Goal: Task Accomplishment & Management: Use online tool/utility

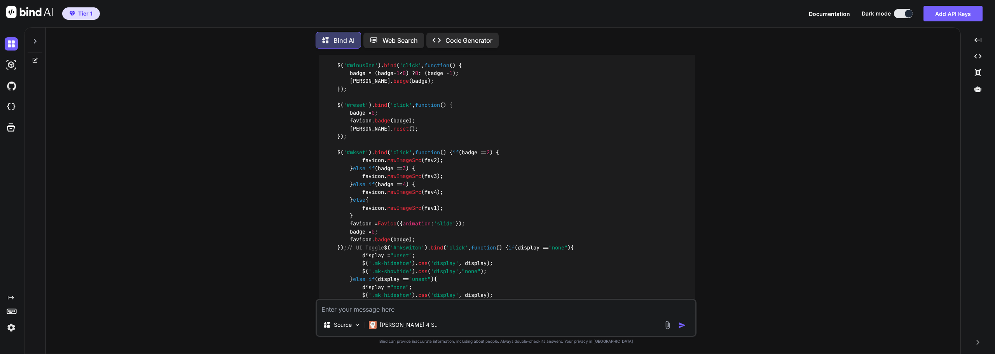
scroll to position [2908, 0]
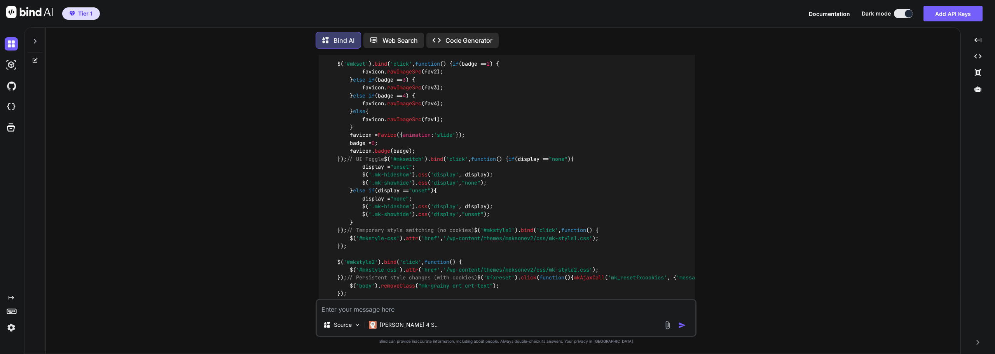
click at [462, 39] on p "Code Generator" at bounding box center [468, 40] width 47 height 9
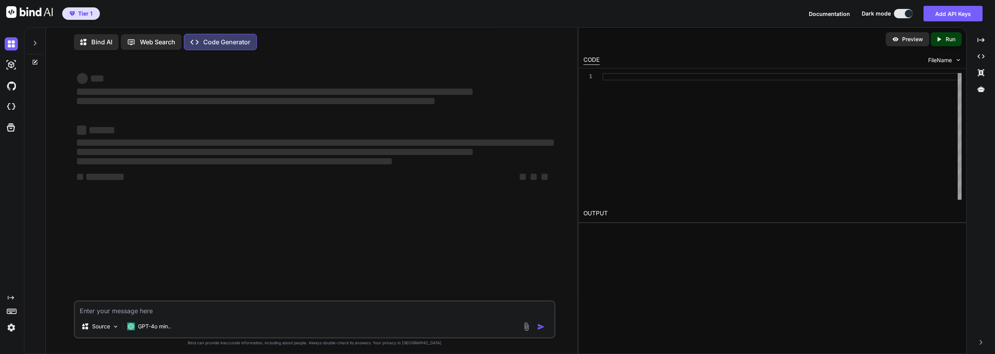
click at [29, 42] on div at bounding box center [35, 41] width 15 height 27
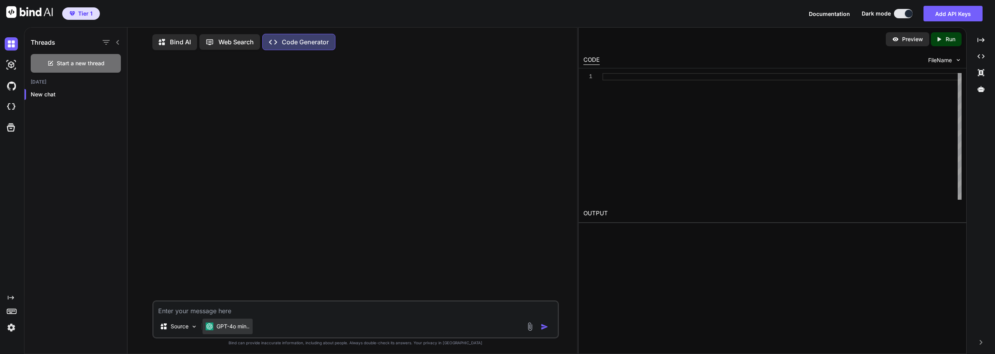
click at [227, 330] on p "GPT-4o min.." at bounding box center [232, 327] width 33 height 8
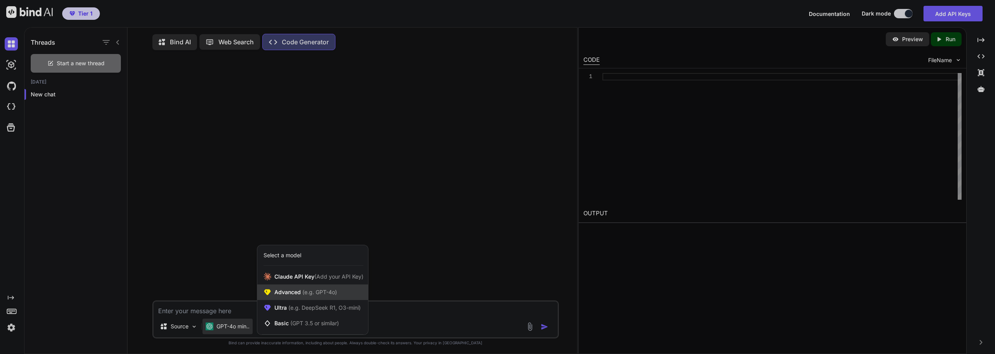
click at [332, 295] on span "(e.g. GPT-4o)" at bounding box center [319, 292] width 36 height 7
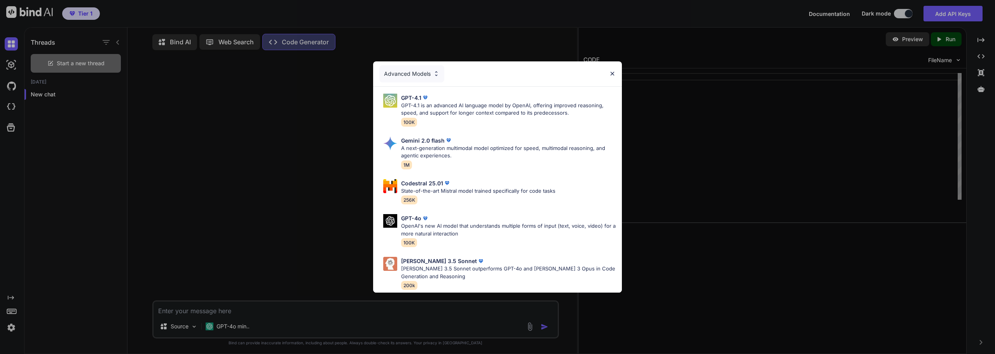
click at [310, 213] on div "Advanced Models GPT-4.1 GPT-4.1 is an advanced AI language model by OpenAI, off…" at bounding box center [497, 177] width 995 height 354
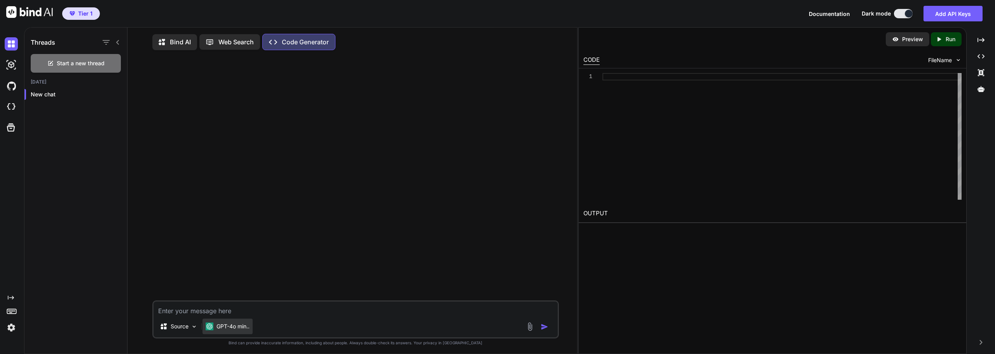
click at [232, 330] on p "GPT-4o min.." at bounding box center [232, 327] width 33 height 8
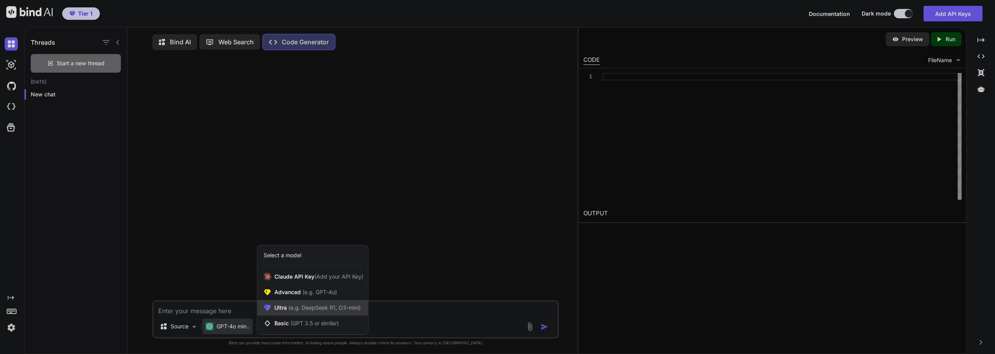
click at [305, 309] on span "(e.g. DeepSeek R1, O3-mini)" at bounding box center [324, 307] width 74 height 7
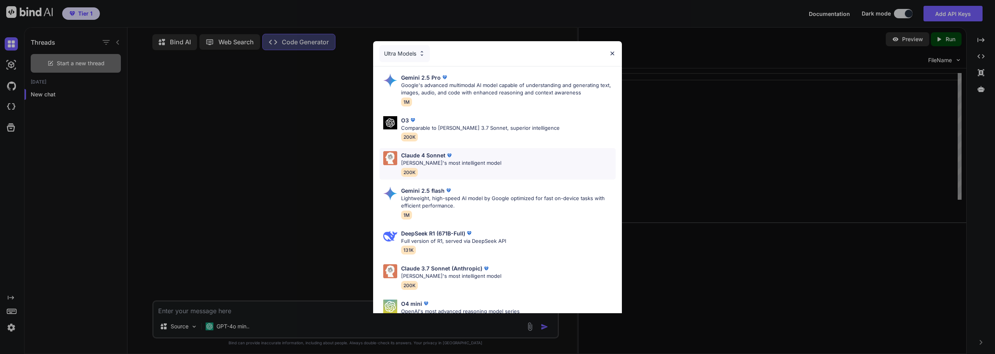
click at [475, 158] on div "Claude 4 Sonnet" at bounding box center [451, 155] width 100 height 8
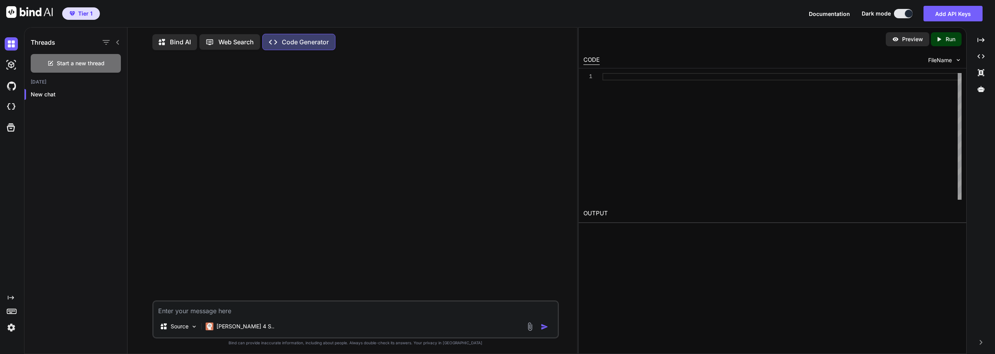
click at [236, 316] on textarea at bounding box center [355, 309] width 404 height 14
paste textarea "context: wordpress, hello theme, elementor pro. Create a CSS snippet that can b…"
type textarea "x"
type textarea "context: wordpress, hello theme, elementor pro. Create a CSS snippet that can b…"
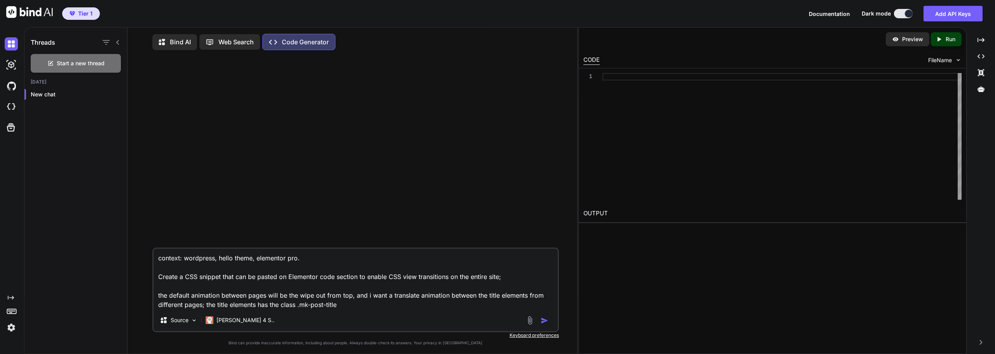
type textarea "x"
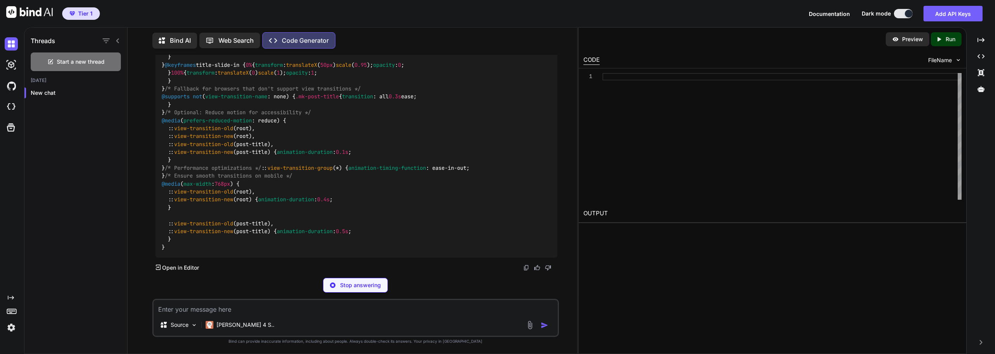
scroll to position [350, 0]
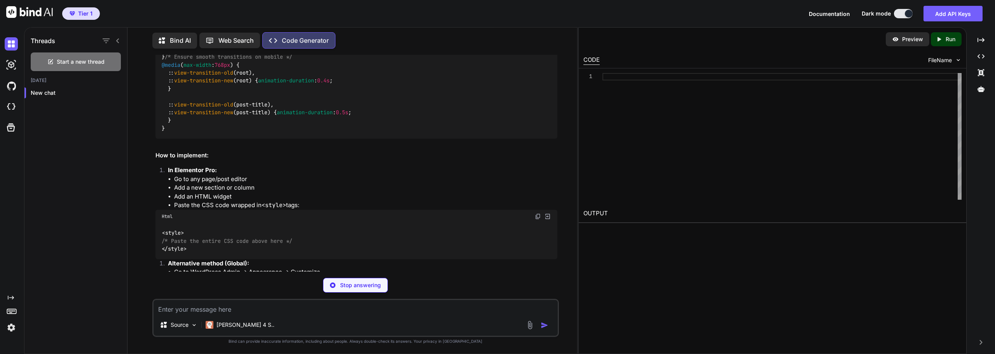
type textarea "x"
type textarea "::view-transition-old(post-title), ::view-transition-new(post-title) { animatio…"
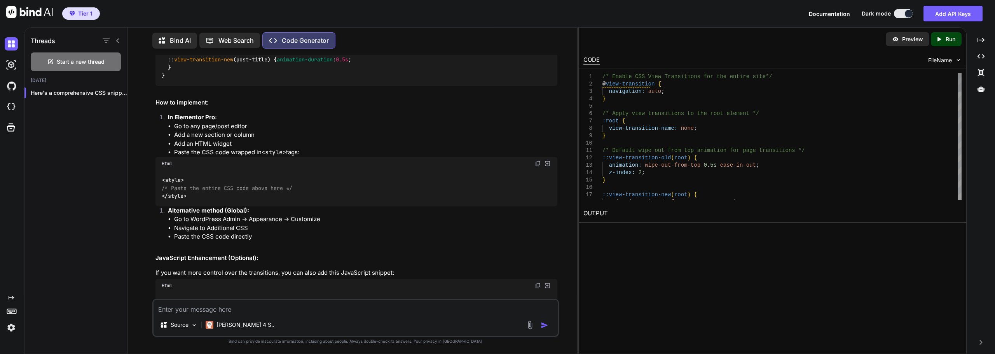
scroll to position [466, 0]
type textarea "x"
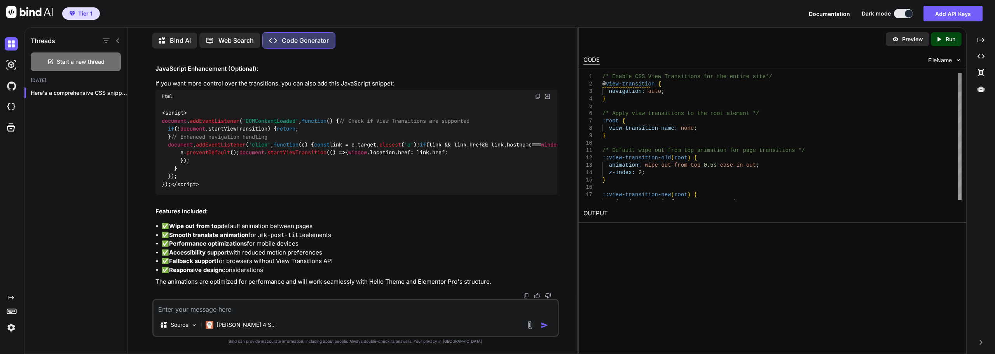
scroll to position [0, 0]
type textarea "/* Enable CSS View Transitions for the entire site */ @view-transition { naviga…"
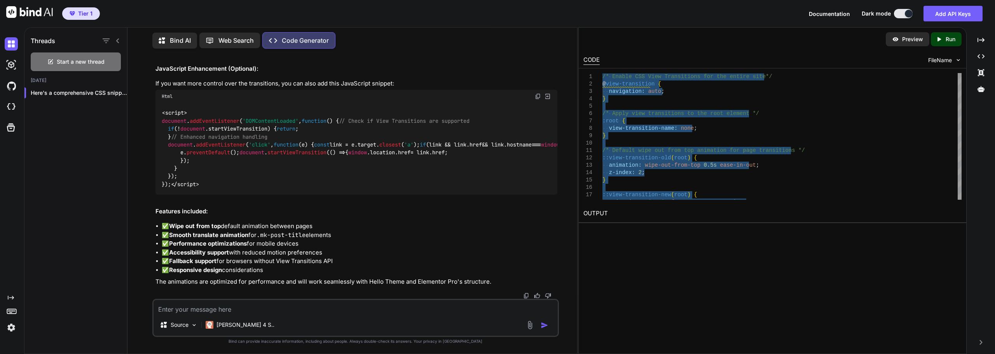
click at [244, 308] on textarea at bounding box center [355, 307] width 404 height 14
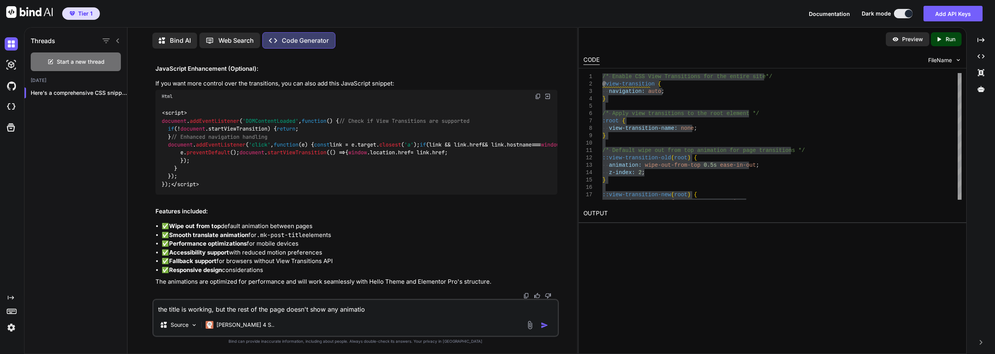
type textarea "the title is working, but the rest of the page doesn't show any animation"
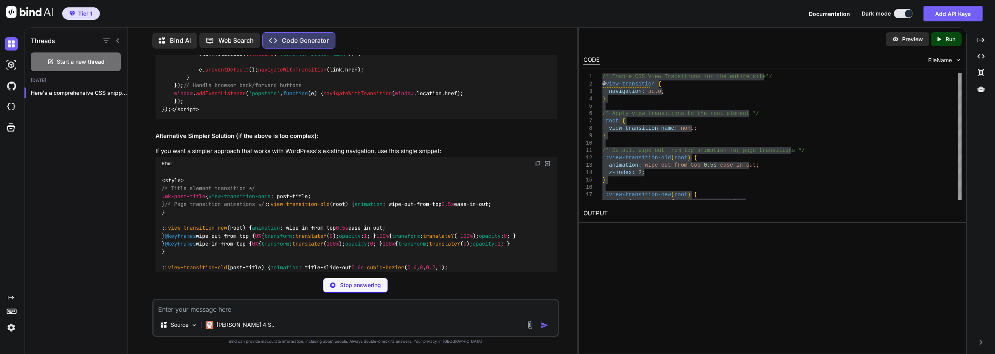
scroll to position [1495, 0]
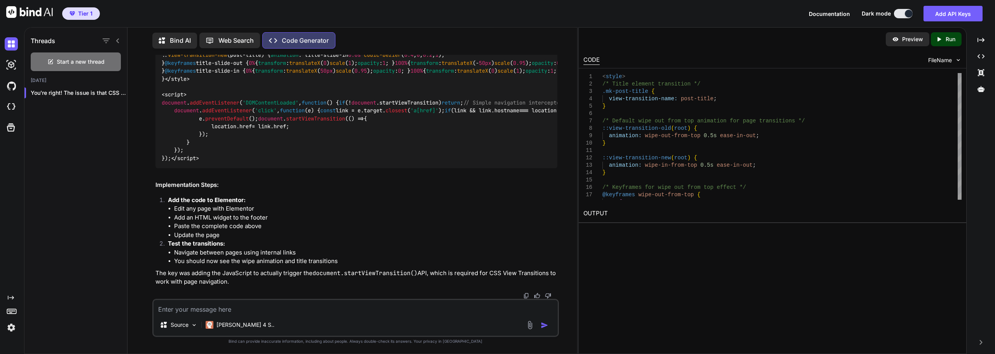
scroll to position [2272, 0]
click at [239, 312] on textarea at bounding box center [355, 307] width 404 height 14
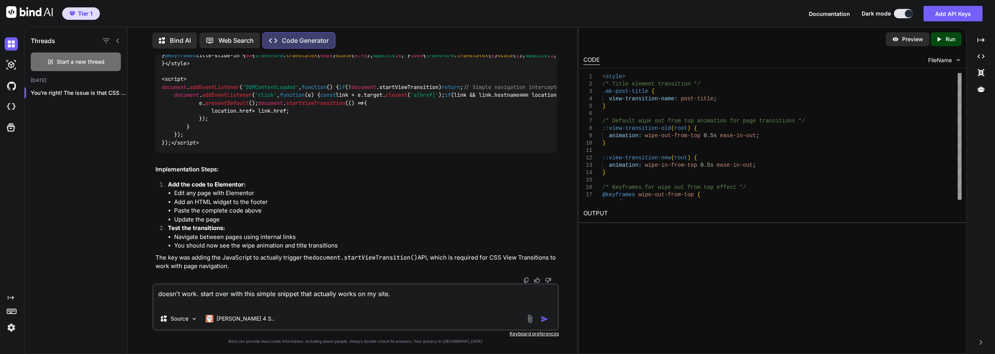
paste textarea "<style> /* View Transitions - only for Chrome/Edge/Opera/Safari/Android for now…"
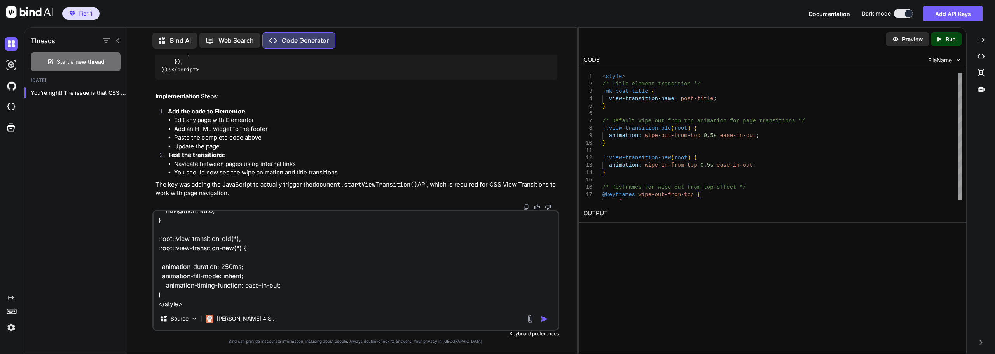
scroll to position [75, 0]
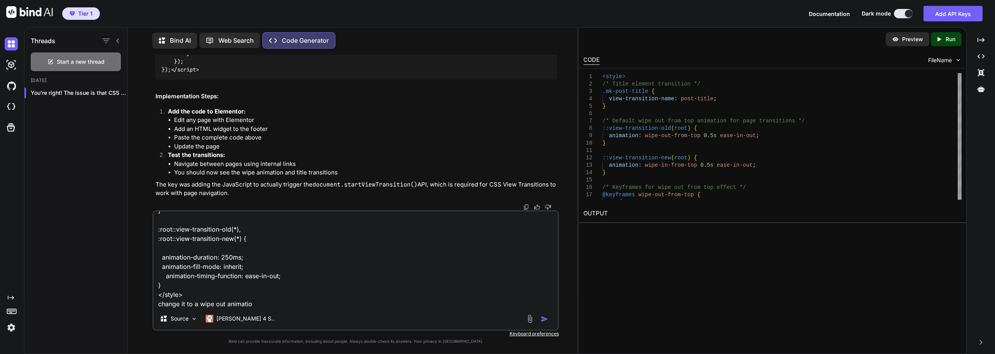
type textarea "doesn't work. start over with this simple snippet that actually works on my sit…"
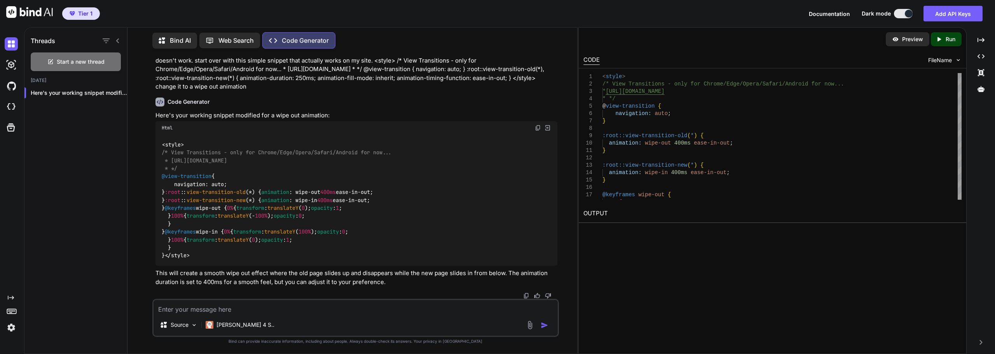
scroll to position [3409, 0]
click at [535, 131] on img at bounding box center [538, 128] width 6 height 6
click at [224, 306] on textarea at bounding box center [355, 307] width 404 height 14
type textarea "it's correctly working. it's possible to have the same animation but backwards …"
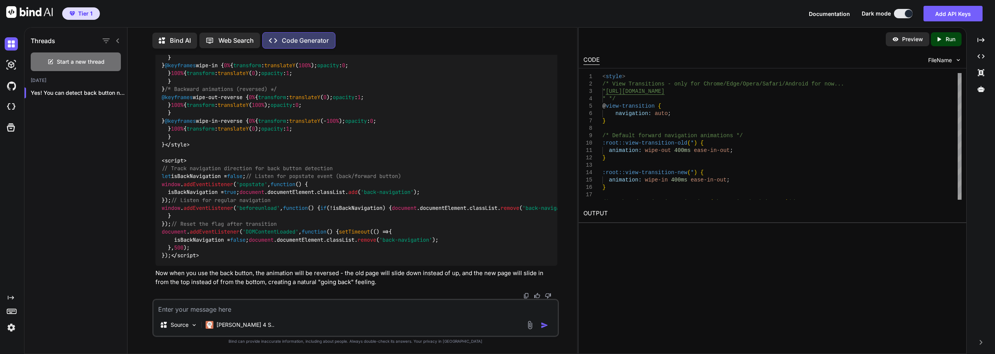
scroll to position [3874, 0]
click at [255, 310] on textarea at bounding box center [355, 307] width 404 height 14
type textarea "doesn't works... can you add some debug just to see if the back button is corre…"
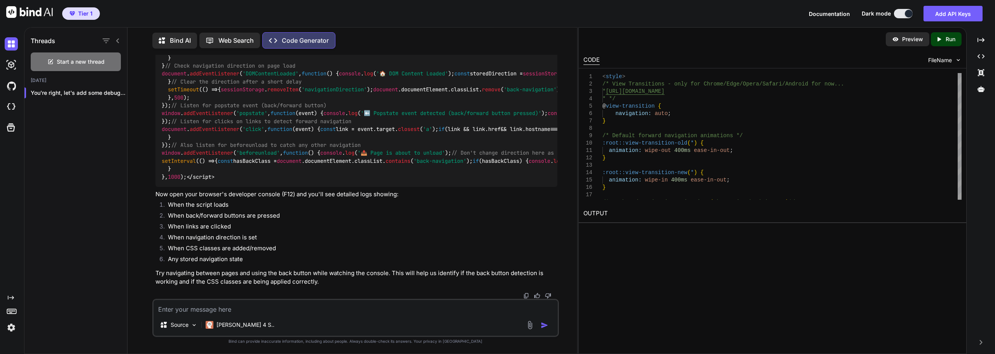
scroll to position [4713, 0]
click at [267, 310] on textarea at bounding box center [355, 307] width 404 height 14
paste textarea "📖 Stored navigation direction: null"
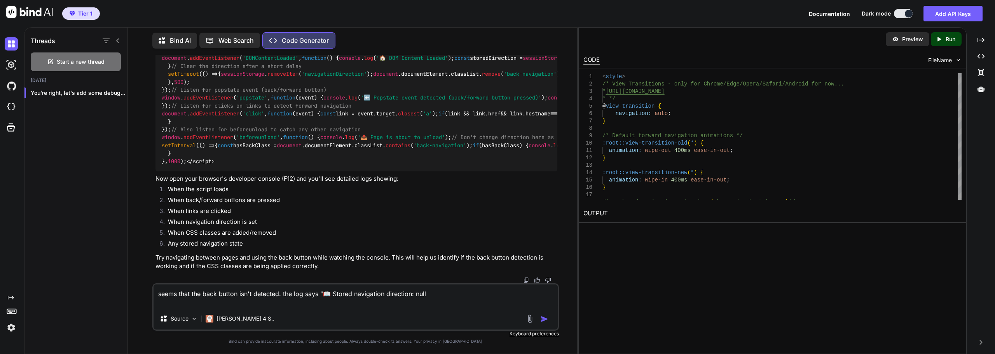
type textarea "seems that the back button isn't detected. the log says "📖 Stored navigation di…"
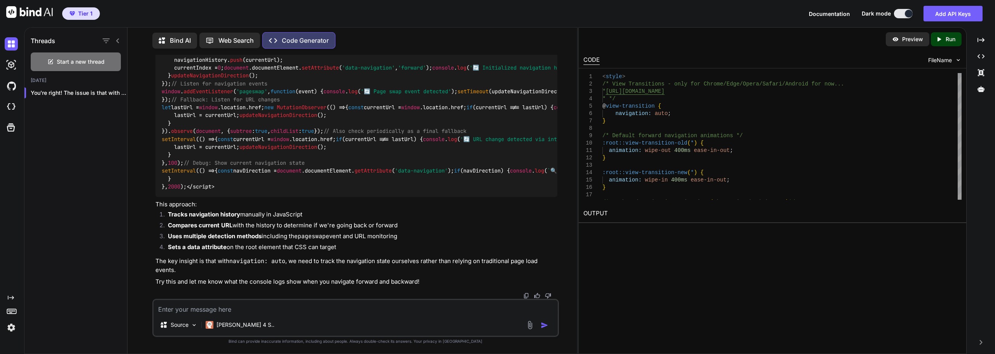
scroll to position [6050, 0]
click at [253, 305] on textarea at bounding box center [355, 307] width 404 height 14
type textarea "even if I click on the back button, the log says "navigation direction forward""
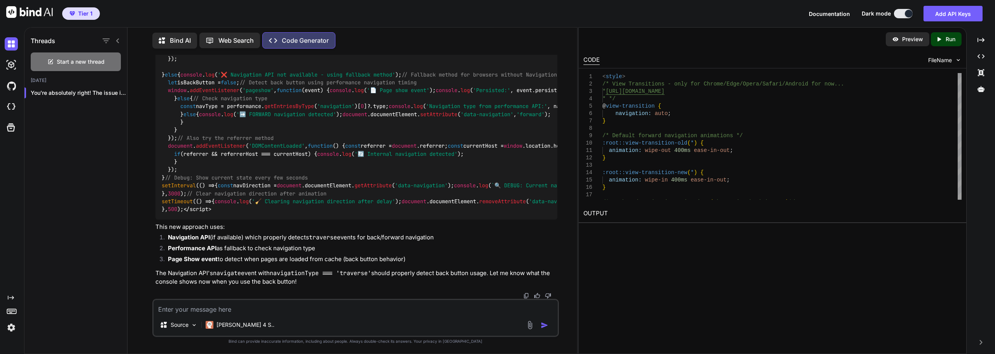
scroll to position [7590, 0]
click at [280, 302] on textarea at bounding box center [355, 307] width 404 height 14
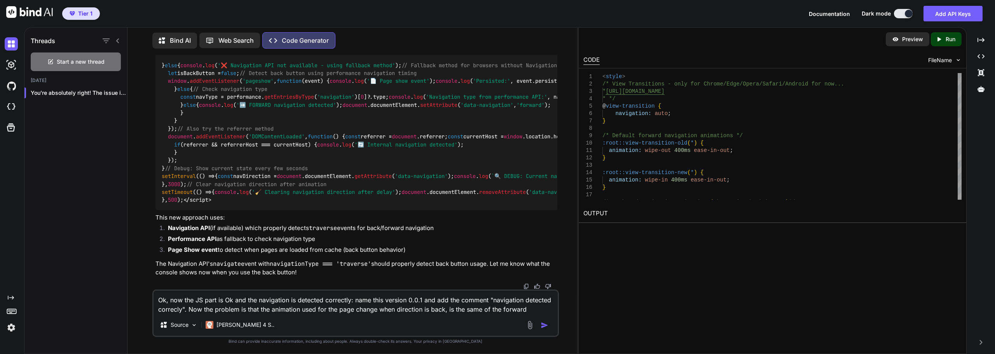
type textarea "Ok, now the JS part is Ok and the navigation is detected correctly: name this v…"
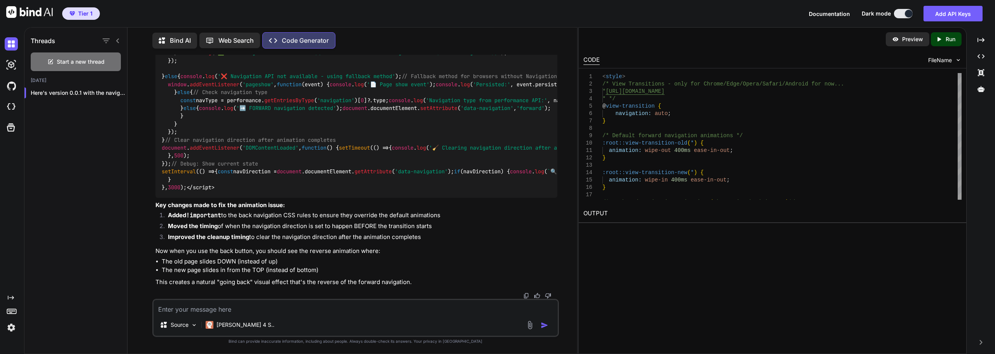
scroll to position [8885, 0]
click at [256, 310] on textarea at bounding box center [355, 307] width 404 height 14
drag, startPoint x: 242, startPoint y: 308, endPoint x: 247, endPoint y: 303, distance: 6.6
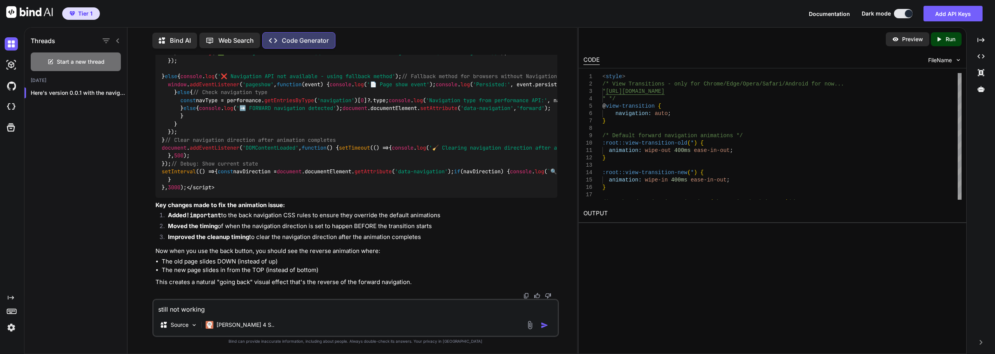
click at [244, 309] on textarea "still not working" at bounding box center [355, 307] width 404 height 14
type textarea "the back animation still not working. I paste all the code in the Elementor Cod…"
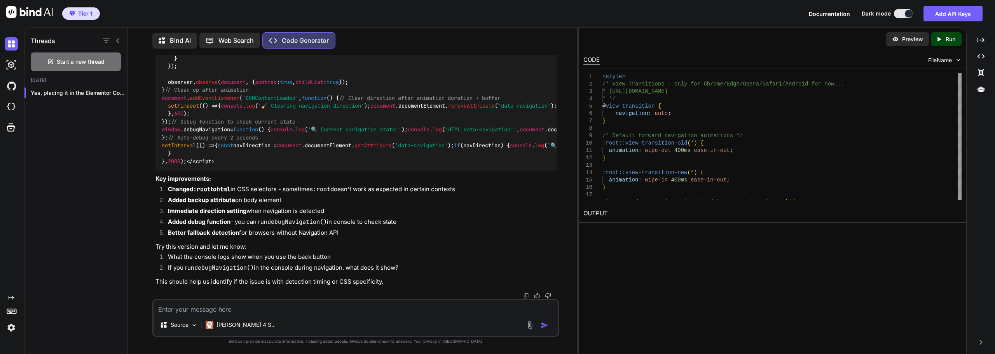
scroll to position [11695, 0]
drag, startPoint x: 272, startPoint y: 222, endPoint x: 329, endPoint y: 220, distance: 56.8
click at [327, 220] on code "debugNavigation()" at bounding box center [296, 222] width 59 height 8
copy code "debugNavigation()"
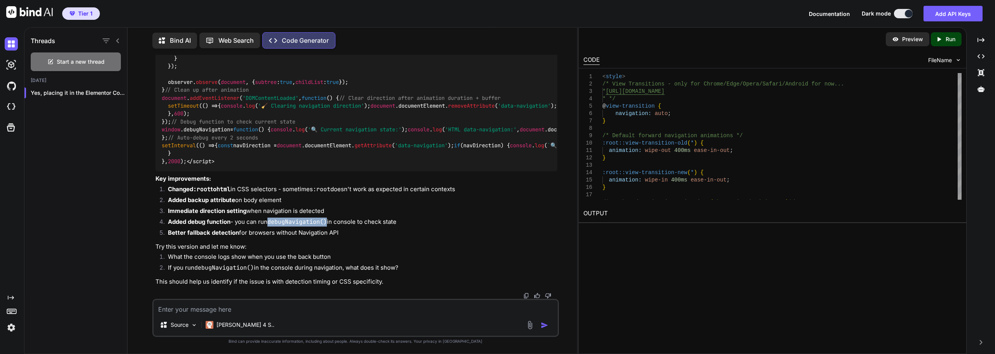
click at [252, 311] on textarea at bounding box center [355, 307] width 404 height 14
paste textarea "debugNavigation()"
click at [310, 312] on textarea "doesn't works; the debugNavigation() output is:" at bounding box center [355, 307] width 404 height 14
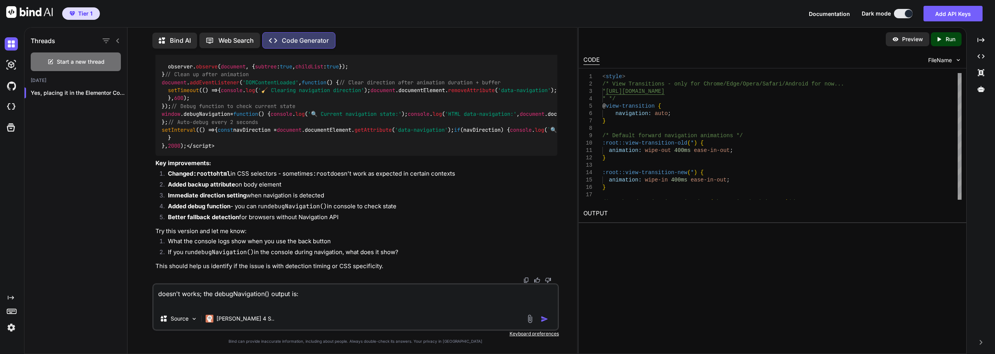
paste textarea "🔍 Current navigation state: about-me/:461 HTML data-navigation: null about-me/:…"
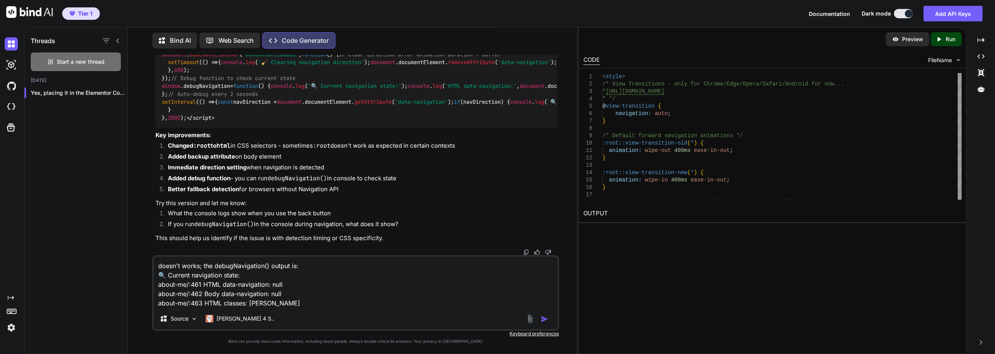
drag, startPoint x: 161, startPoint y: 286, endPoint x: 199, endPoint y: 286, distance: 38.1
click at [199, 286] on textarea "doesn't works; the debugNavigation() output is: 🔍 Current navigation state: abo…" at bounding box center [355, 281] width 404 height 51
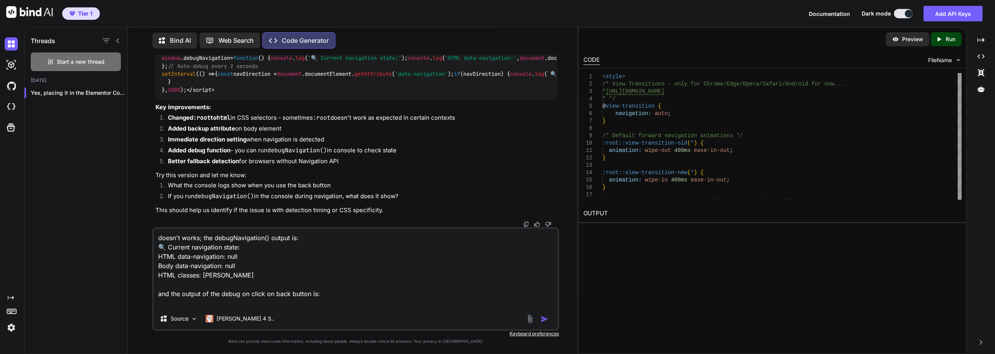
paste textarea "🔄 Navigation event detected about-me/:402 Navigation type: traverse about-me/:4…"
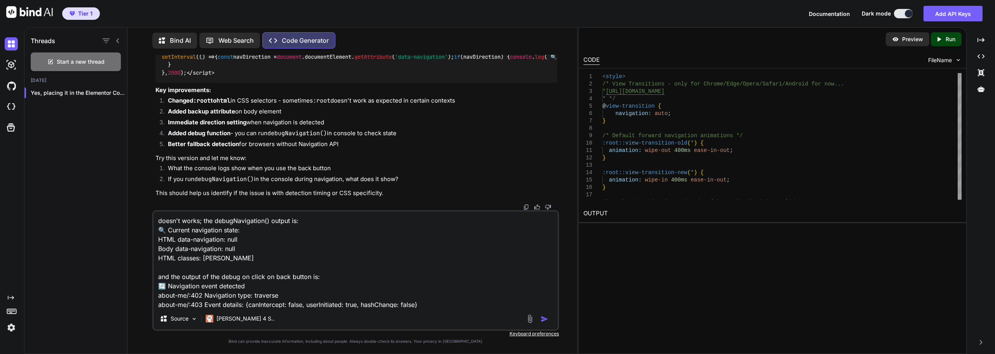
scroll to position [38, 0]
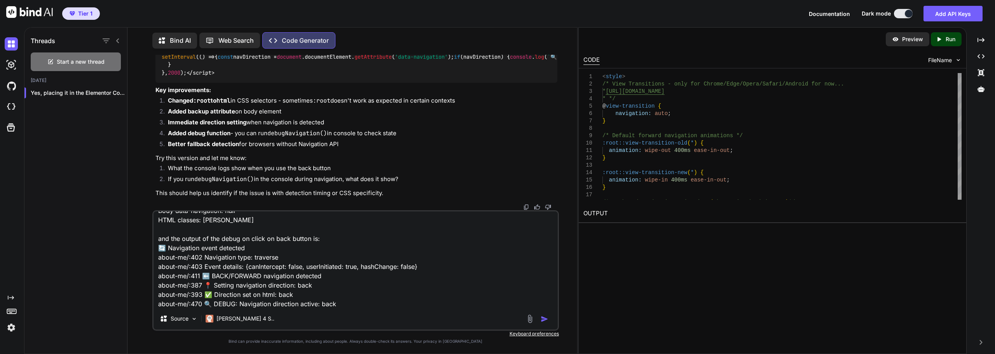
drag, startPoint x: 162, startPoint y: 264, endPoint x: 179, endPoint y: 287, distance: 27.8
click at [179, 287] on textarea "doesn't works; the debugNavigation() output is: 🔍 Current navigation state: HTM…" at bounding box center [355, 259] width 404 height 96
click at [288, 253] on textarea "doesn't works; the debugNavigation() output is: 🔍 Current navigation state: HTM…" at bounding box center [355, 259] width 404 height 96
drag, startPoint x: 157, startPoint y: 267, endPoint x: 168, endPoint y: 286, distance: 21.5
click at [168, 286] on textarea "doesn't works; the debugNavigation() output is: 🔍 Current navigation state: HTM…" at bounding box center [355, 259] width 404 height 96
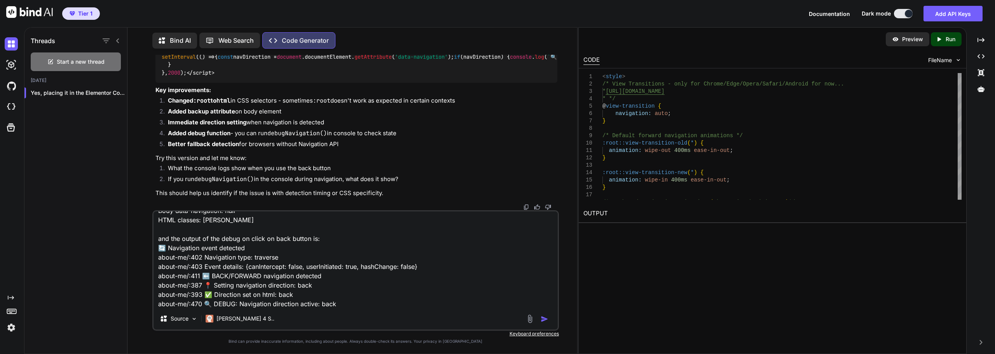
drag, startPoint x: 172, startPoint y: 266, endPoint x: 168, endPoint y: 262, distance: 5.5
click at [172, 265] on textarea "doesn't works; the debugNavigation() output is: 🔍 Current navigation state: HTM…" at bounding box center [355, 259] width 404 height 96
click at [162, 259] on textarea "doesn't works; the debugNavigation() output is: 🔍 Current navigation state: HTM…" at bounding box center [355, 259] width 404 height 96
type textarea "doesn't works; the debugNavigation() output is: 🔍 Current navigation state: HTM…"
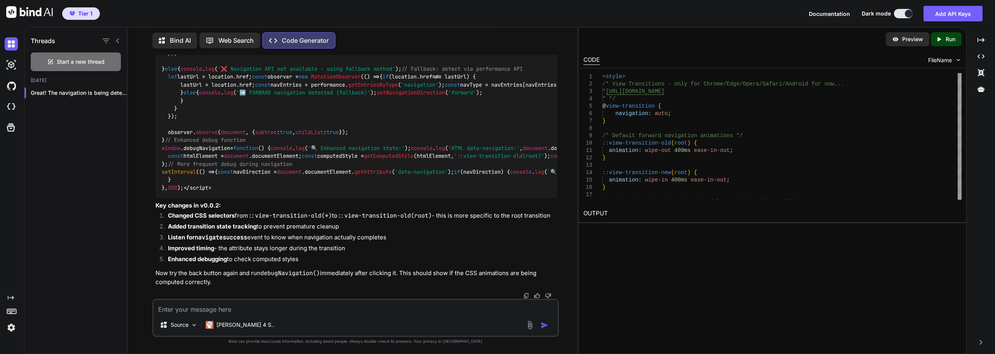
scroll to position [11948, 0]
click at [215, 312] on textarea at bounding box center [355, 307] width 404 height 14
type textarea "still doesn't works"
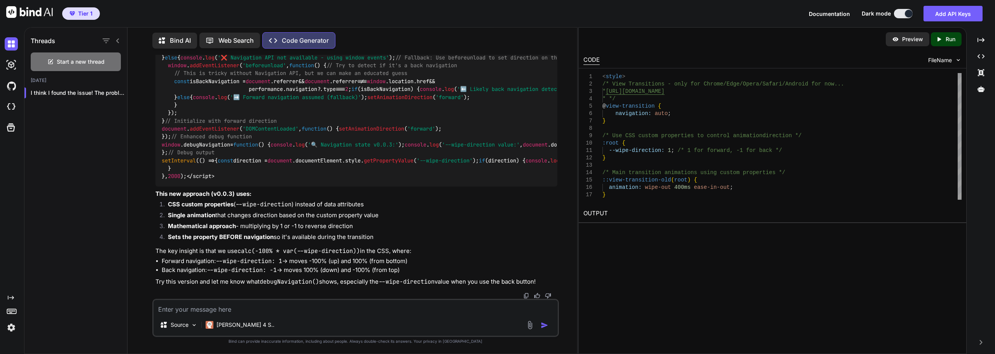
scroll to position [13821, 0]
click at [216, 303] on textarea at bounding box center [355, 307] width 404 height 14
type textarea "i"
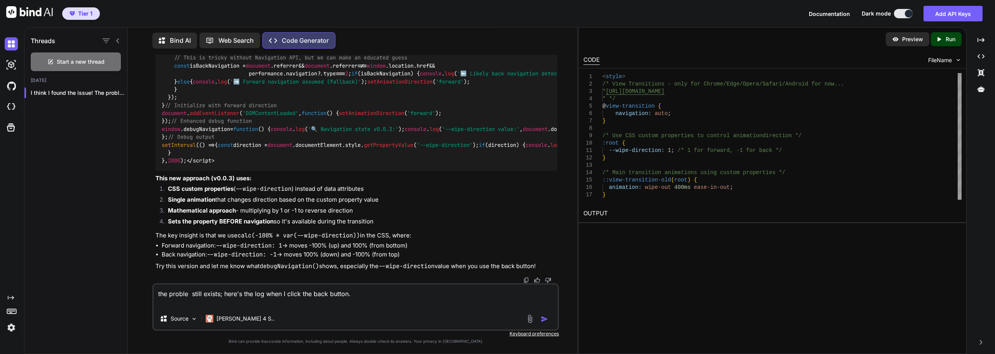
paste textarea "⬅️ BACK/FORWARD navigation detected roba-tecnica-installare-kali-linux-su-windo…"
type textarea "the proble still exists; here's the log when I click the back button. ⬅️ BACK/F…"
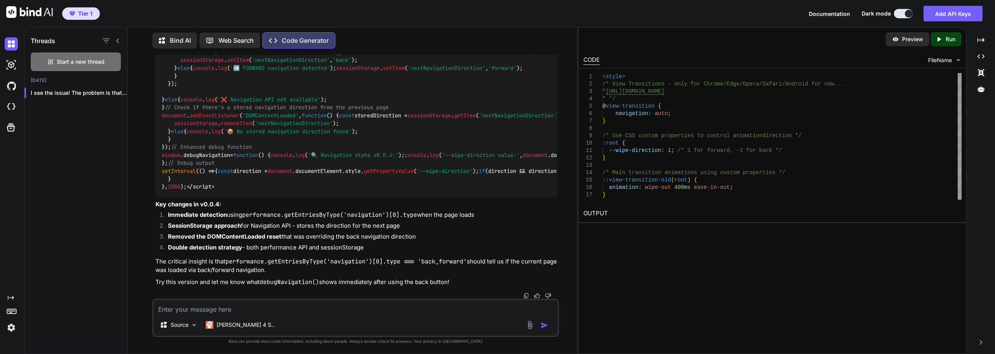
scroll to position [15113, 0]
click at [229, 309] on textarea at bounding box center [355, 307] width 404 height 14
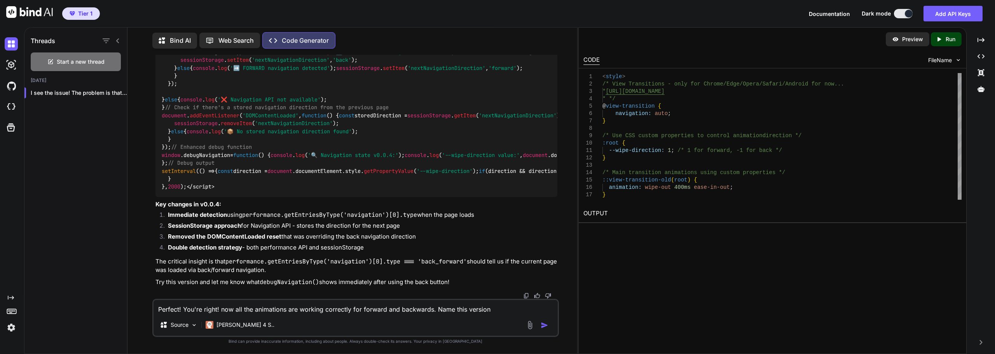
scroll to position [15968, 0]
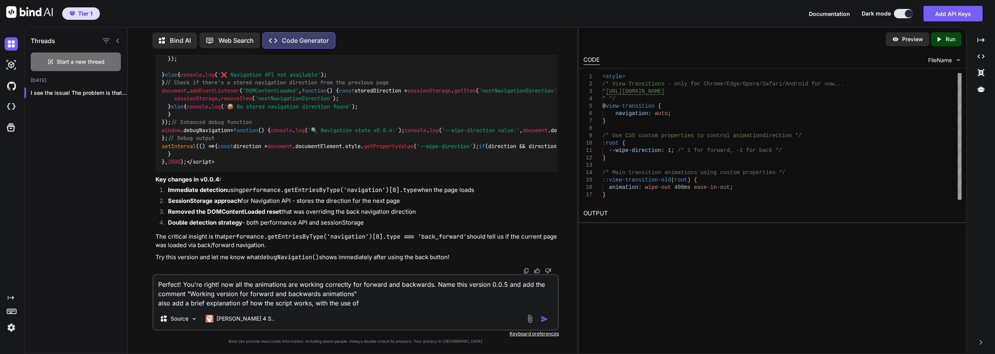
paste textarea "debugNavigation()"
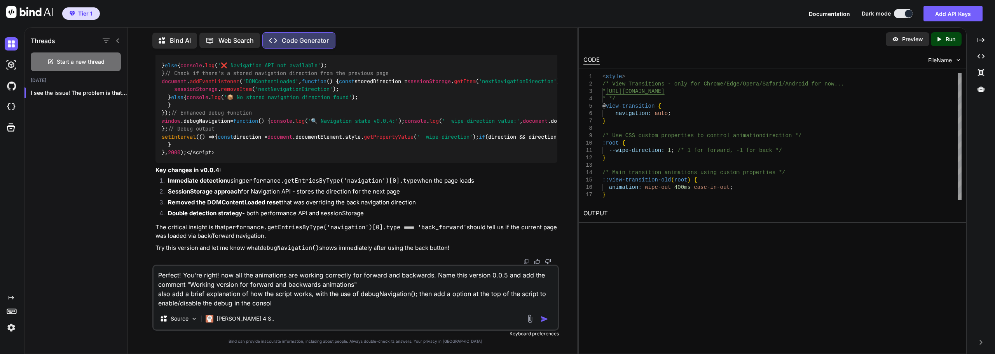
type textarea "Perfect! You're right! now all the animations are working correctly for forward…"
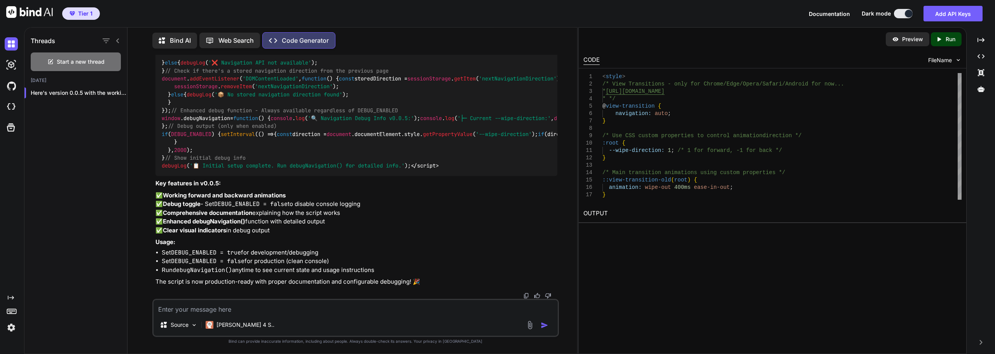
scroll to position [16781, 0]
drag, startPoint x: 269, startPoint y: 139, endPoint x: 310, endPoint y: 130, distance: 42.1
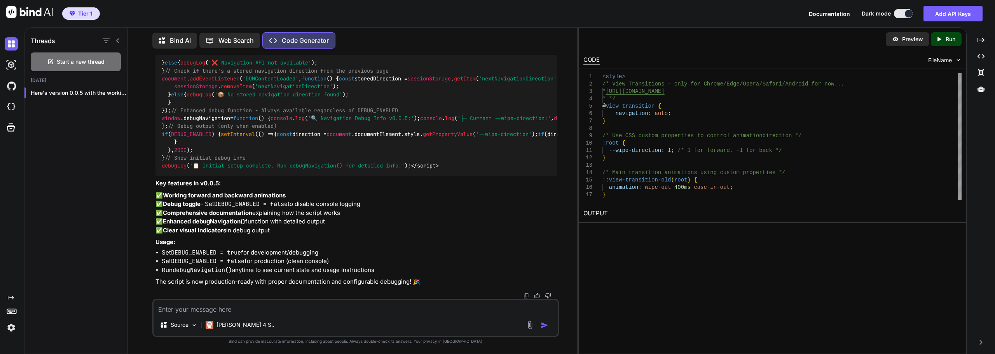
drag, startPoint x: 207, startPoint y: 310, endPoint x: 198, endPoint y: 297, distance: 16.1
click at [207, 310] on textarea at bounding box center [355, 307] width 404 height 14
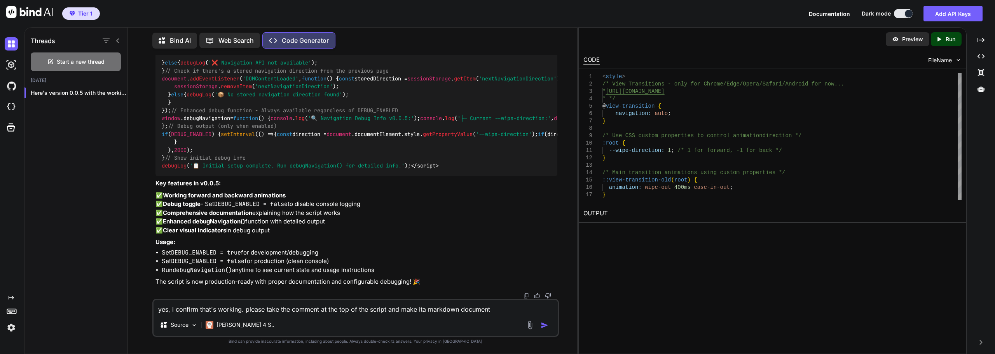
type textarea "yes, i confirm that's working. please take the comment at the top of the script…"
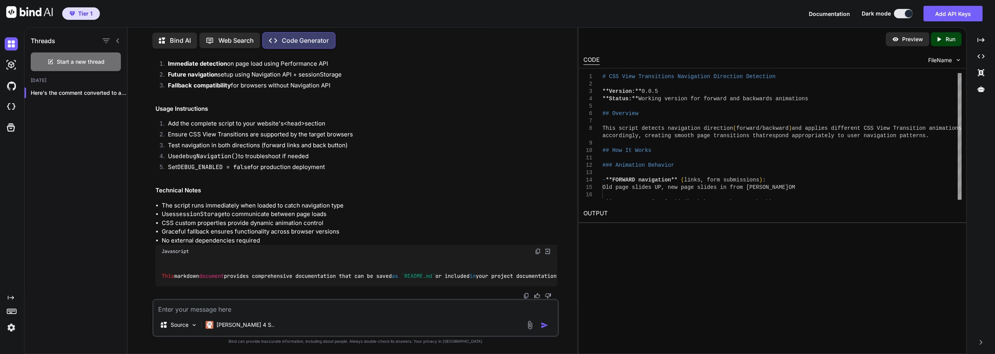
scroll to position [18000, 0]
click at [934, 60] on span "FileName" at bounding box center [940, 60] width 24 height 8
click at [949, 63] on span "FileName" at bounding box center [940, 60] width 24 height 8
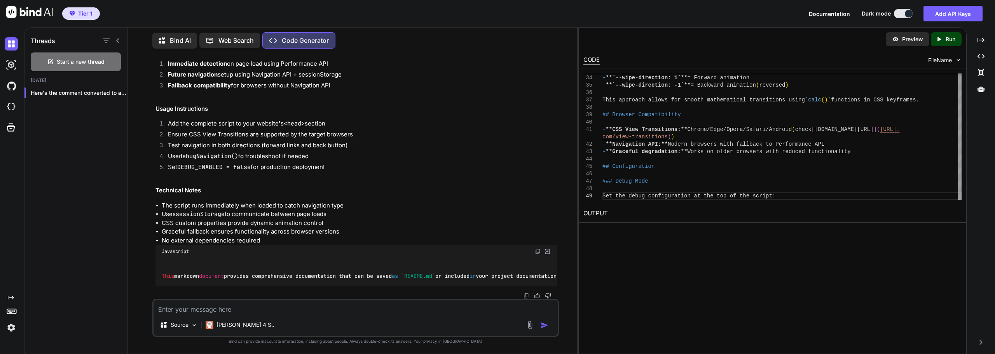
scroll to position [0, 0]
drag, startPoint x: 282, startPoint y: 178, endPoint x: 159, endPoint y: 167, distance: 124.4
copy ul "true : Shows detailed console logs for development/debugging false : Clean cons…"
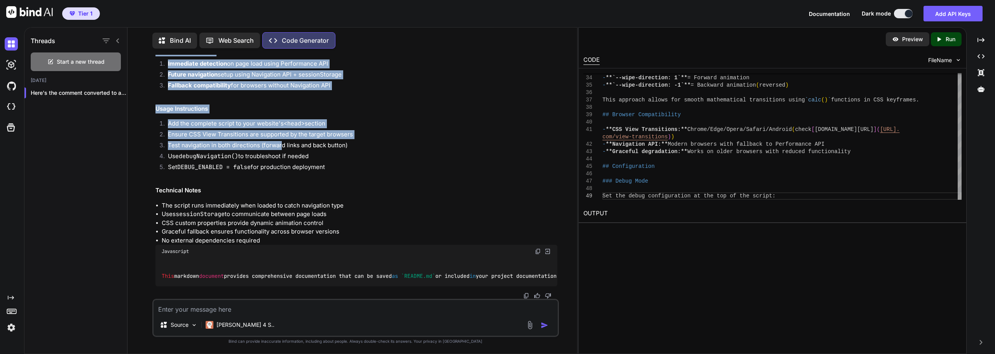
scroll to position [18971, 0]
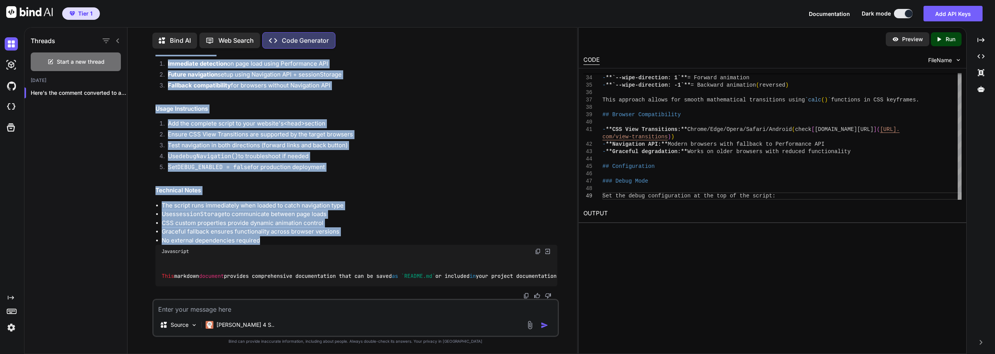
drag, startPoint x: 155, startPoint y: 195, endPoint x: 375, endPoint y: 234, distance: 223.0
copy div "Debug Function Run debugNavigation() in the browser console to see current stat…"
click at [439, 141] on li "Test navigation in both directions (forward links and back button)" at bounding box center [360, 146] width 396 height 11
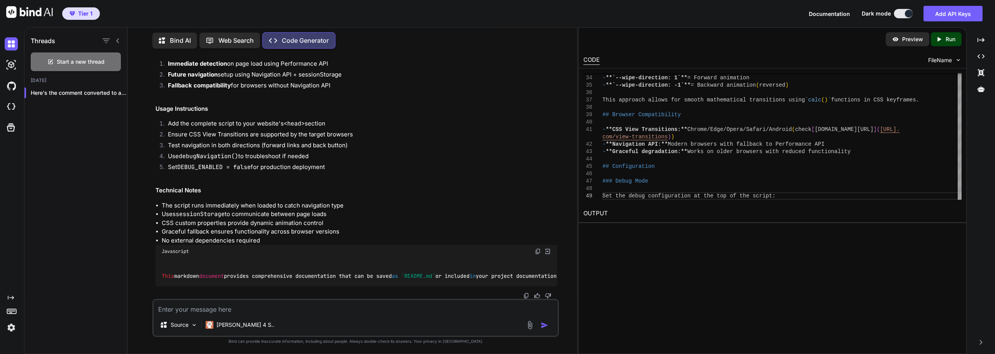
scroll to position [18117, 0]
click at [116, 91] on icon "button" at bounding box center [118, 93] width 5 height 5
click at [138, 107] on span "Rename and Save" at bounding box center [151, 107] width 46 height 8
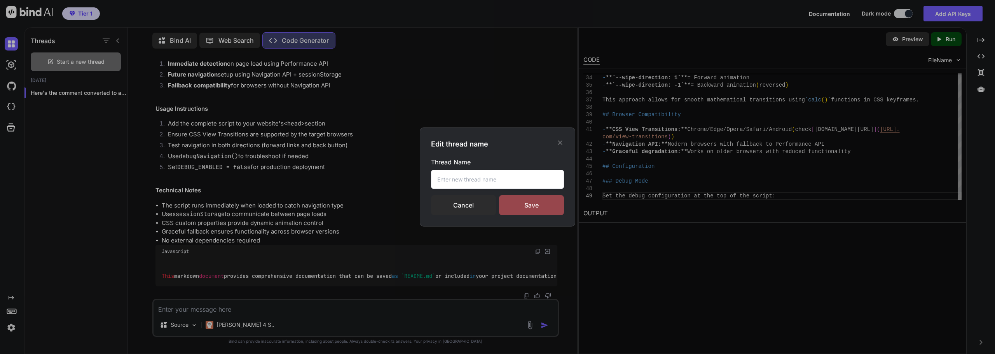
click at [466, 178] on input "text" at bounding box center [497, 179] width 133 height 19
type input "View Transition Back/Forward"
click at [527, 211] on div "Save" at bounding box center [531, 205] width 65 height 20
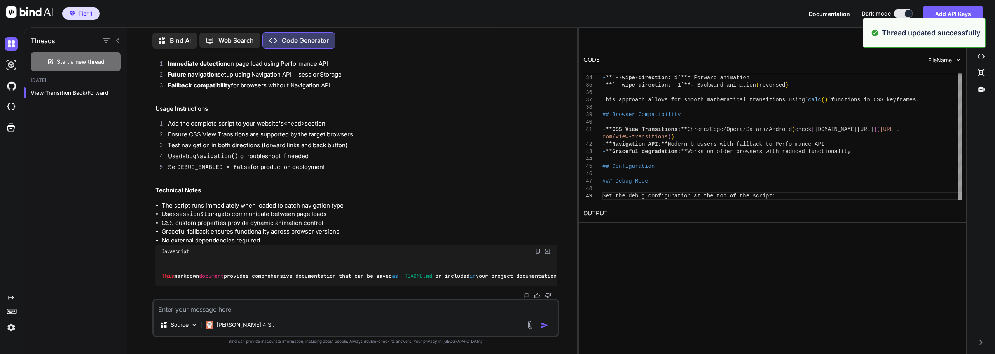
scroll to position [6174, 0]
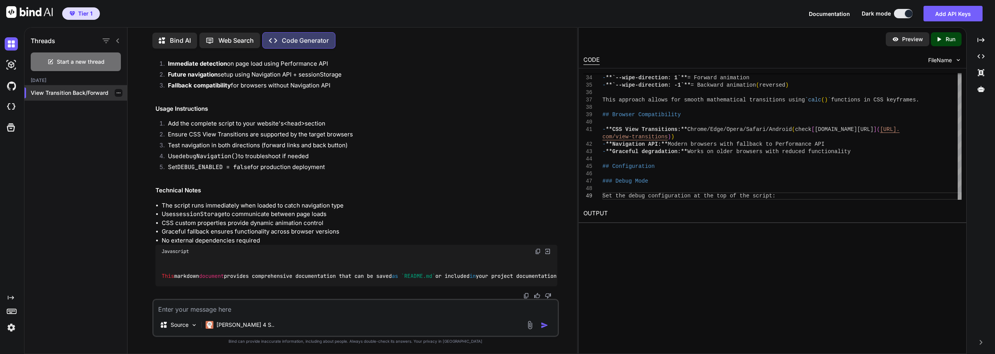
click at [116, 91] on icon "button" at bounding box center [118, 93] width 5 height 5
click at [59, 123] on div "Threads Start a new thread Today View Transition Back/Forward" at bounding box center [75, 190] width 103 height 328
click at [105, 41] on icon "button" at bounding box center [106, 40] width 7 height 5
click at [110, 56] on input "Saved Threads" at bounding box center [109, 58] width 7 height 7
click at [108, 38] on icon "button" at bounding box center [106, 40] width 7 height 5
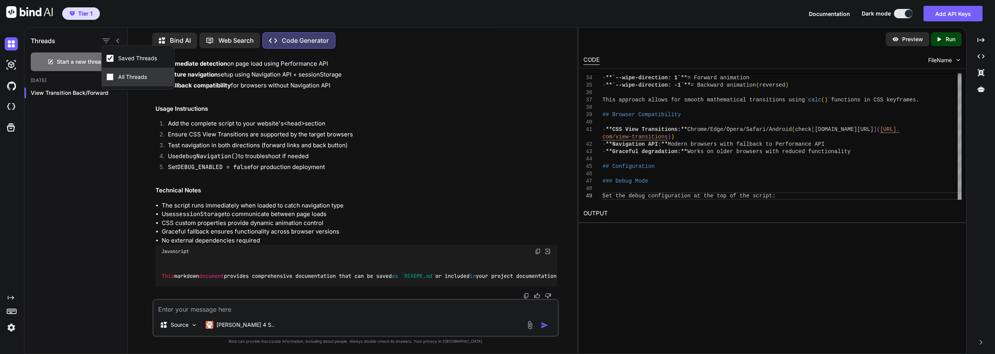
click at [112, 75] on input "All Threads" at bounding box center [109, 76] width 7 height 7
click at [240, 36] on p "Web Search" at bounding box center [235, 40] width 35 height 9
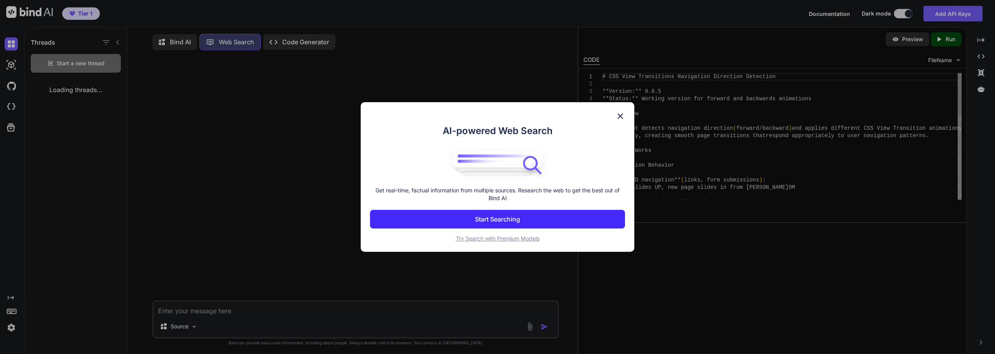
scroll to position [3, 0]
click at [621, 112] on img at bounding box center [620, 116] width 9 height 9
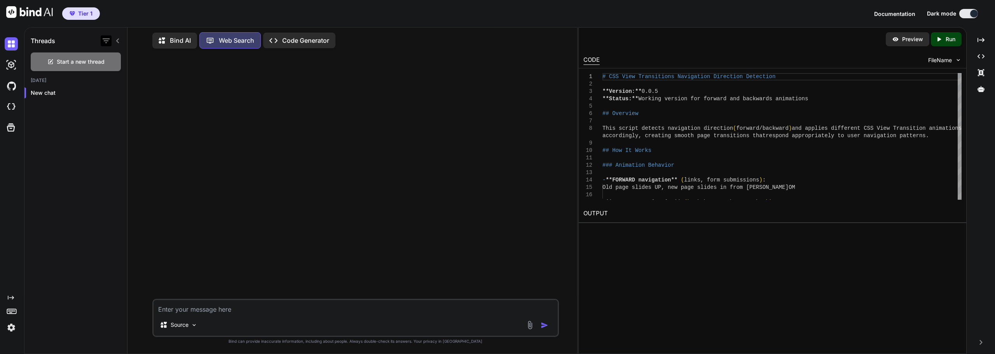
click at [105, 38] on icon "button" at bounding box center [105, 40] width 9 height 9
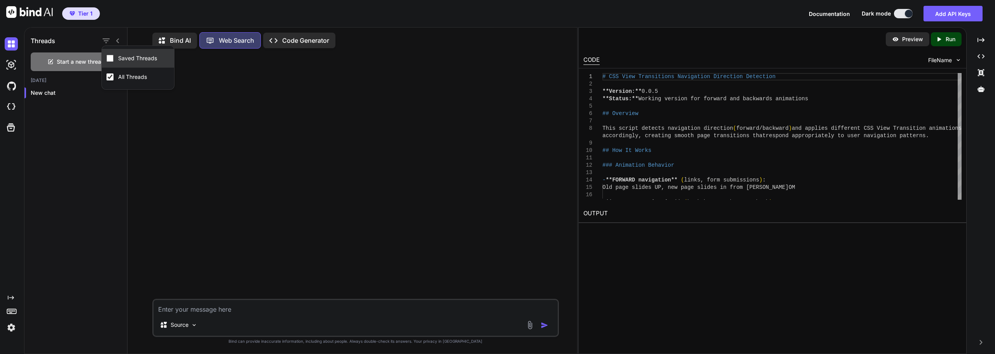
click at [113, 54] on div "Saved Threads" at bounding box center [132, 58] width 52 height 11
click at [175, 39] on p "Bind AI" at bounding box center [180, 40] width 21 height 9
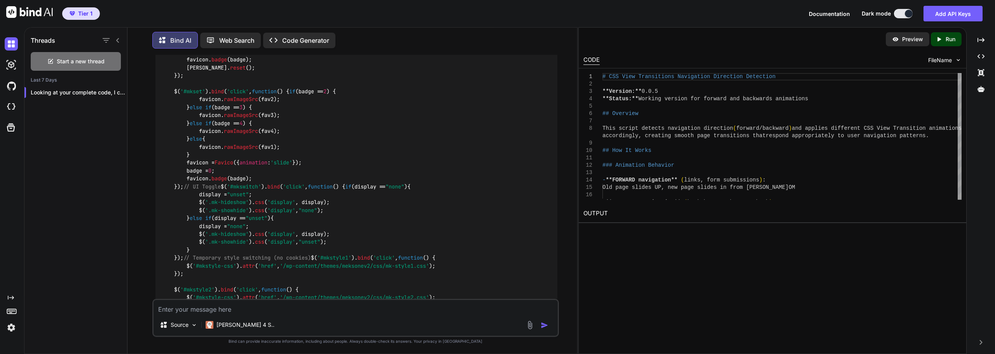
scroll to position [2891, 0]
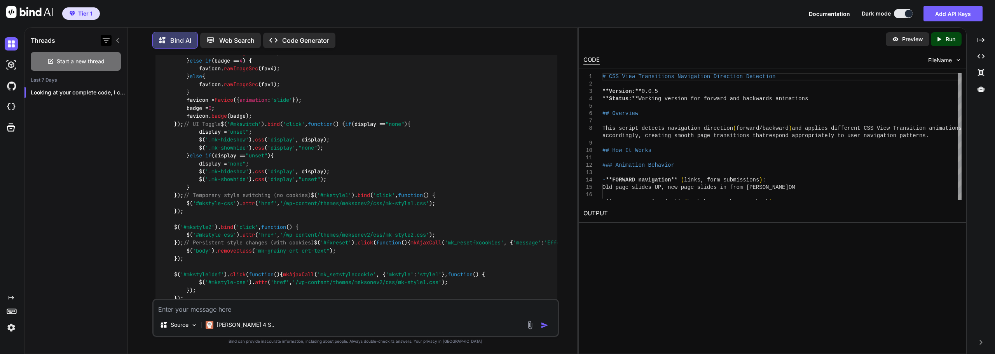
click at [103, 40] on icon "button" at bounding box center [105, 40] width 9 height 9
click at [113, 56] on div "Saved Threads" at bounding box center [132, 57] width 52 height 11
click at [34, 10] on img at bounding box center [29, 12] width 47 height 12
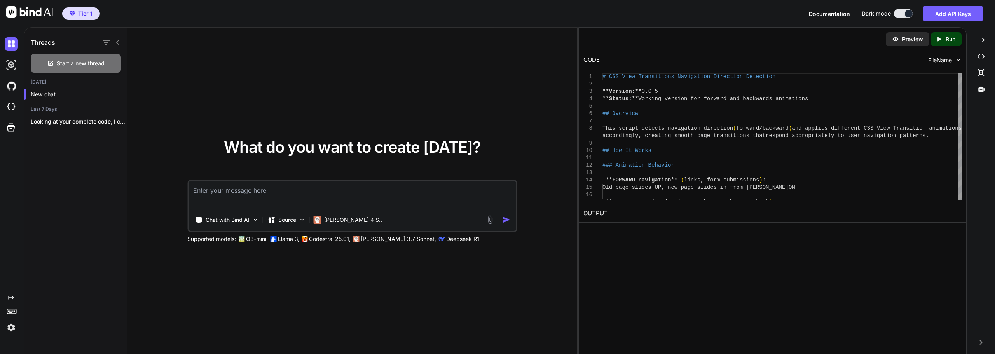
click at [822, 14] on span "Documentation" at bounding box center [829, 13] width 41 height 7
click at [839, 10] on span "Documentation" at bounding box center [829, 13] width 41 height 7
click at [984, 39] on icon "Created with Pixso." at bounding box center [980, 40] width 7 height 7
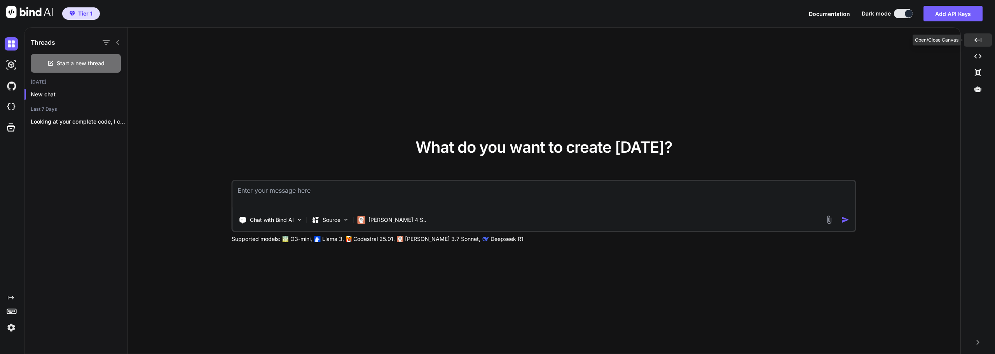
click at [984, 39] on div "Created with Pixso." at bounding box center [978, 39] width 28 height 13
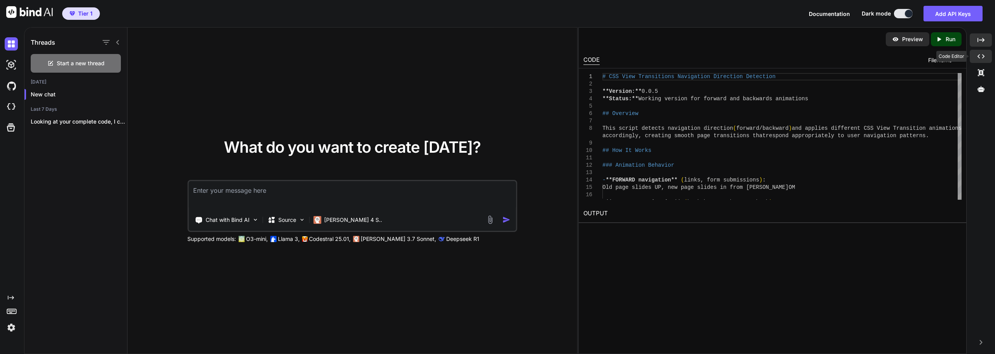
click at [978, 60] on div "Created with Pixso." at bounding box center [980, 56] width 22 height 13
click at [980, 75] on icon at bounding box center [980, 72] width 6 height 7
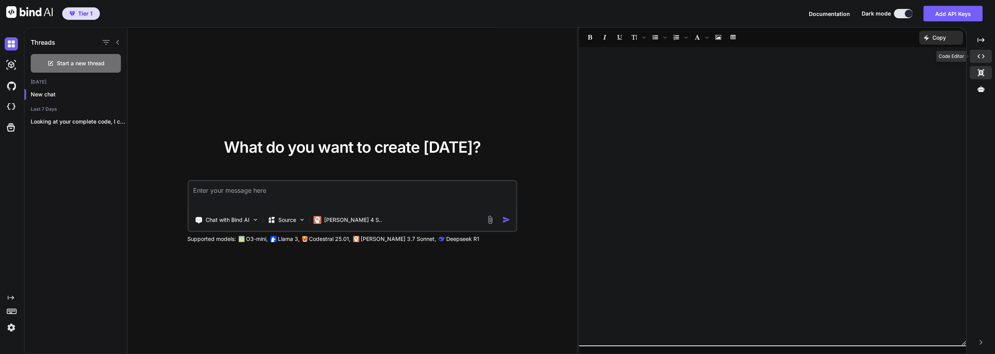
click at [981, 51] on div "Created with Pixso." at bounding box center [980, 56] width 22 height 13
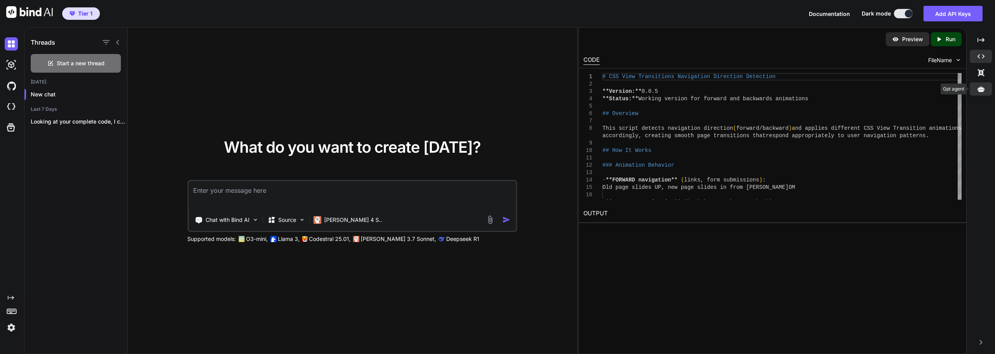
click at [981, 89] on icon at bounding box center [980, 88] width 7 height 7
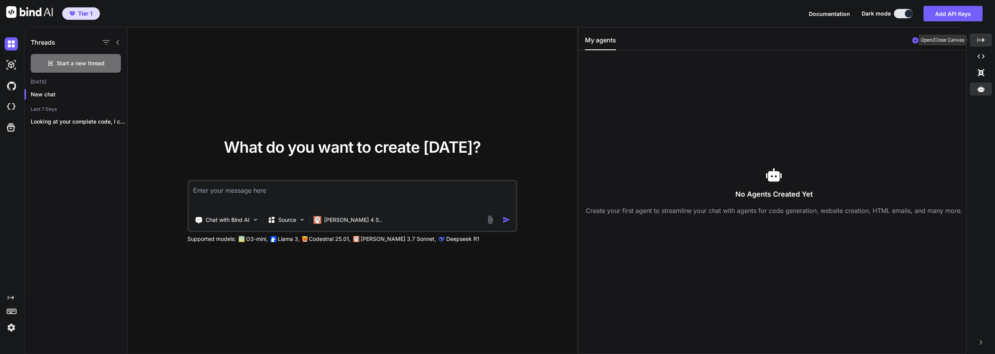
click at [982, 42] on icon at bounding box center [980, 40] width 7 height 4
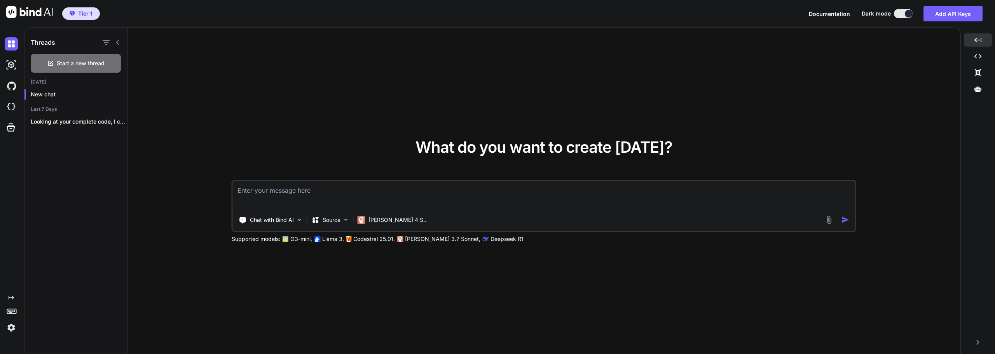
click at [10, 329] on img at bounding box center [11, 327] width 13 height 13
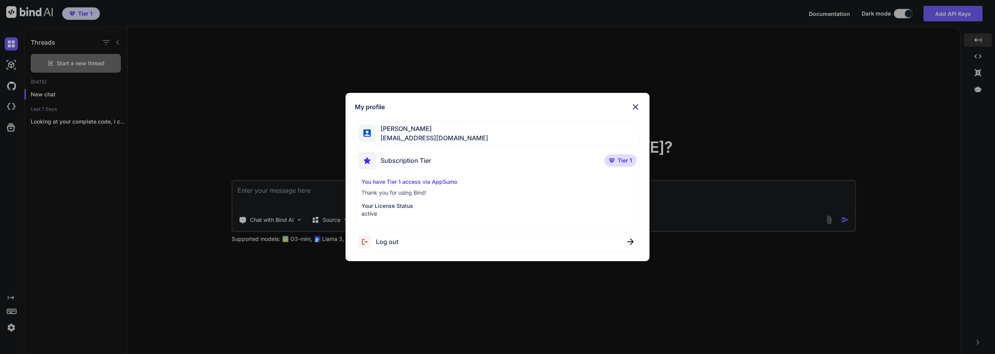
click at [634, 108] on img at bounding box center [635, 106] width 9 height 9
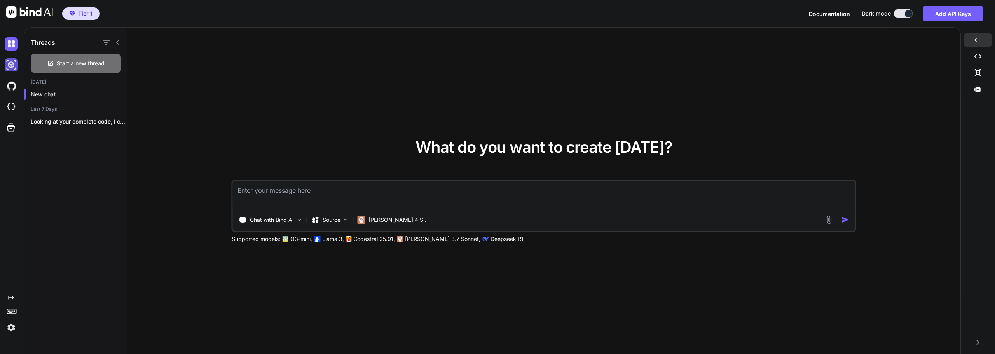
click at [12, 63] on img at bounding box center [11, 64] width 13 height 13
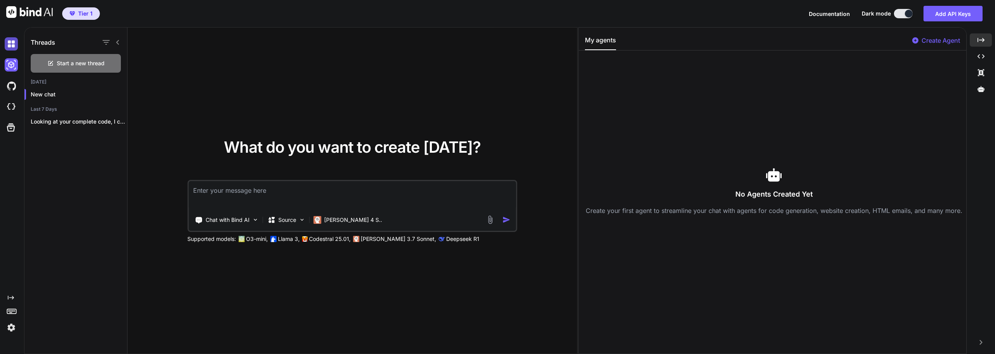
click at [14, 45] on img at bounding box center [11, 43] width 13 height 13
click at [12, 66] on img at bounding box center [11, 64] width 13 height 13
click at [12, 107] on img at bounding box center [11, 106] width 13 height 13
click at [10, 64] on img at bounding box center [11, 64] width 13 height 13
click at [14, 42] on img at bounding box center [11, 43] width 13 height 13
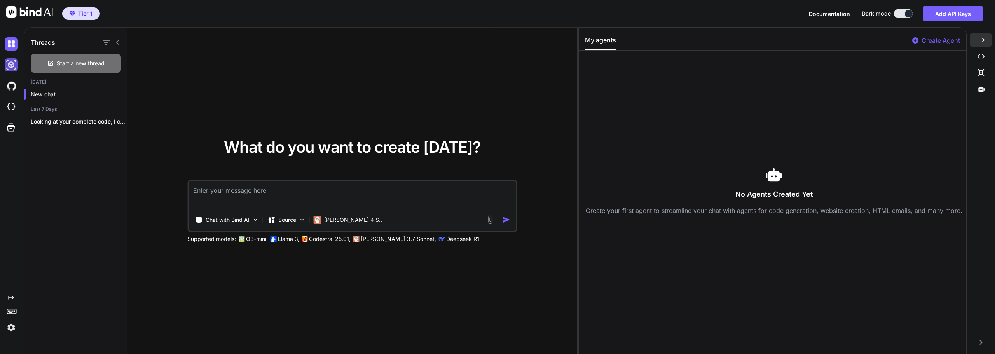
click at [16, 61] on img at bounding box center [11, 64] width 13 height 13
click at [12, 127] on icon at bounding box center [10, 127] width 11 height 11
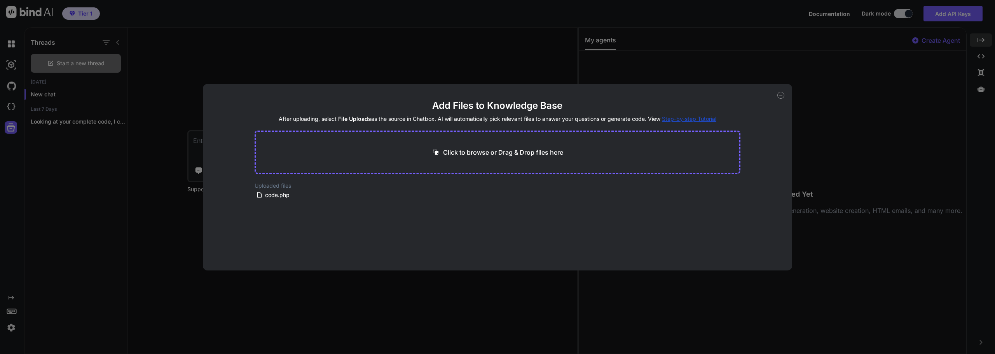
click at [779, 94] on icon at bounding box center [780, 95] width 7 height 7
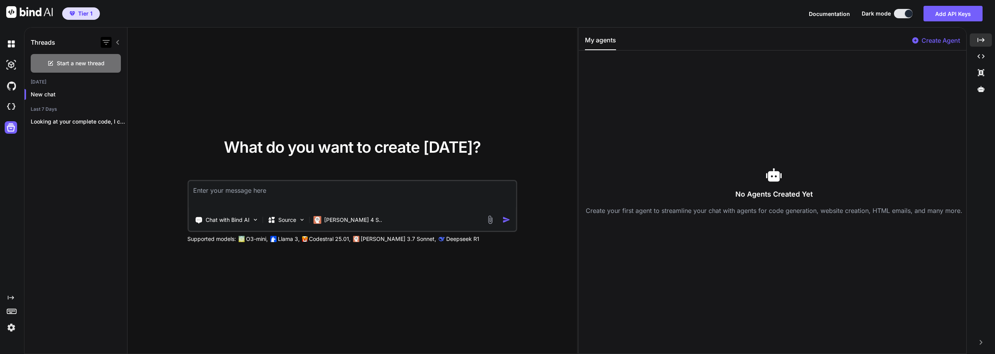
click at [109, 37] on div at bounding box center [106, 42] width 11 height 11
click at [106, 44] on icon "button" at bounding box center [106, 42] width 7 height 5
click at [110, 58] on input "Saved Threads" at bounding box center [109, 61] width 7 height 7
click at [9, 48] on img at bounding box center [11, 43] width 13 height 13
click at [10, 69] on img at bounding box center [11, 64] width 13 height 13
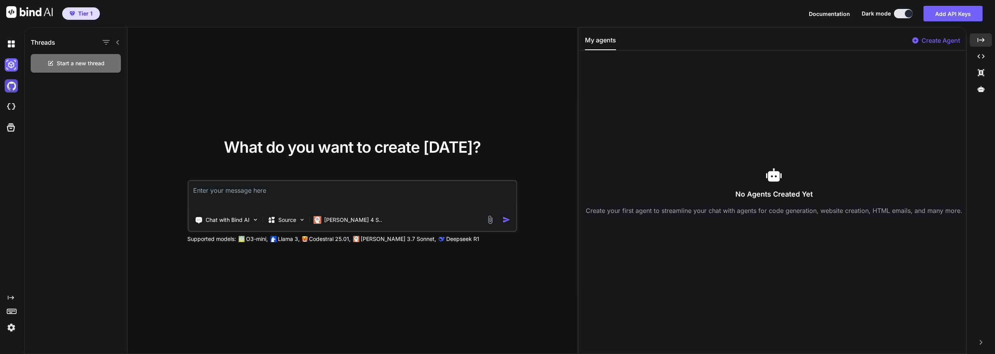
click at [13, 86] on img at bounding box center [11, 85] width 13 height 13
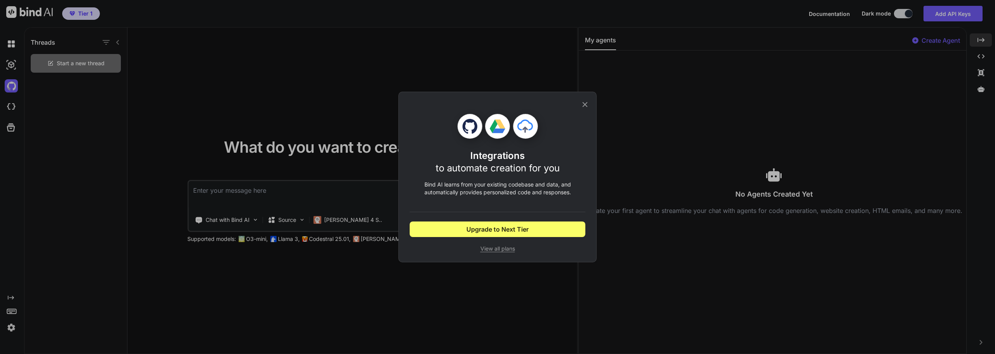
click at [585, 102] on icon at bounding box center [585, 104] width 9 height 9
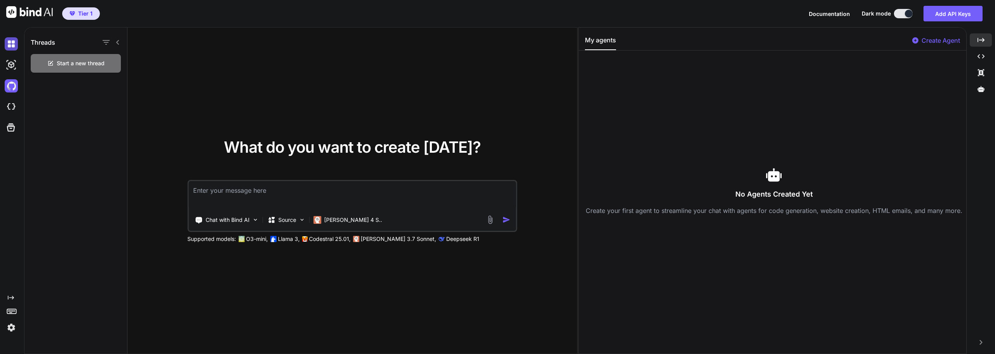
click at [7, 44] on img at bounding box center [11, 43] width 13 height 13
click at [9, 65] on img at bounding box center [11, 64] width 13 height 13
click at [193, 46] on div "What do you want to create today? Chat with Bind AI Source Claude 4 S.. Support…" at bounding box center [352, 191] width 450 height 327
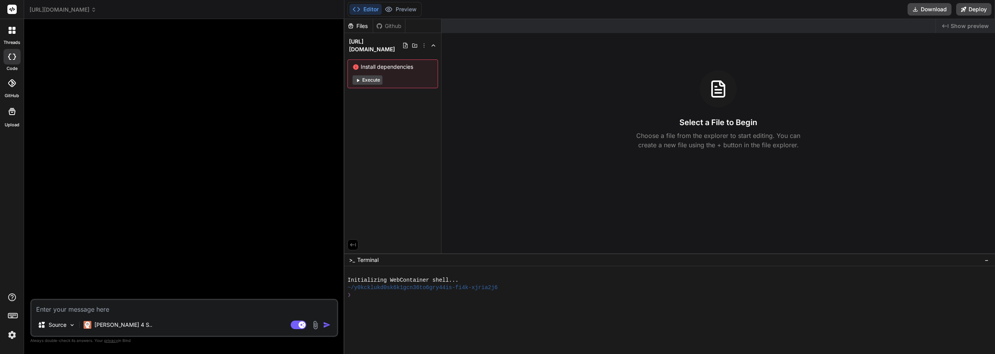
click at [86, 10] on span "style_selector_meksone.com" at bounding box center [63, 10] width 67 height 8
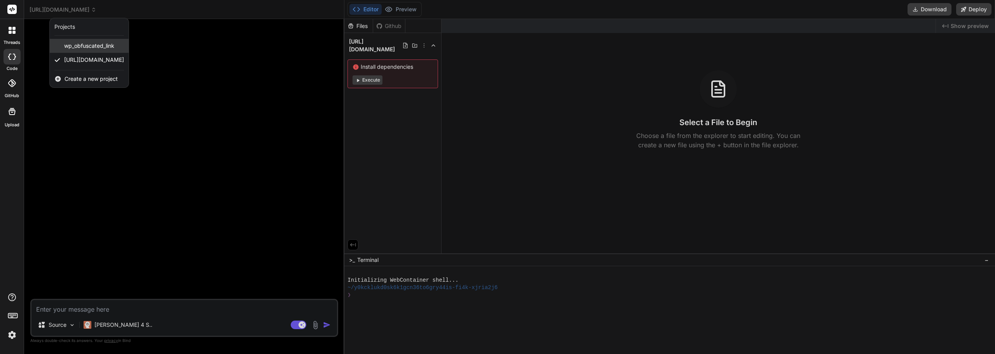
click at [92, 49] on span "wp_obfuscated_link" at bounding box center [89, 46] width 50 height 8
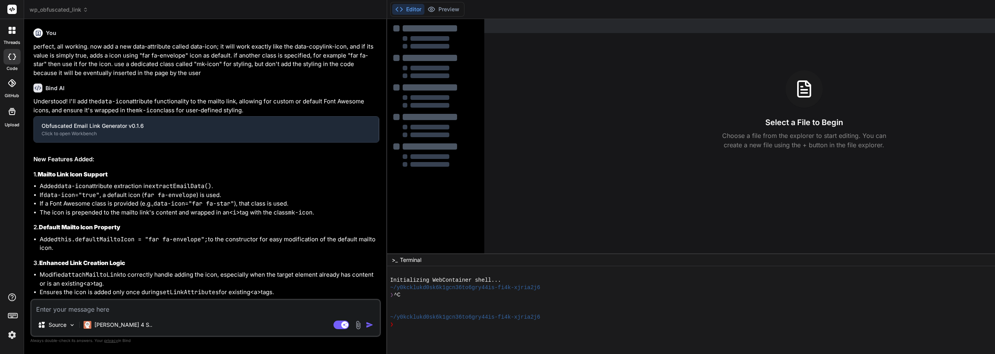
type textarea "x"
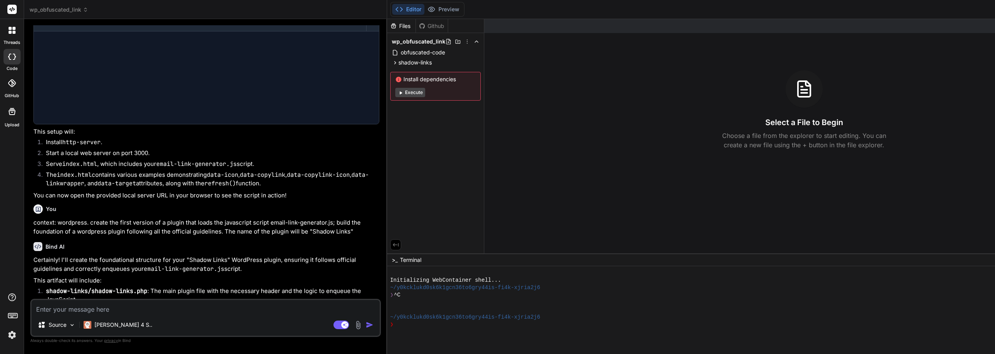
scroll to position [1982, 0]
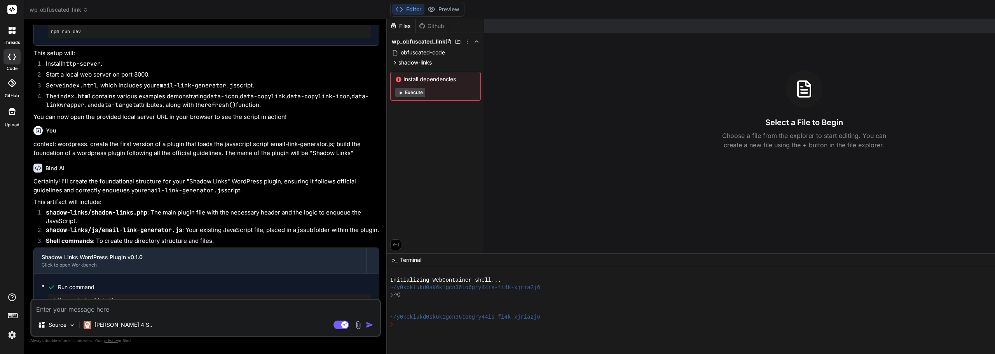
click at [68, 9] on span "wp_obfuscated_link" at bounding box center [59, 10] width 59 height 8
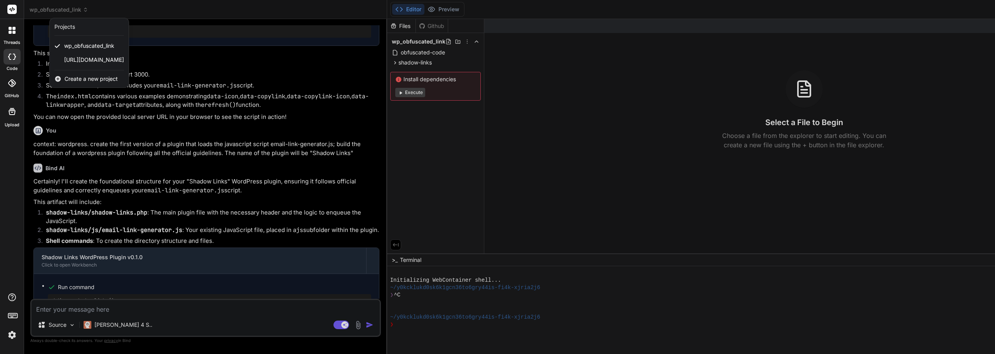
click at [86, 77] on span "Create a new project" at bounding box center [91, 79] width 53 height 8
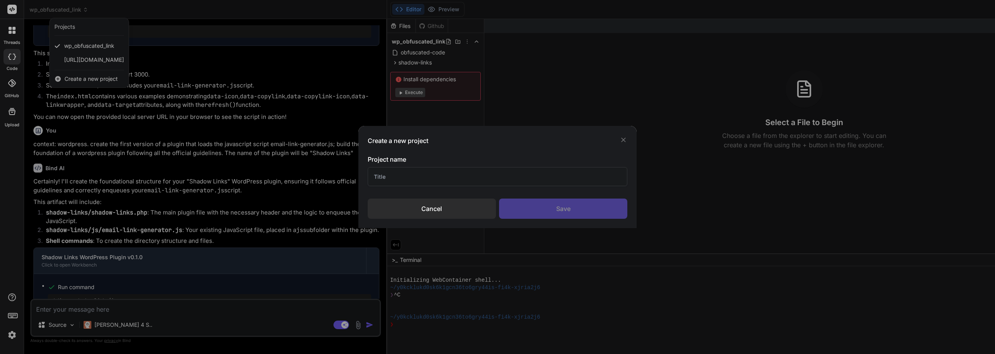
click at [404, 177] on input "text" at bounding box center [498, 176] width 260 height 19
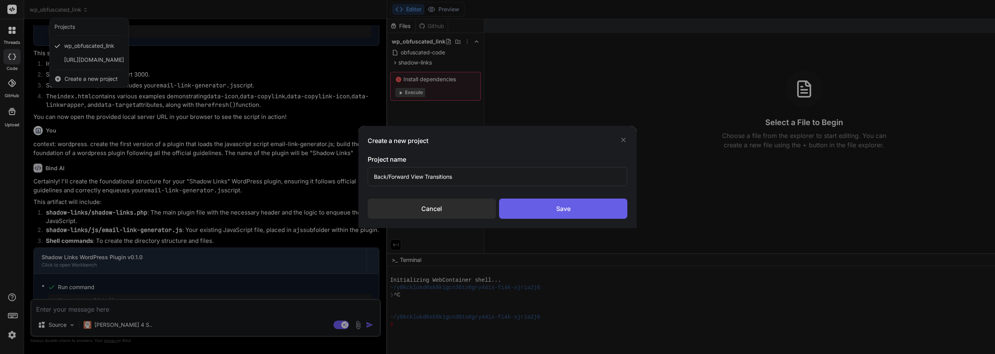
type input "Back/Forward View Transitions"
click at [578, 203] on div "Save" at bounding box center [563, 209] width 128 height 20
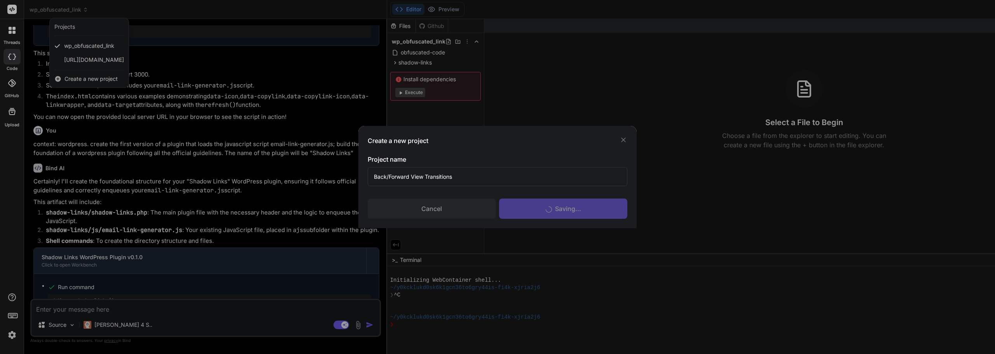
scroll to position [7, 0]
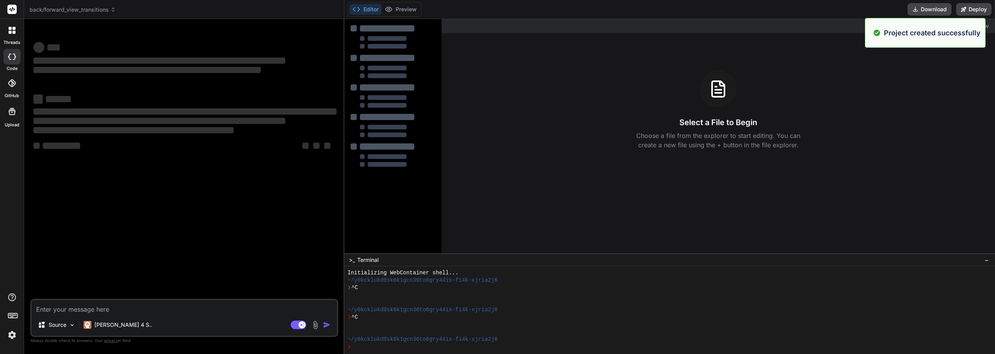
type textarea "x"
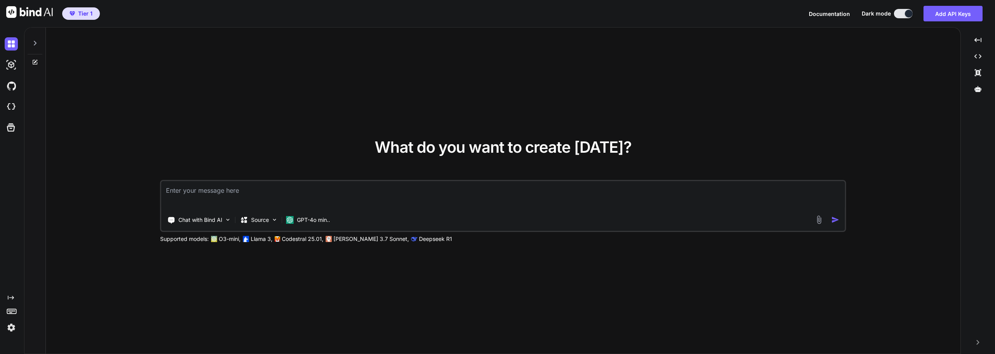
click at [34, 42] on icon at bounding box center [35, 43] width 3 height 5
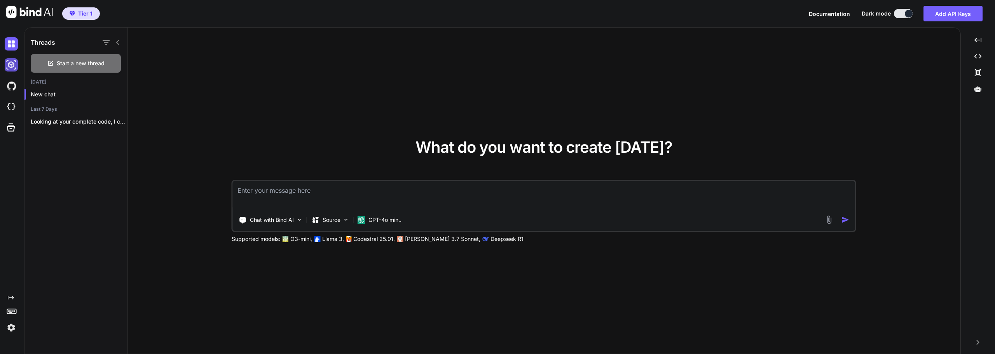
click at [9, 68] on img at bounding box center [11, 64] width 13 height 13
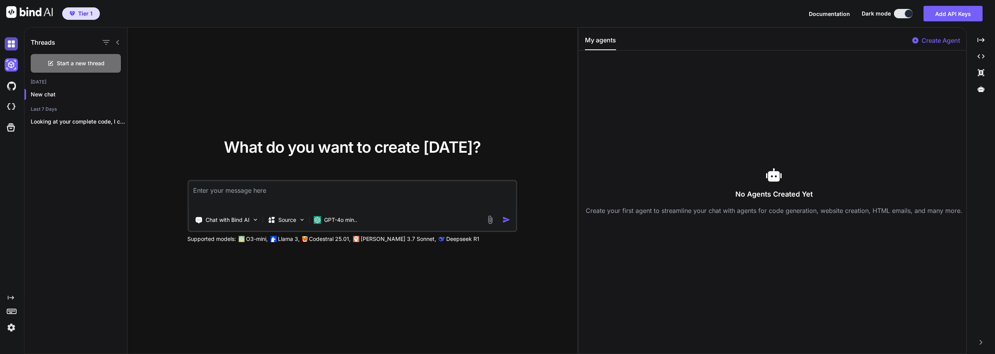
click at [10, 44] on img at bounding box center [11, 43] width 13 height 13
click at [14, 299] on div "Created with Pixso." at bounding box center [13, 298] width 16 height 6
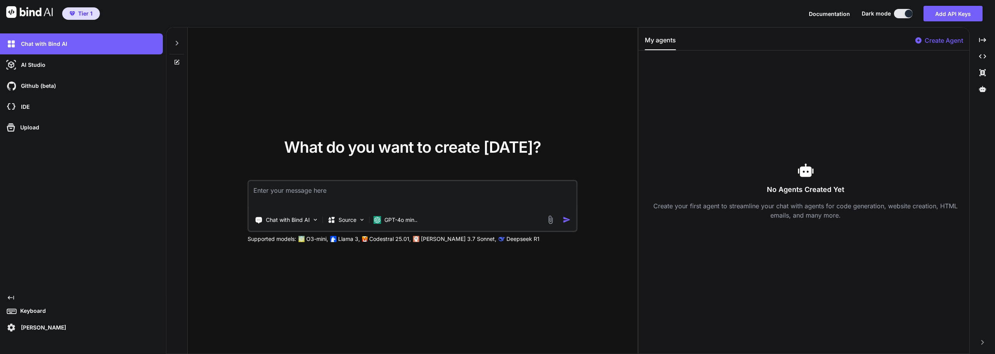
click at [178, 44] on icon at bounding box center [177, 43] width 6 height 6
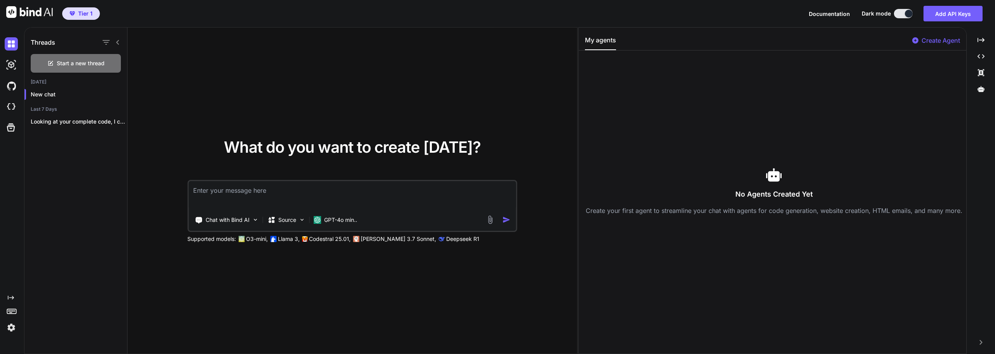
click at [117, 40] on icon at bounding box center [118, 42] width 6 height 6
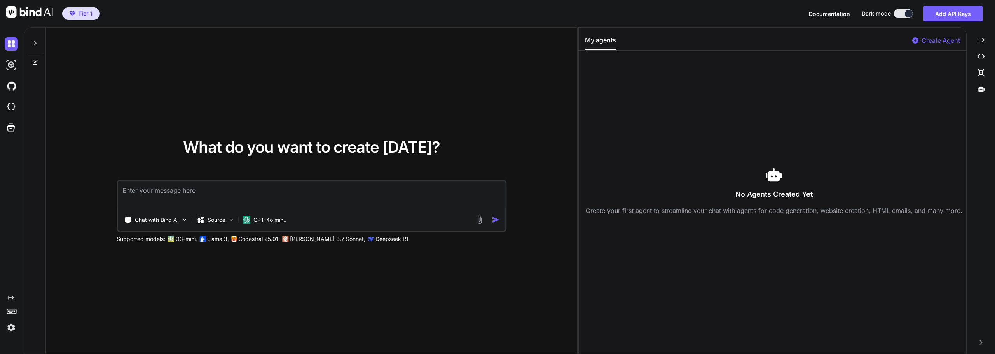
click at [38, 40] on icon at bounding box center [35, 43] width 6 height 6
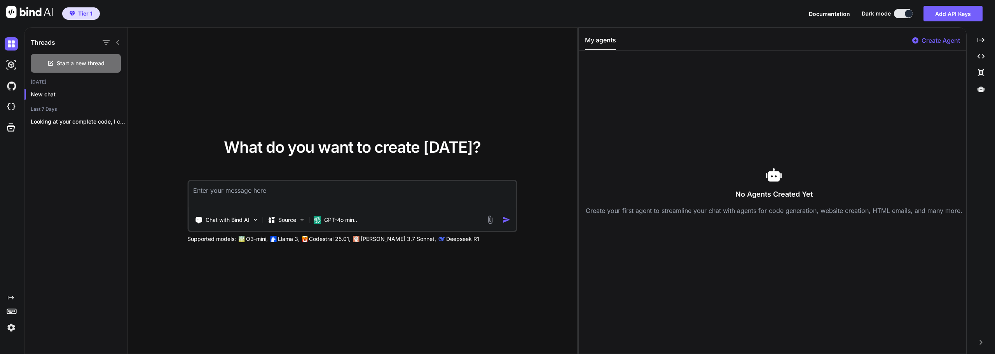
click at [11, 296] on icon "Created with Pixso." at bounding box center [11, 298] width 6 height 6
type textarea "x"
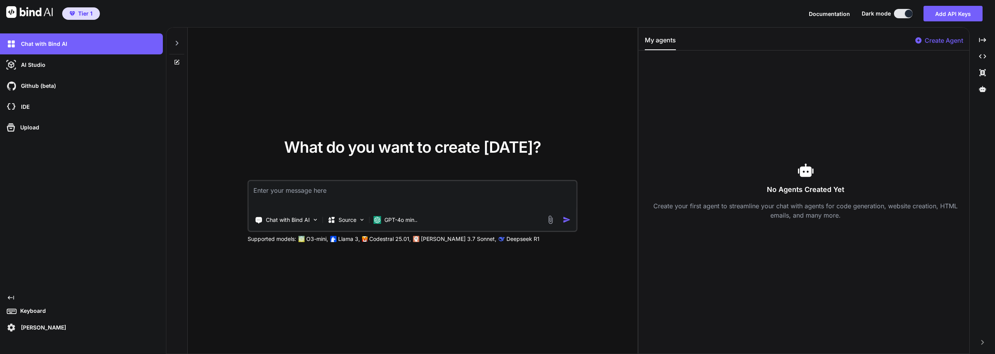
click at [36, 314] on p "Keyboard" at bounding box center [31, 311] width 29 height 8
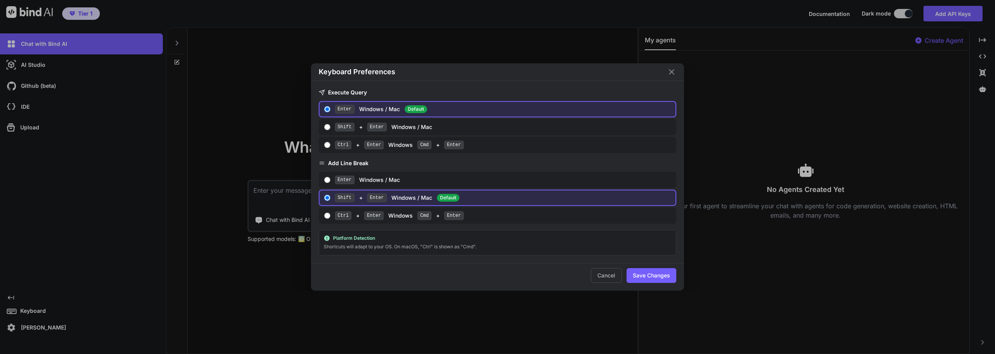
click at [667, 72] on icon "Close" at bounding box center [671, 71] width 9 height 9
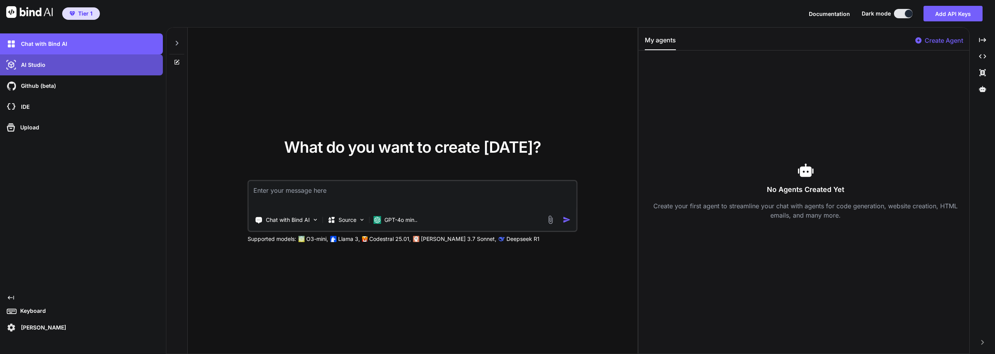
click at [94, 60] on div "AI Studio" at bounding box center [84, 64] width 158 height 13
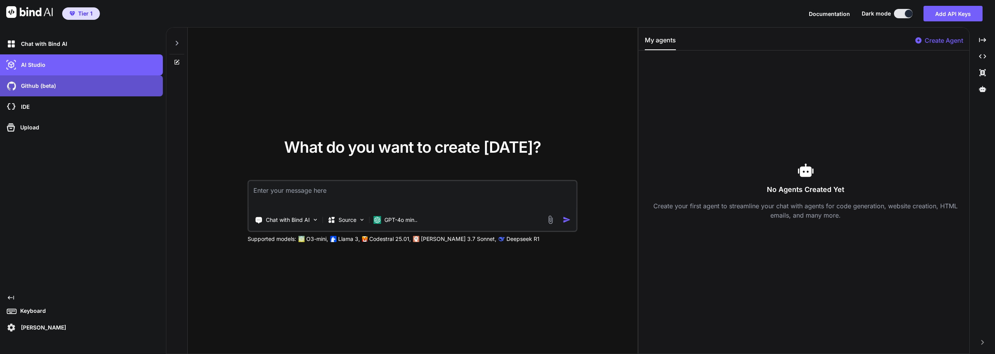
click at [75, 86] on div "Github (beta)" at bounding box center [84, 85] width 158 height 13
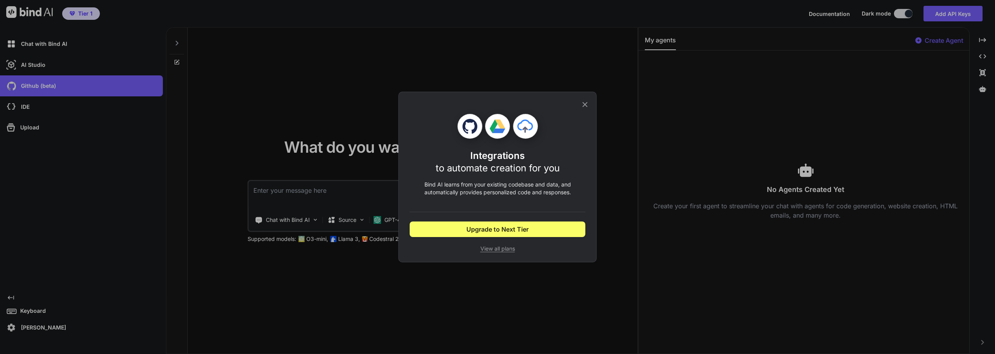
click at [584, 106] on icon at bounding box center [585, 104] width 9 height 9
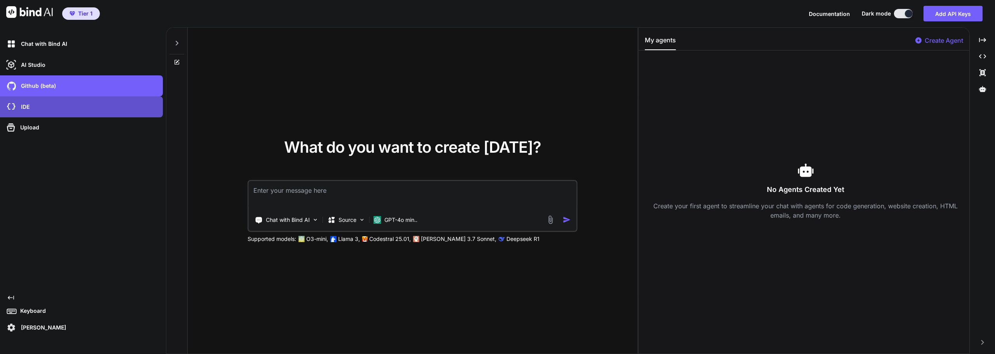
click at [78, 110] on div "IDE" at bounding box center [84, 106] width 158 height 13
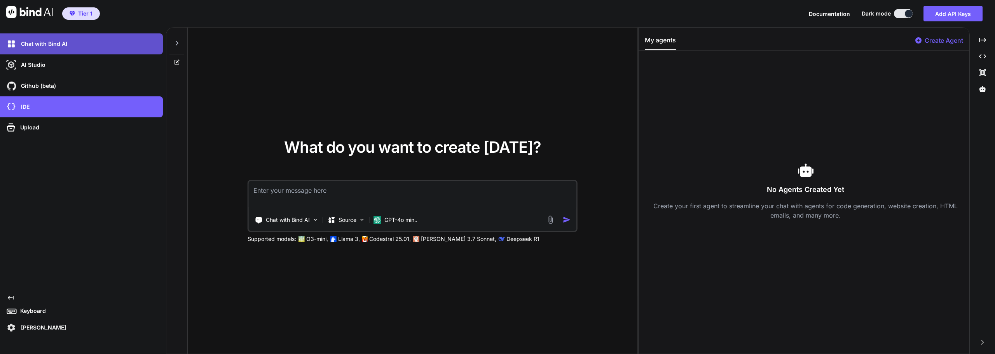
click at [67, 44] on div "Chat with Bind AI" at bounding box center [84, 43] width 158 height 13
click at [143, 48] on div "Chat with Bind AI" at bounding box center [84, 43] width 158 height 13
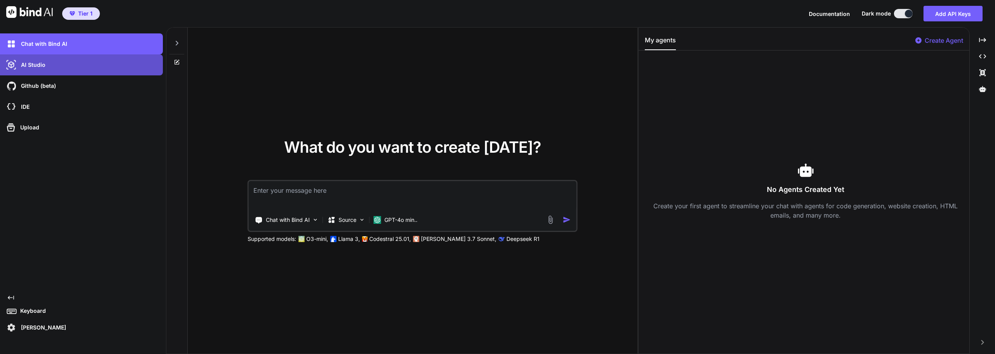
click at [50, 65] on div "AI Studio" at bounding box center [84, 64] width 158 height 13
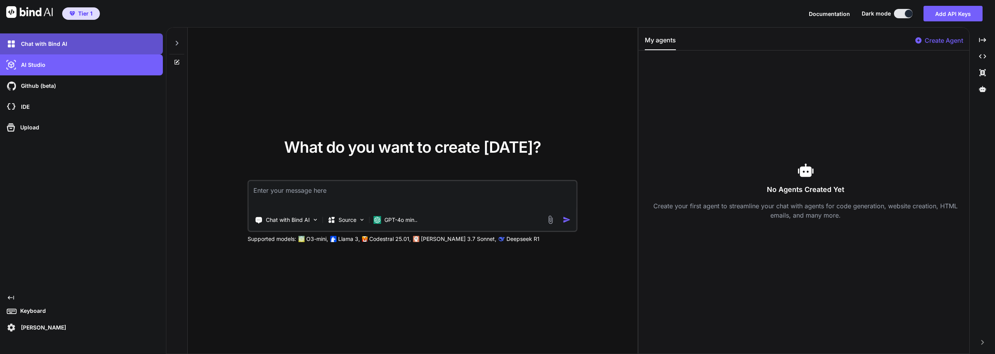
click at [50, 49] on div "Chat with Bind AI" at bounding box center [84, 43] width 158 height 13
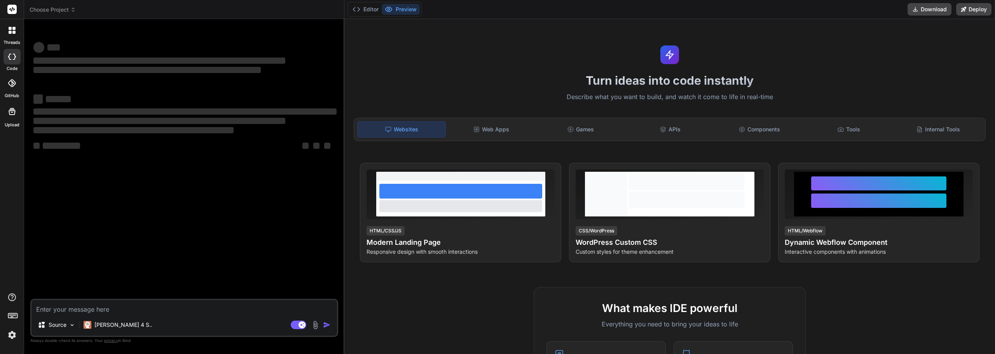
type textarea "x"
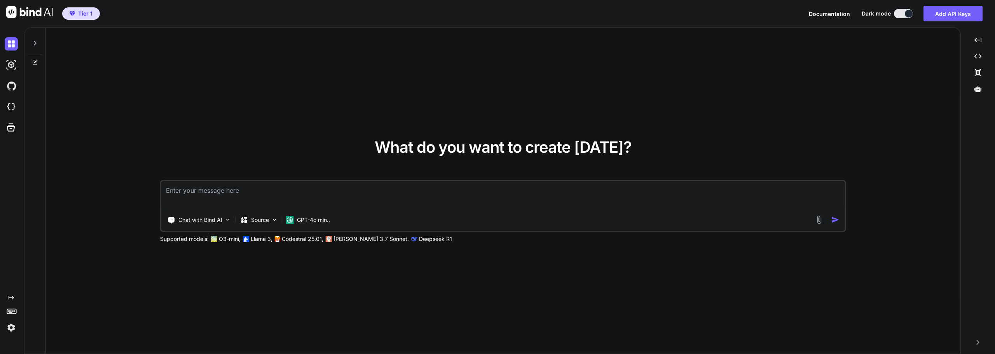
click at [37, 42] on icon at bounding box center [35, 43] width 6 height 6
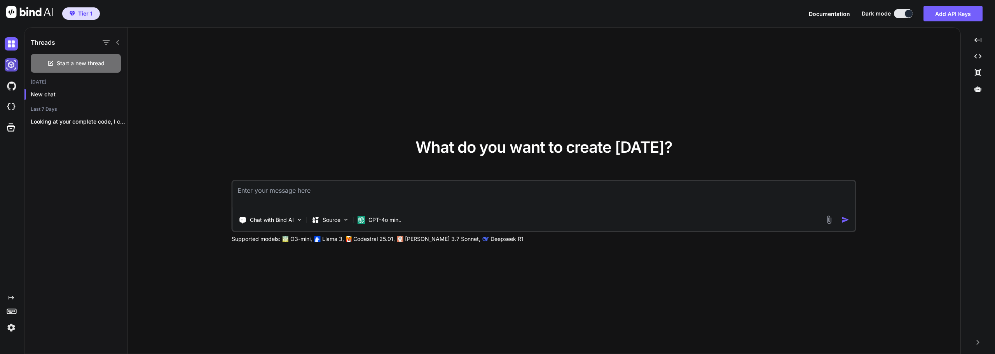
click at [13, 64] on img at bounding box center [11, 64] width 13 height 13
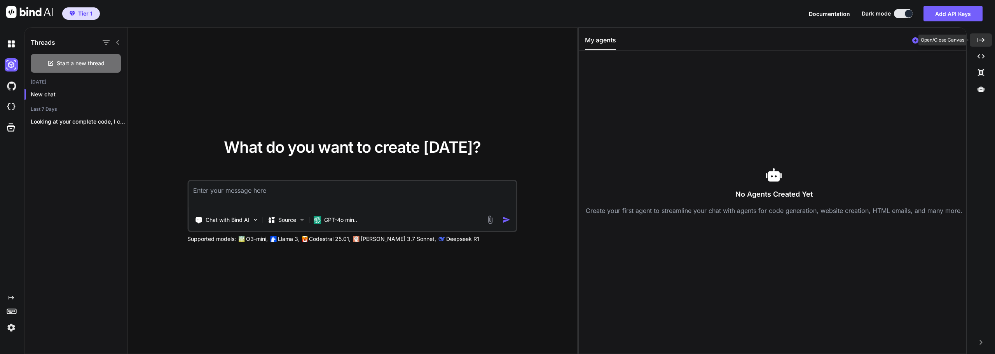
click at [978, 41] on icon "Created with Pixso." at bounding box center [980, 40] width 7 height 7
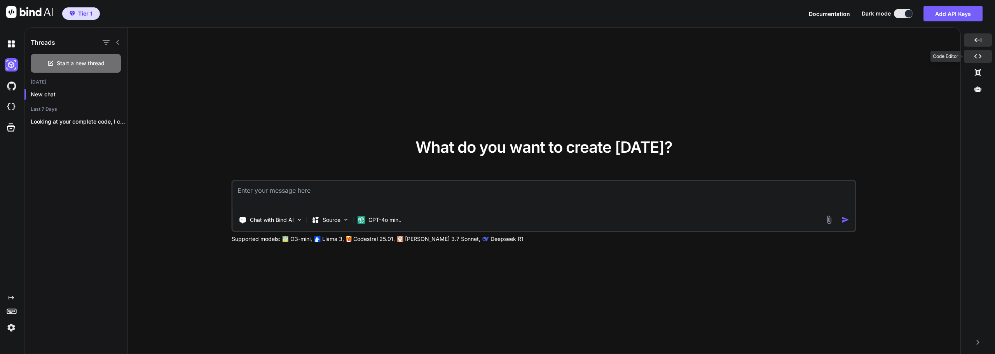
click at [978, 55] on icon "Created with Pixso." at bounding box center [977, 56] width 7 height 7
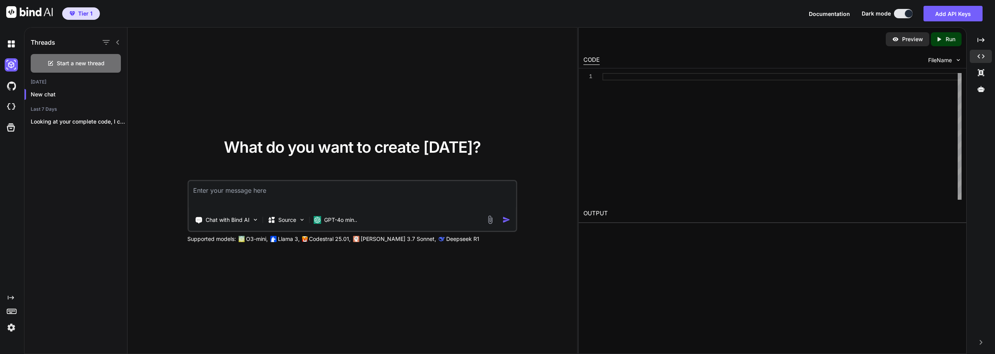
click at [276, 116] on div "What do you want to create [DATE]? Chat with Bind AI Source GPT-4o min.. Suppor…" at bounding box center [352, 191] width 450 height 327
click at [40, 42] on h1 "Threads" at bounding box center [43, 42] width 24 height 9
click at [107, 40] on icon "button" at bounding box center [105, 42] width 9 height 9
click at [122, 57] on div "Saved Threads" at bounding box center [132, 61] width 52 height 11
click at [117, 43] on icon at bounding box center [117, 42] width 3 height 5
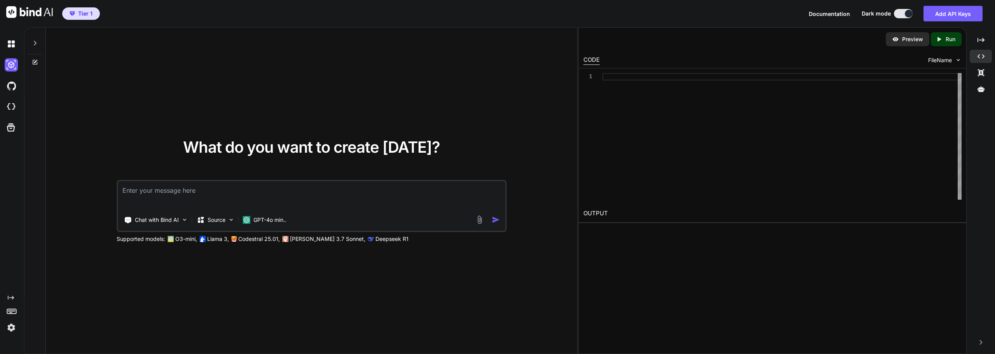
click at [38, 43] on div at bounding box center [35, 41] width 15 height 27
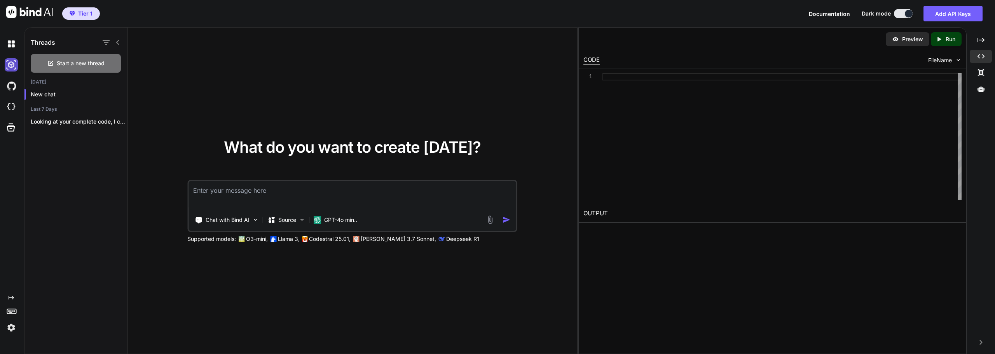
click at [10, 63] on img at bounding box center [11, 64] width 13 height 13
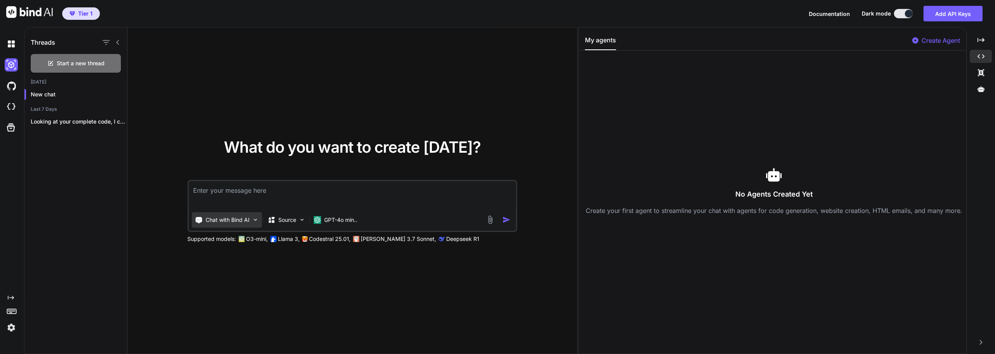
click at [244, 218] on p "Chat with Bind AI" at bounding box center [228, 220] width 44 height 8
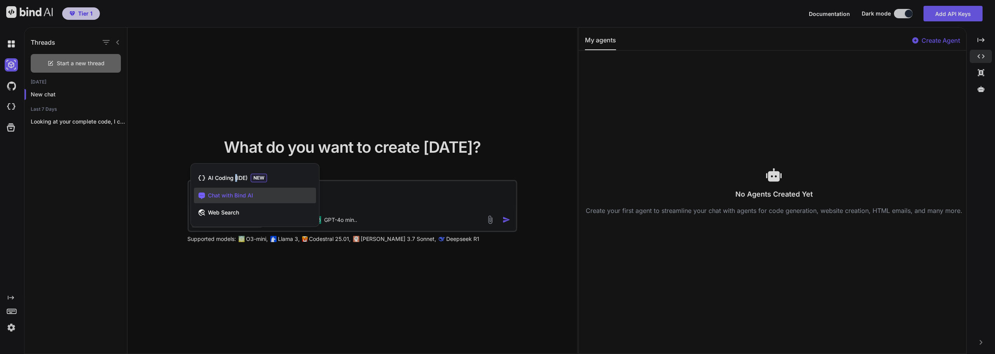
click at [235, 178] on span "AI Coding (IDE)" at bounding box center [228, 178] width 40 height 8
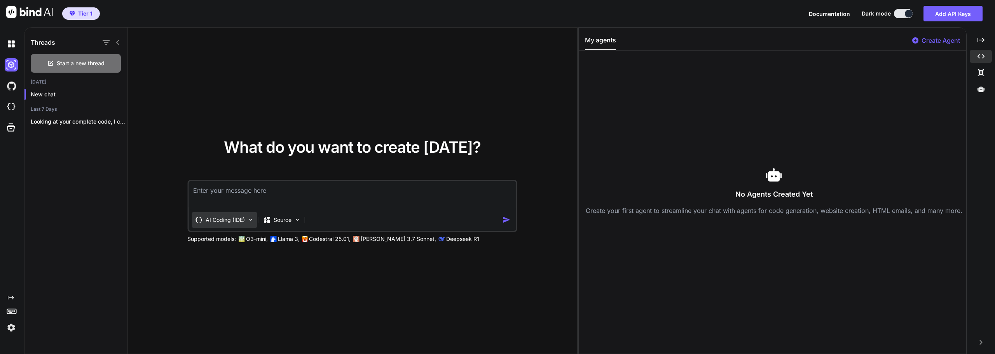
click at [247, 221] on img at bounding box center [250, 219] width 7 height 7
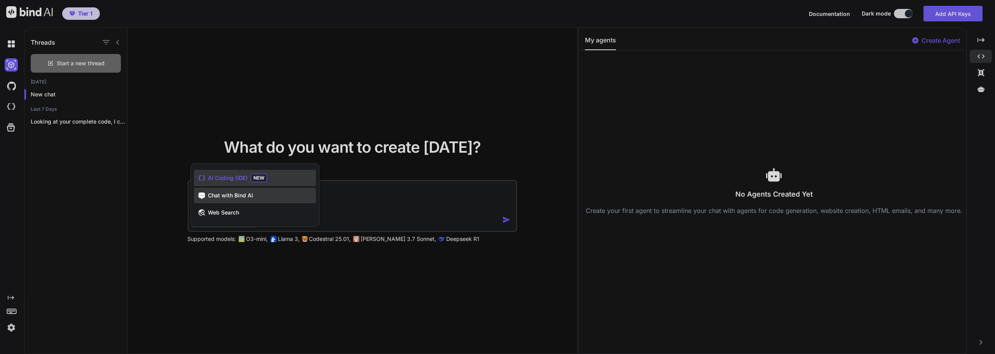
click at [247, 196] on span "Chat with Bind AI" at bounding box center [230, 196] width 45 height 8
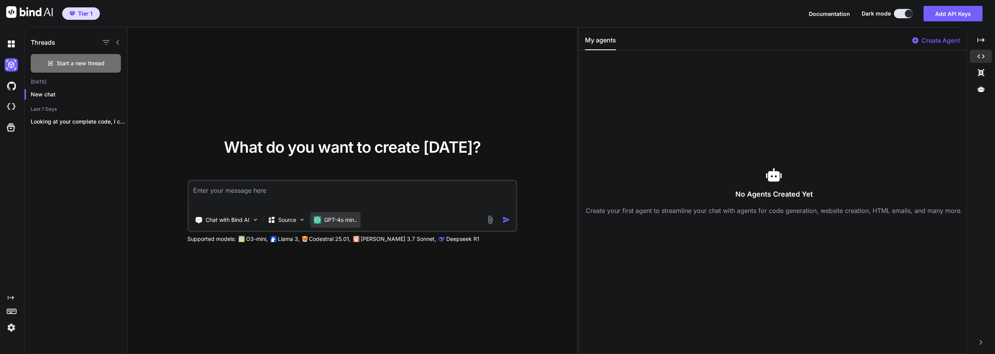
click at [340, 220] on p "GPT-4o min.." at bounding box center [340, 220] width 33 height 8
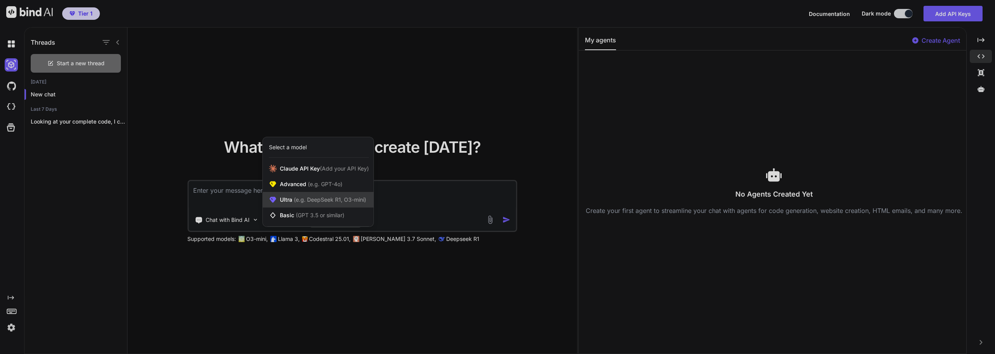
click at [314, 202] on span "(e.g. DeepSeek R1, O3-mini)" at bounding box center [329, 199] width 74 height 7
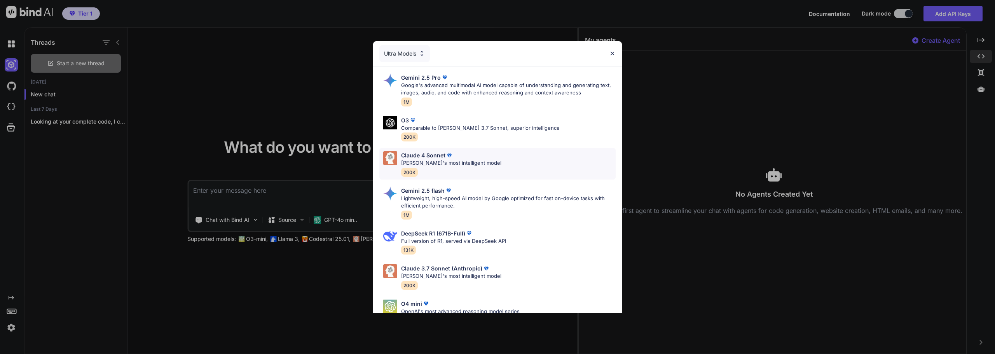
click at [429, 162] on p "[PERSON_NAME]'s most intelligent model" at bounding box center [451, 163] width 100 height 8
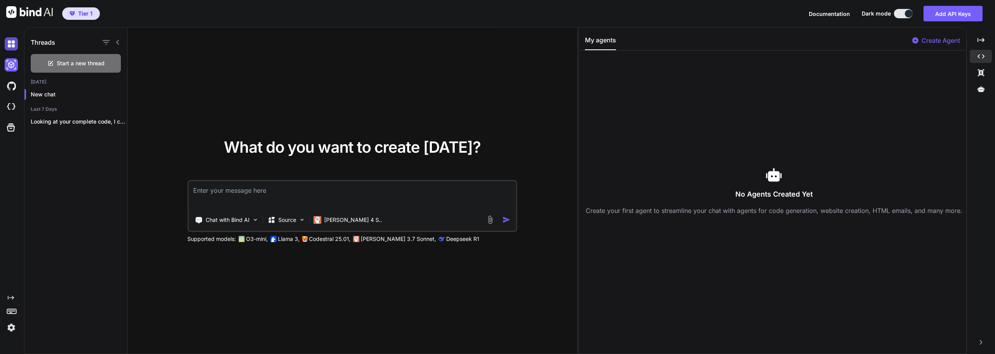
click at [10, 40] on img at bounding box center [11, 43] width 13 height 13
type textarea "x"
click at [22, 14] on img at bounding box center [29, 12] width 47 height 12
drag, startPoint x: 14, startPoint y: 64, endPoint x: 5, endPoint y: 71, distance: 11.3
click at [5, 71] on div at bounding box center [13, 64] width 16 height 13
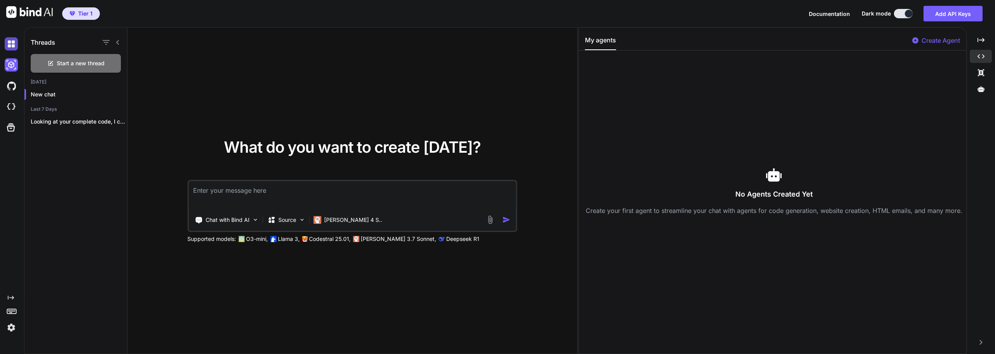
click at [10, 44] on img at bounding box center [11, 43] width 13 height 13
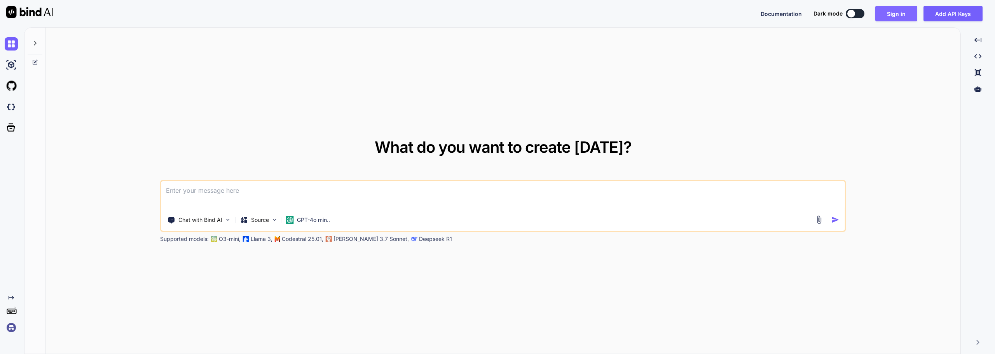
click at [893, 14] on button "Sign in" at bounding box center [896, 14] width 42 height 16
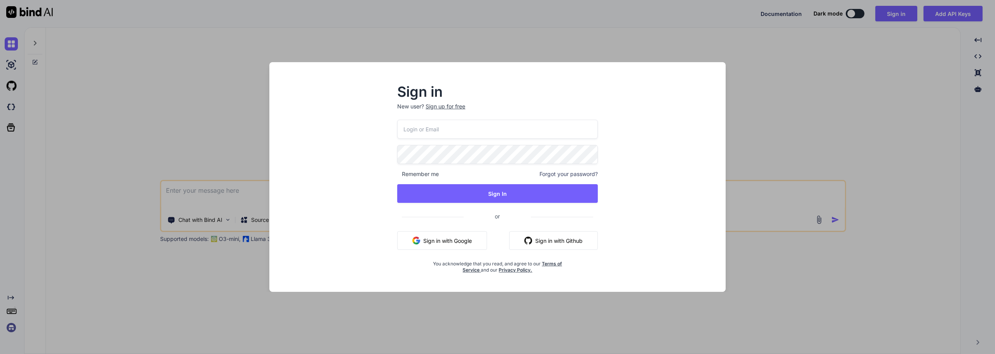
click at [467, 238] on button "Sign in with Google" at bounding box center [442, 240] width 90 height 19
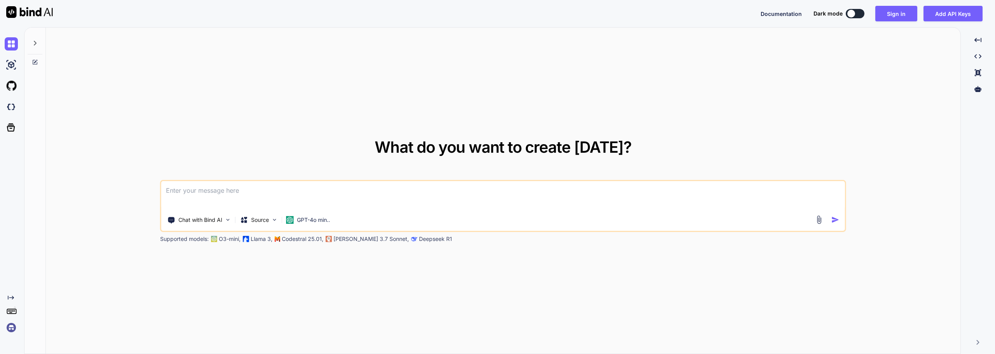
click at [855, 10] on button at bounding box center [855, 13] width 19 height 9
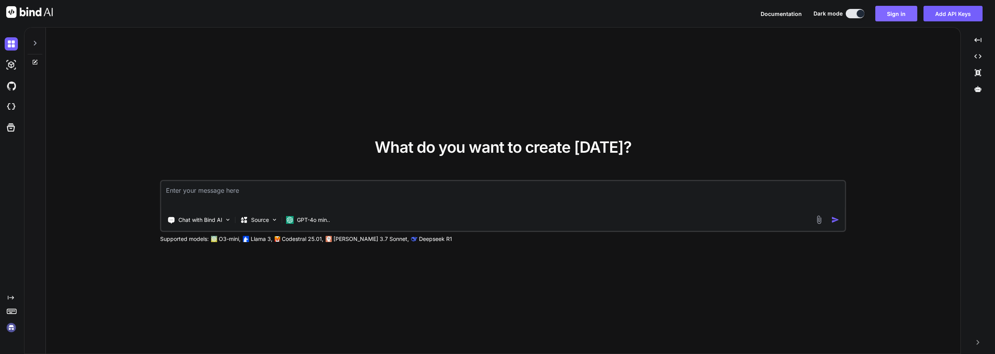
click at [890, 12] on button "Sign in" at bounding box center [896, 14] width 42 height 16
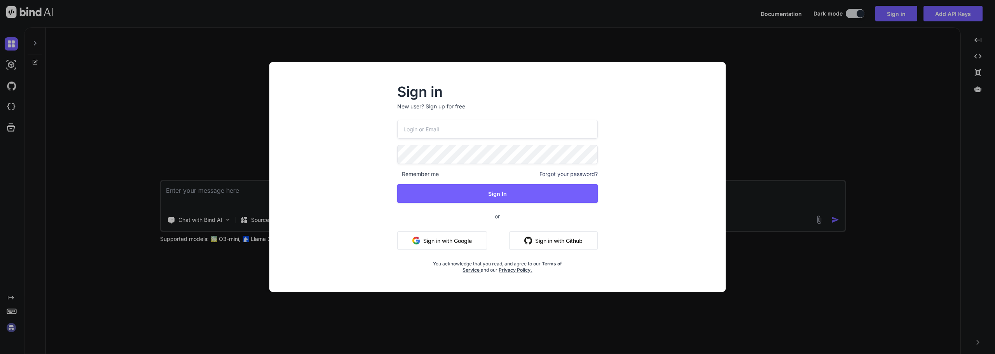
click at [439, 237] on button "Sign in with Google" at bounding box center [442, 240] width 90 height 19
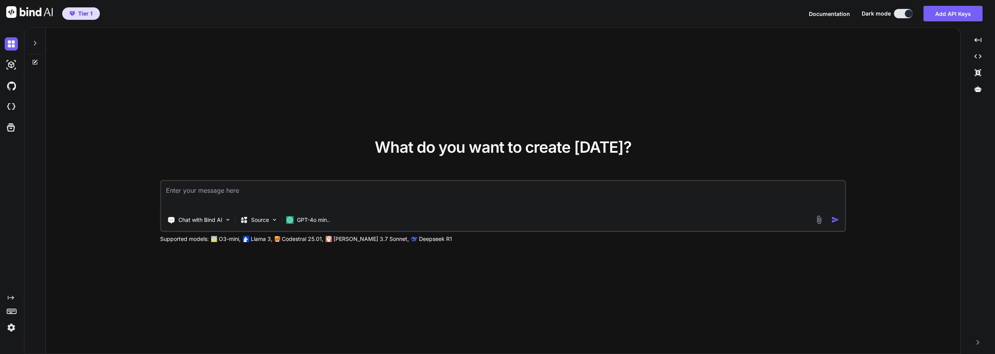
click at [35, 39] on div at bounding box center [35, 41] width 15 height 27
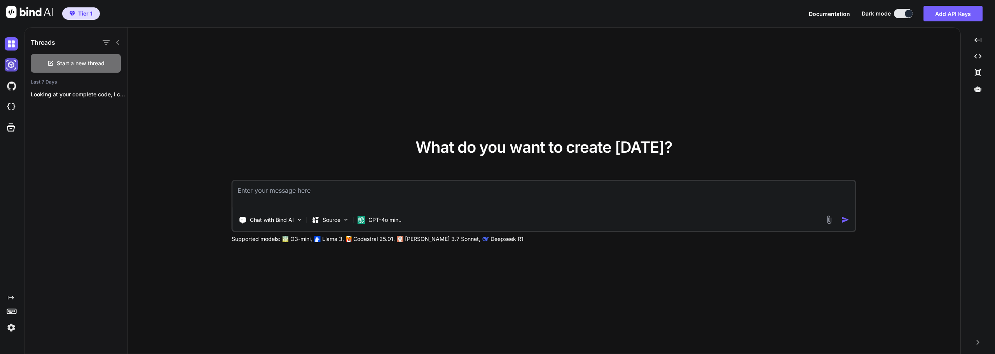
click at [10, 68] on img at bounding box center [11, 64] width 13 height 13
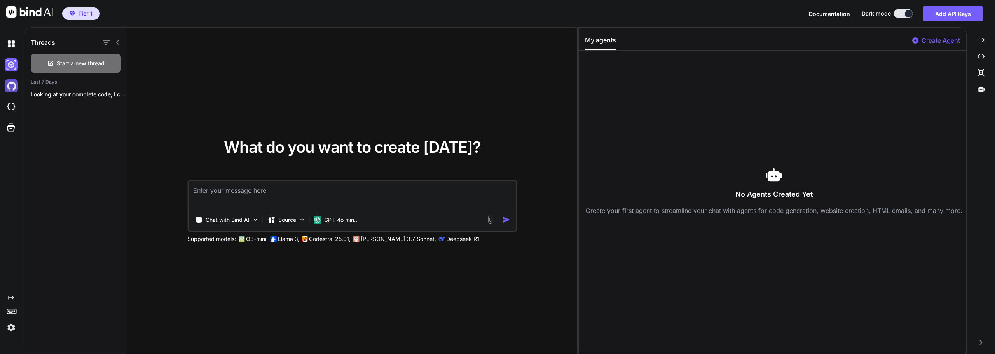
click at [14, 85] on img at bounding box center [11, 85] width 13 height 13
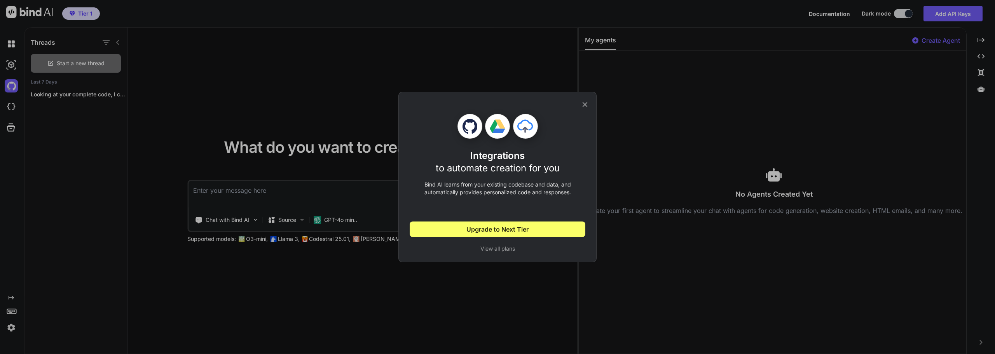
click at [586, 105] on icon at bounding box center [585, 104] width 9 height 9
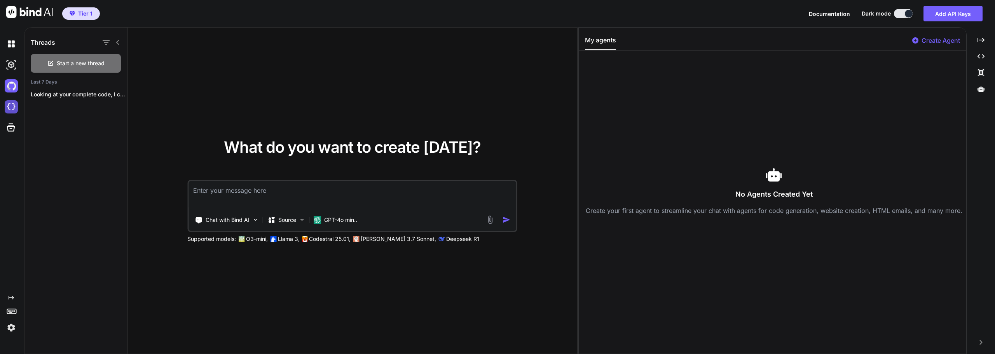
click at [11, 105] on img at bounding box center [11, 106] width 13 height 13
click at [8, 41] on img at bounding box center [11, 43] width 13 height 13
click at [288, 222] on p "Source" at bounding box center [287, 220] width 18 height 8
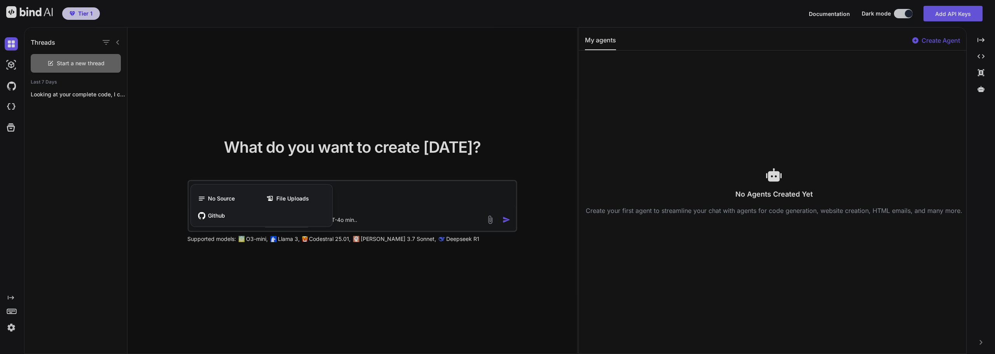
click at [382, 205] on div at bounding box center [497, 177] width 995 height 354
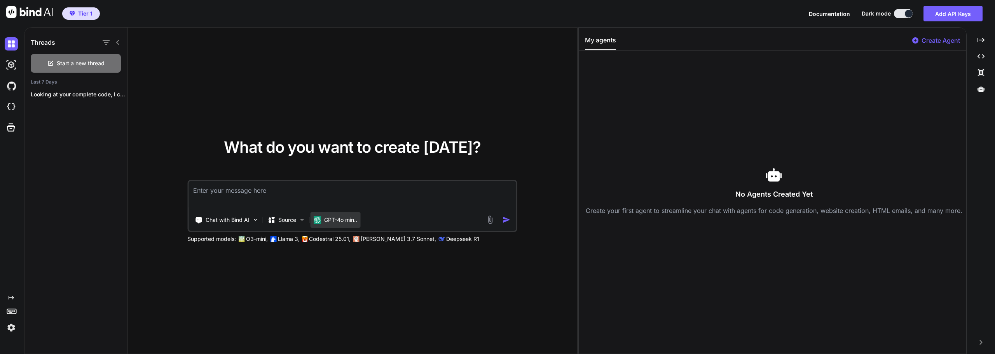
click at [342, 220] on p "GPT-4o min.." at bounding box center [340, 220] width 33 height 8
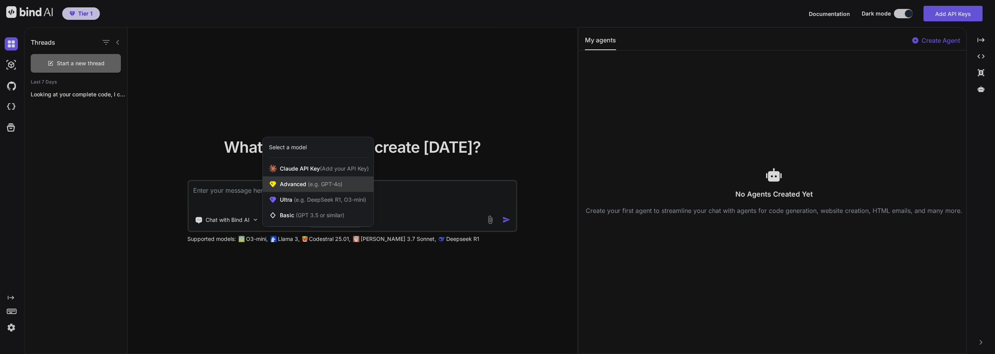
click at [319, 186] on span "(e.g. GPT-4o)" at bounding box center [324, 184] width 36 height 7
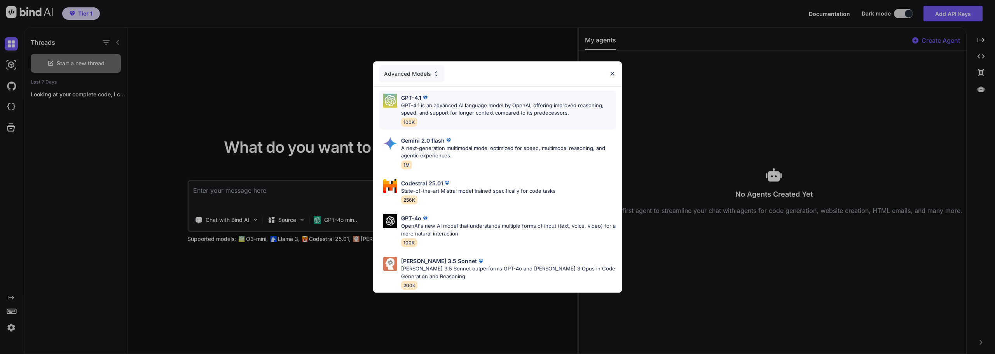
click at [424, 94] on img at bounding box center [425, 98] width 8 height 8
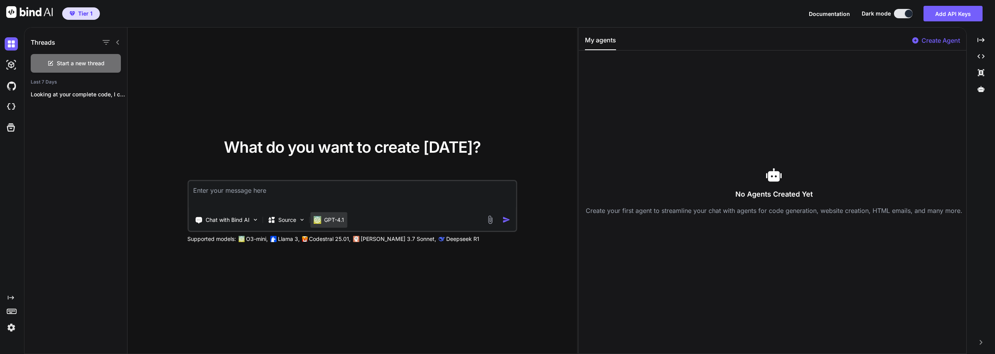
click at [339, 220] on p "GPT-4.1" at bounding box center [334, 220] width 20 height 8
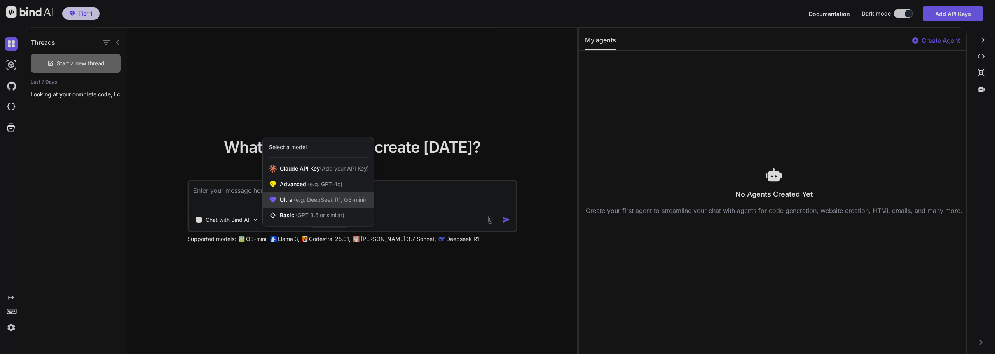
click at [321, 201] on span "(e.g. DeepSeek R1, O3-mini)" at bounding box center [329, 199] width 74 height 7
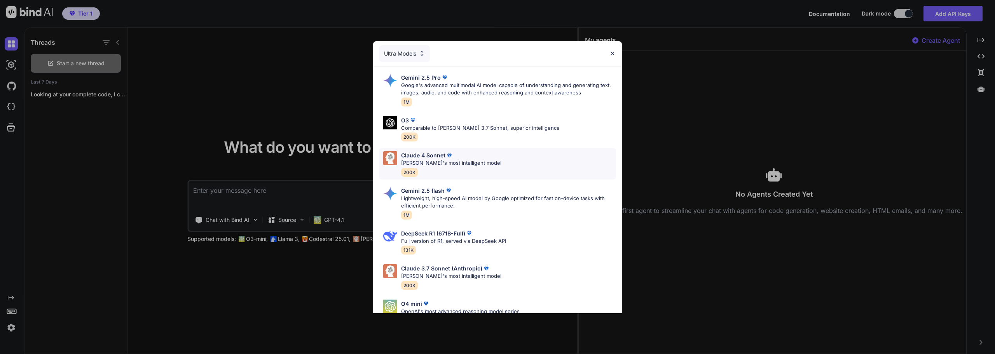
click at [435, 153] on p "Claude 4 Sonnet" at bounding box center [423, 155] width 44 height 8
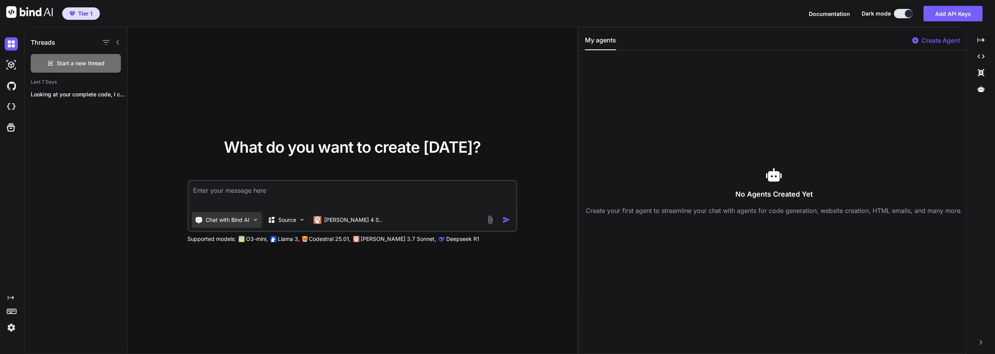
click at [251, 219] on div "Chat with Bind AI" at bounding box center [227, 220] width 70 height 16
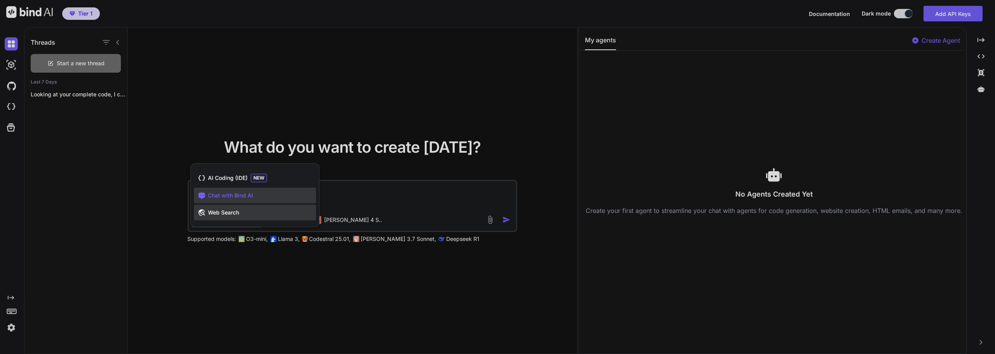
click at [239, 212] on div "Web Search" at bounding box center [255, 213] width 122 height 16
type textarea "x"
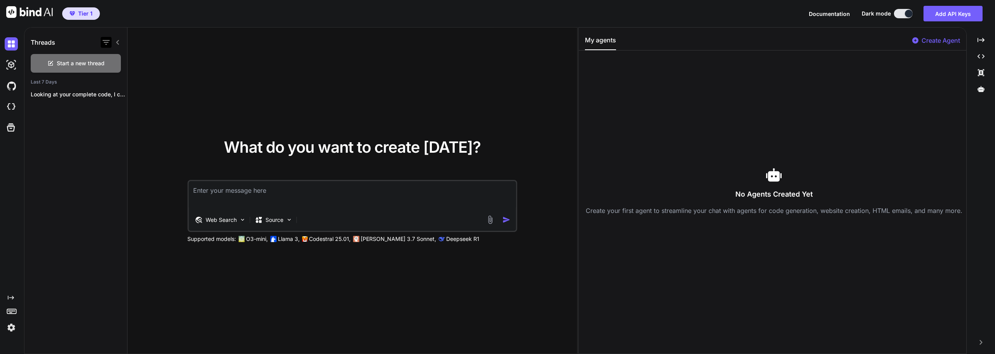
click at [106, 41] on icon "button" at bounding box center [105, 42] width 9 height 9
click at [116, 63] on div "Saved Threads" at bounding box center [132, 61] width 52 height 11
click at [105, 41] on icon "button" at bounding box center [106, 42] width 7 height 5
click at [112, 61] on input "Saved Threads" at bounding box center [109, 61] width 7 height 7
click at [102, 42] on icon "button" at bounding box center [105, 42] width 9 height 9
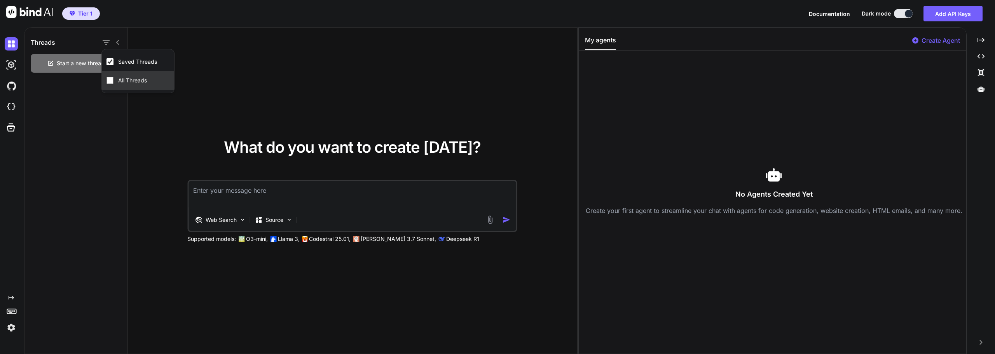
click at [110, 80] on input "All Threads" at bounding box center [109, 80] width 7 height 7
click at [15, 63] on img at bounding box center [11, 64] width 13 height 13
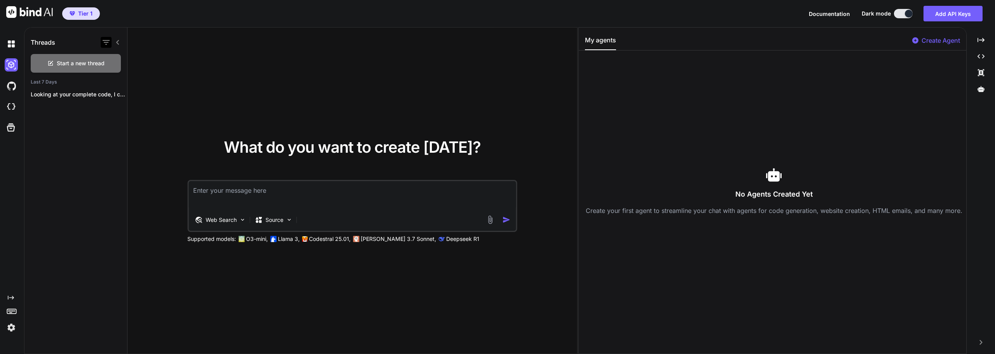
click at [108, 43] on icon "button" at bounding box center [105, 42] width 9 height 9
click at [106, 60] on div "Saved Threads" at bounding box center [138, 61] width 72 height 19
click at [107, 39] on icon "button" at bounding box center [105, 42] width 9 height 9
click at [111, 58] on div "Saved Threads" at bounding box center [132, 61] width 52 height 11
click at [105, 41] on icon "button" at bounding box center [106, 42] width 7 height 5
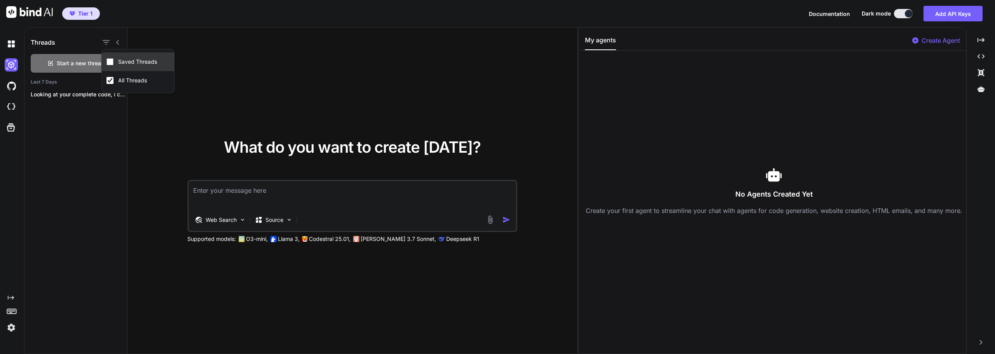
click at [113, 61] on div "Saved Threads" at bounding box center [132, 61] width 52 height 11
click at [108, 43] on icon "button" at bounding box center [106, 42] width 7 height 5
click at [126, 59] on label "Saved Threads" at bounding box center [138, 62] width 42 height 8
click at [13, 105] on img at bounding box center [11, 106] width 13 height 13
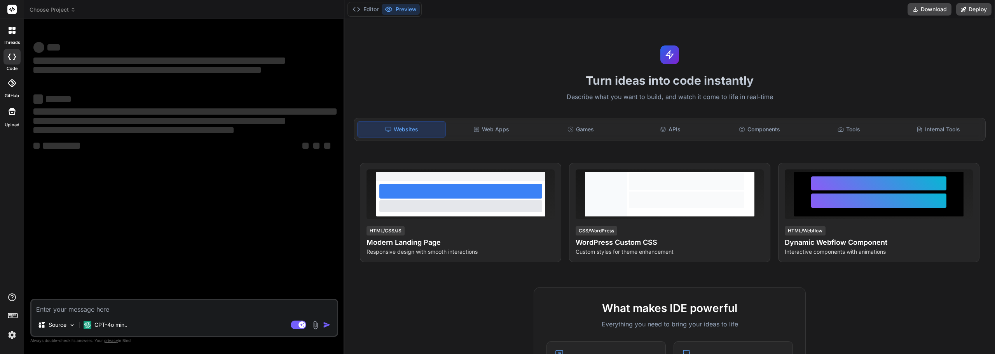
type textarea "x"
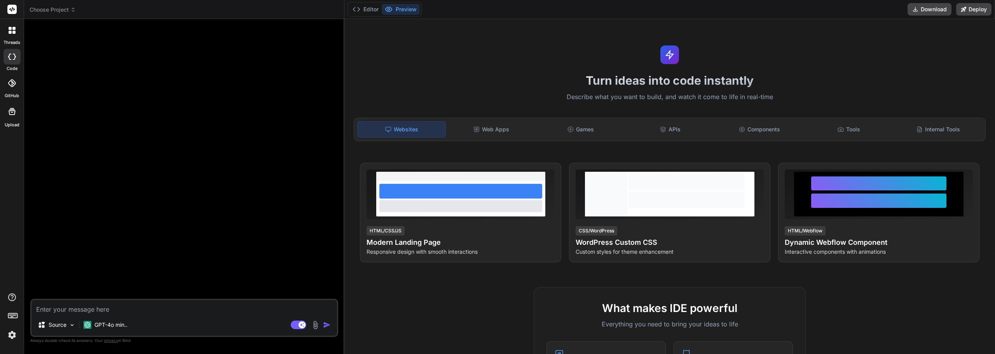
click at [158, 131] on div at bounding box center [185, 162] width 306 height 274
click at [90, 311] on textarea at bounding box center [183, 307] width 305 height 14
click at [103, 321] on p "GPT-4o min.." at bounding box center [110, 325] width 33 height 8
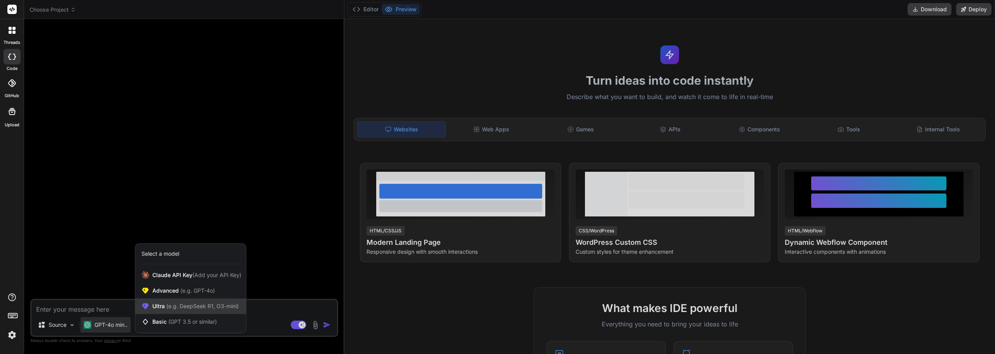
click at [165, 304] on span "Ultra (e.g. DeepSeek R1, O3-mini)" at bounding box center [195, 306] width 86 height 8
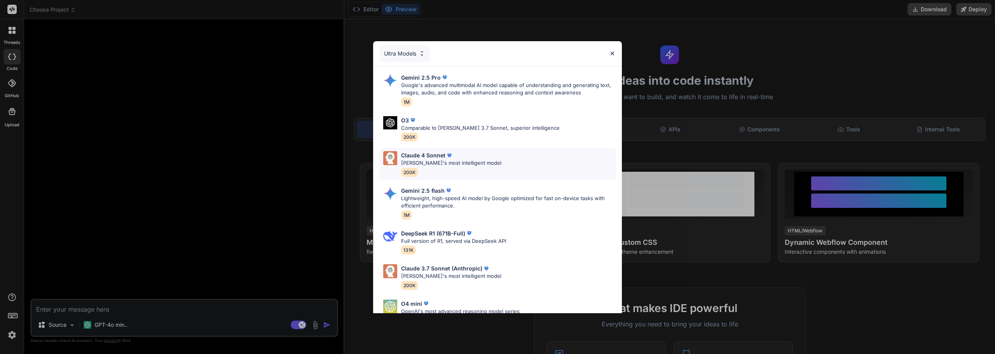
click at [423, 166] on p "[PERSON_NAME]'s most intelligent model" at bounding box center [451, 163] width 100 height 8
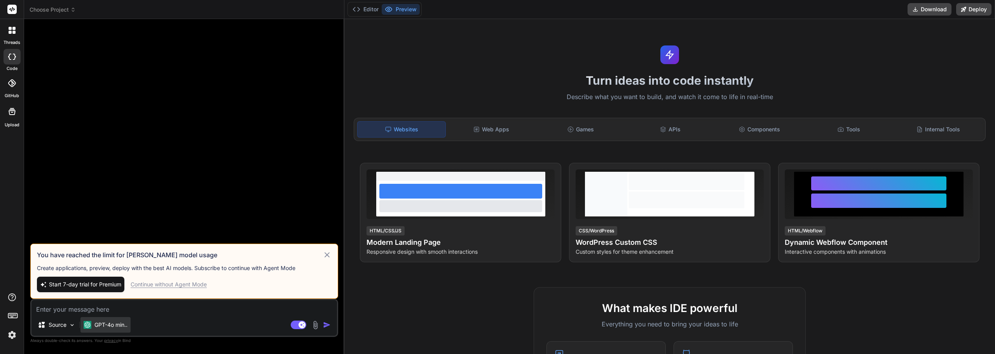
click at [108, 324] on p "GPT-4o min.." at bounding box center [110, 325] width 33 height 8
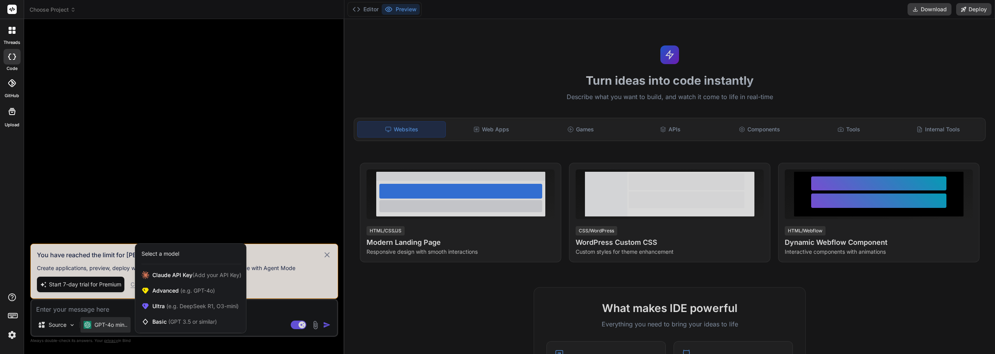
click at [279, 313] on div at bounding box center [497, 177] width 995 height 354
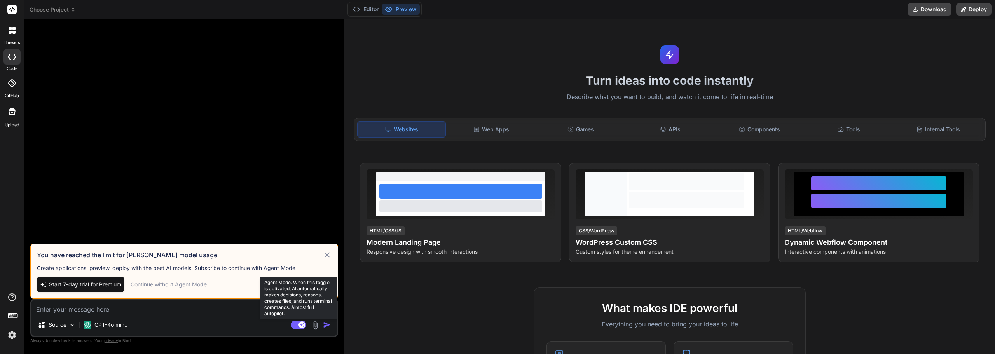
click at [299, 327] on rect at bounding box center [299, 325] width 16 height 9
click at [324, 256] on icon at bounding box center [327, 254] width 9 height 9
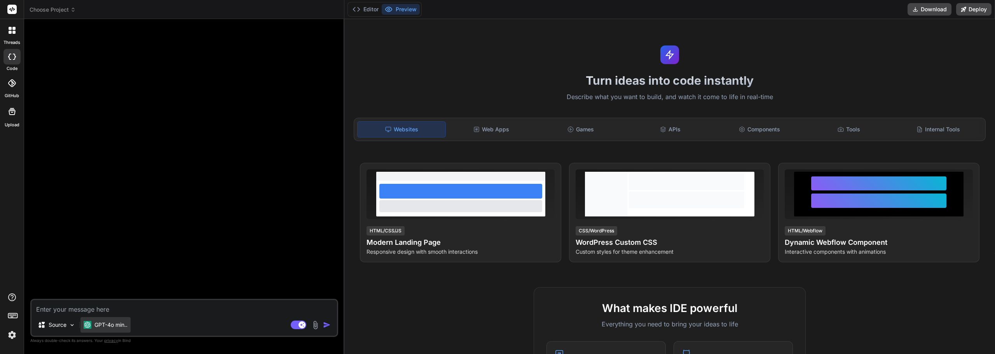
click at [109, 326] on p "GPT-4o min.." at bounding box center [110, 325] width 33 height 8
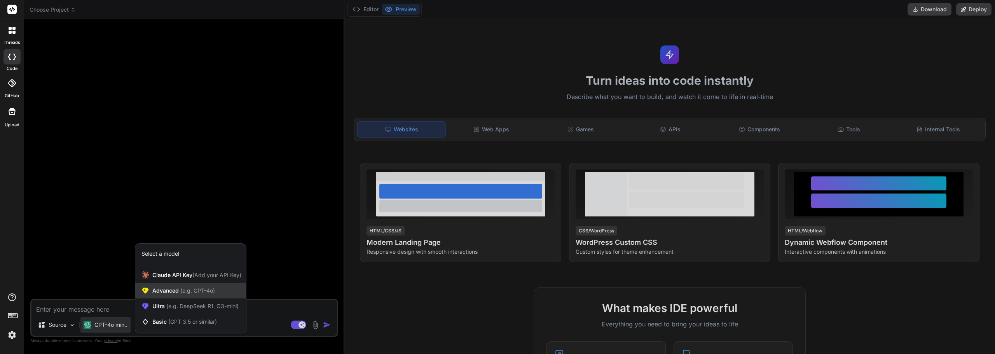
click at [170, 290] on span "Advanced (e.g. GPT-4o)" at bounding box center [183, 291] width 63 height 8
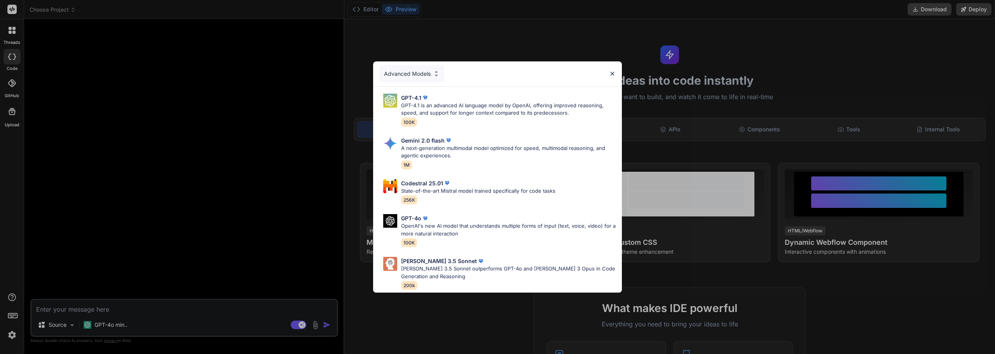
click at [183, 298] on div "Advanced Models GPT-4.1 GPT-4.1 is an advanced AI language model by OpenAI, off…" at bounding box center [497, 177] width 995 height 354
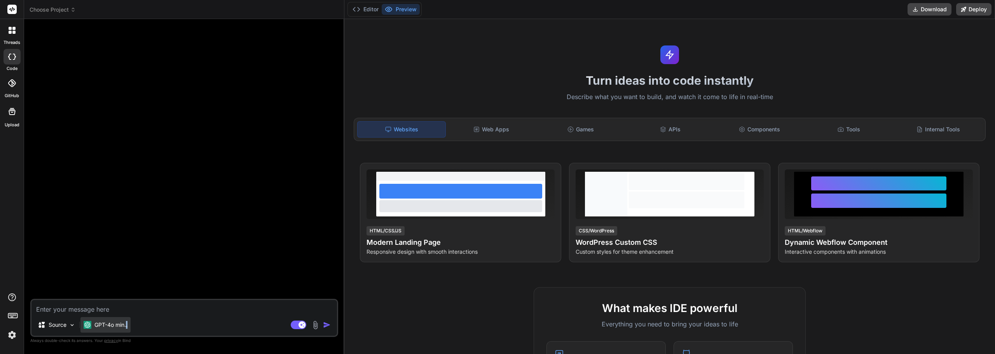
click at [127, 323] on p "GPT-4o min.." at bounding box center [110, 325] width 33 height 8
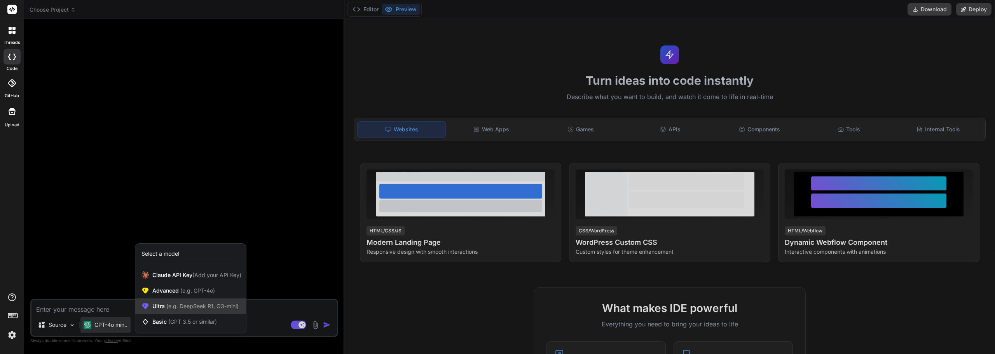
click at [176, 309] on span "(e.g. DeepSeek R1, O3-mini)" at bounding box center [202, 306] width 74 height 7
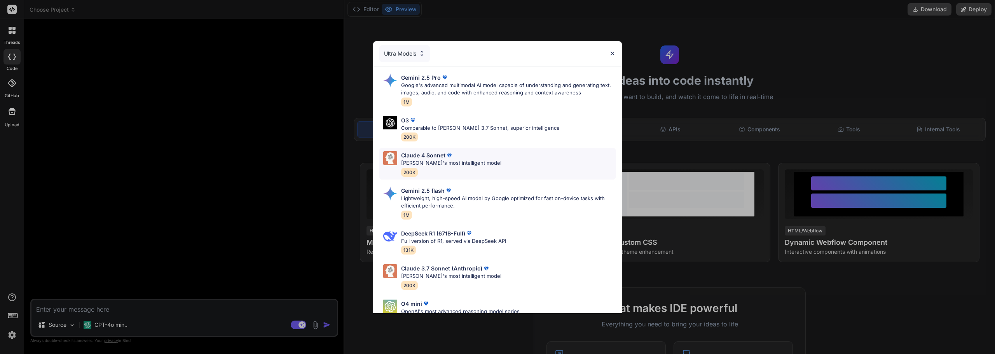
click at [434, 155] on p "Claude 4 Sonnet" at bounding box center [423, 155] width 44 height 8
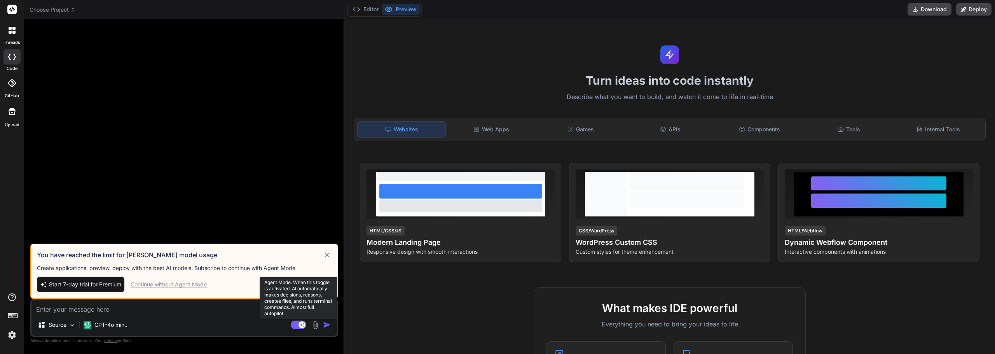
click at [302, 324] on rect at bounding box center [301, 324] width 7 height 7
click at [82, 327] on div "Source" at bounding box center [183, 326] width 305 height 19
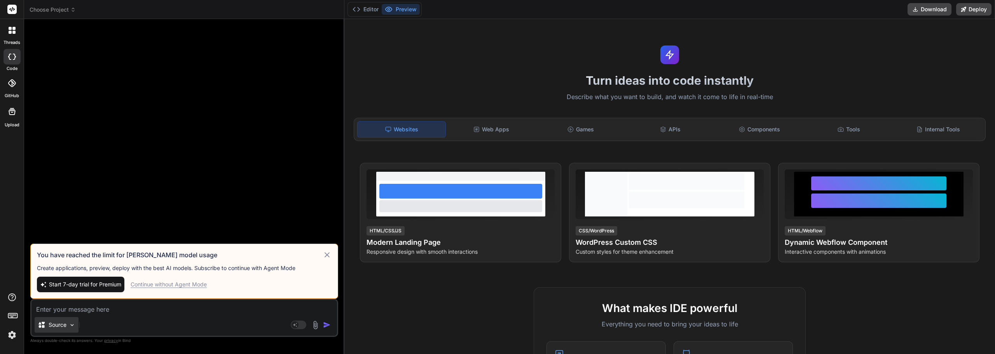
click at [60, 327] on p "Source" at bounding box center [58, 325] width 18 height 8
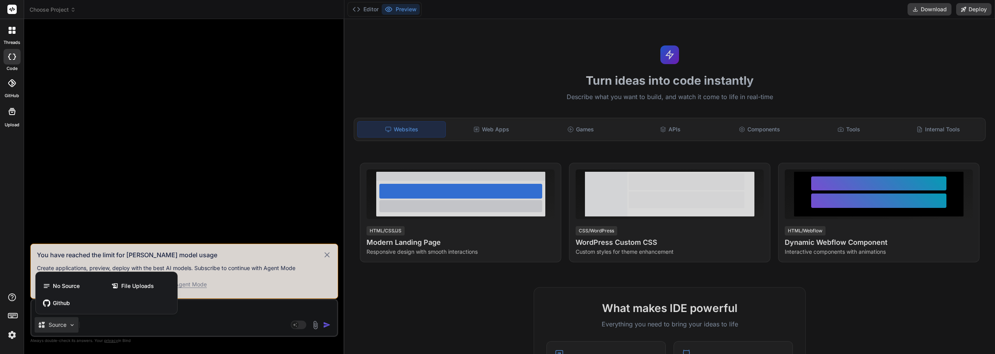
click at [150, 327] on div at bounding box center [497, 177] width 995 height 354
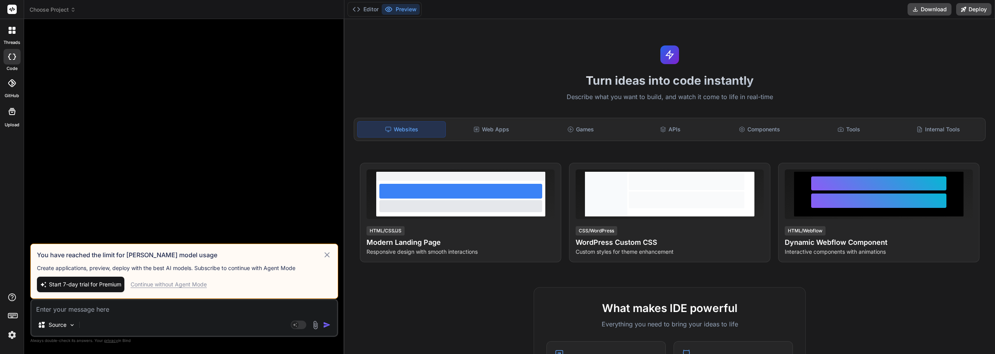
click at [12, 33] on icon at bounding box center [13, 32] width 3 height 3
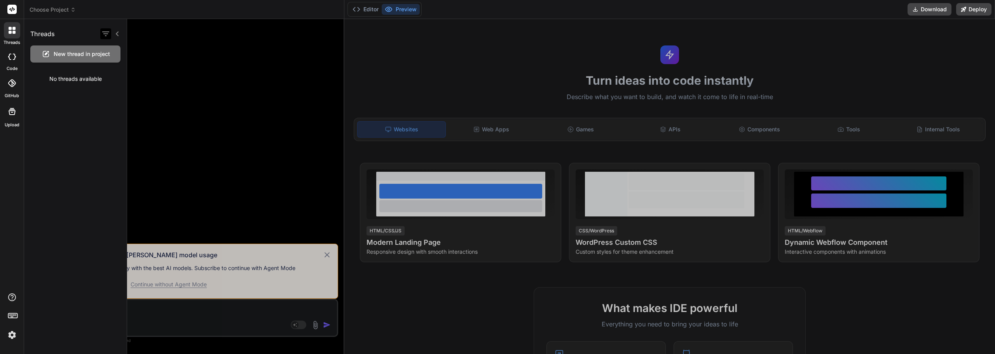
click at [105, 34] on icon "button" at bounding box center [105, 33] width 7 height 5
click at [116, 50] on label "Saved Threads" at bounding box center [137, 53] width 42 height 8
click at [14, 59] on icon at bounding box center [14, 57] width 3 height 6
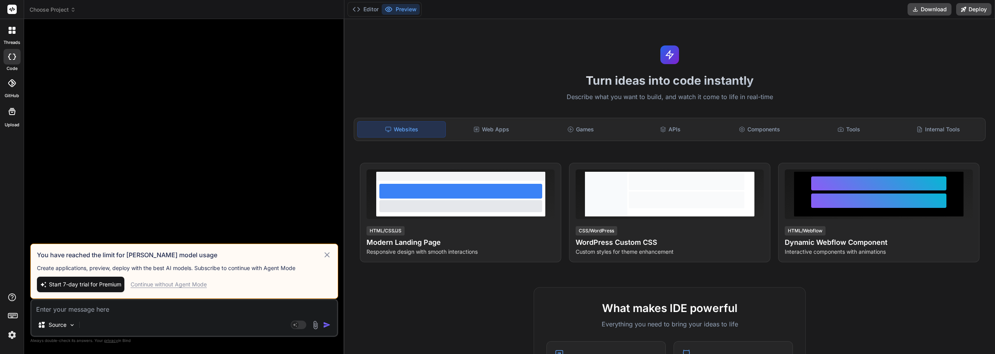
click at [55, 9] on span "Choose Project" at bounding box center [53, 10] width 46 height 8
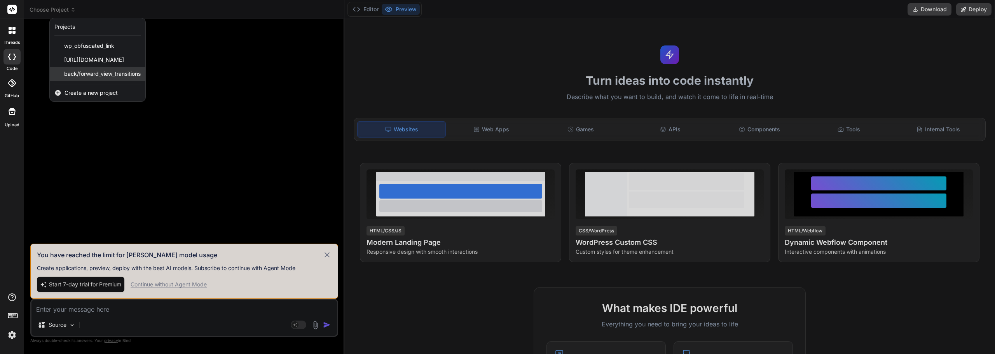
click at [123, 72] on span "back/forward_view_transitions" at bounding box center [102, 74] width 77 height 8
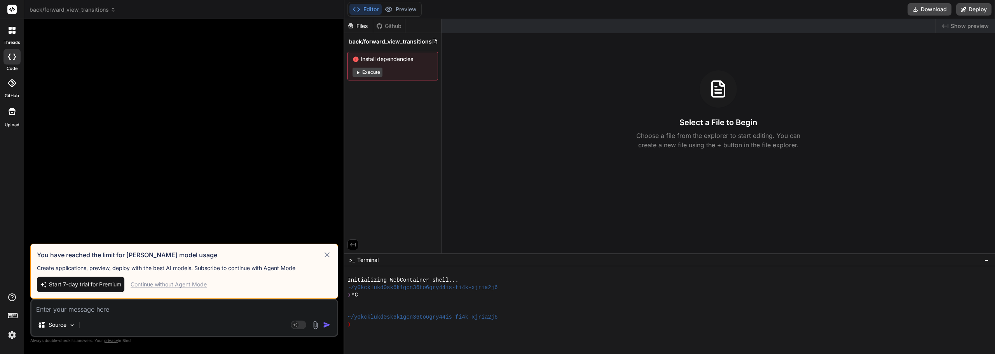
click at [326, 254] on icon at bounding box center [326, 254] width 5 height 5
type textarea "x"
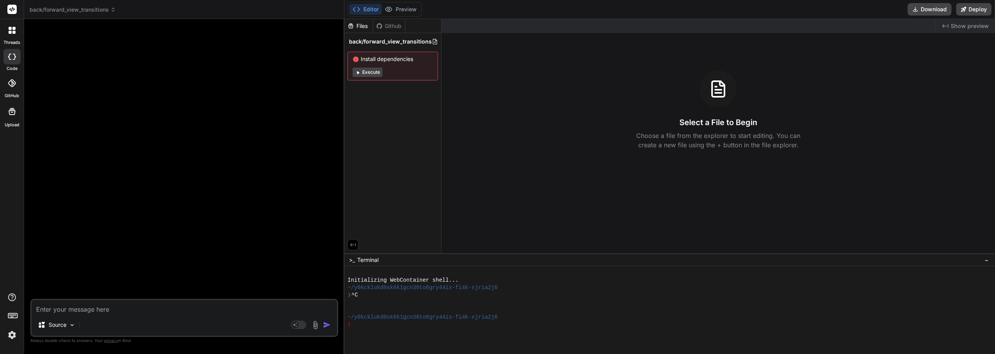
click at [112, 326] on div "Source" at bounding box center [183, 326] width 305 height 19
click at [93, 307] on textarea at bounding box center [183, 307] width 305 height 14
type textarea "g"
type textarea "x"
type textarea "gr"
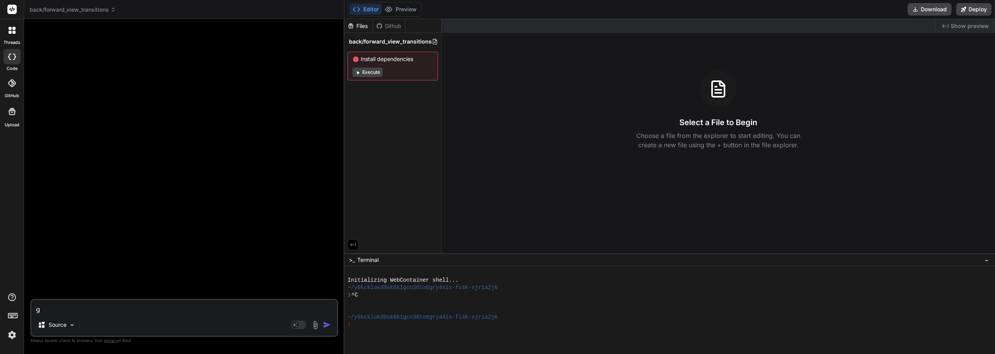
type textarea "x"
type textarea "gre"
type textarea "x"
type textarea "gree"
type textarea "x"
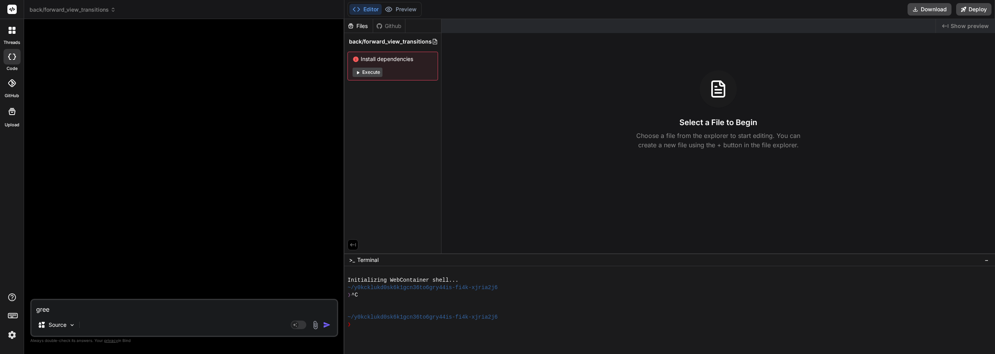
type textarea "greet"
type textarea "x"
type textarea "greeti"
type textarea "x"
type textarea "greetin"
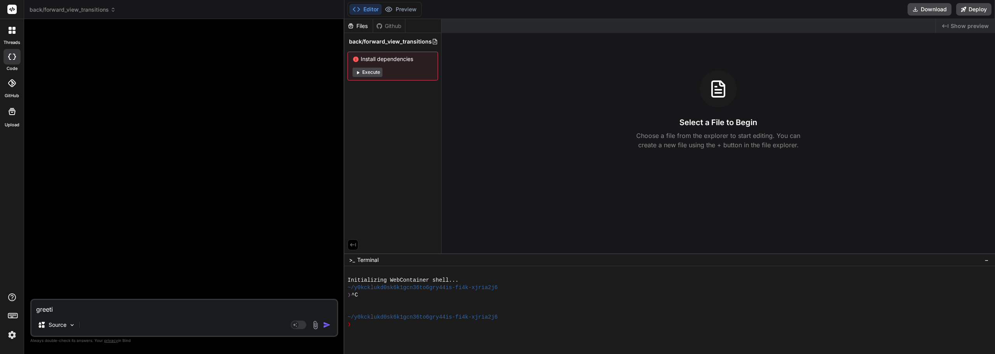
type textarea "x"
type textarea "greeting"
type textarea "x"
type textarea "greetings"
type textarea "x"
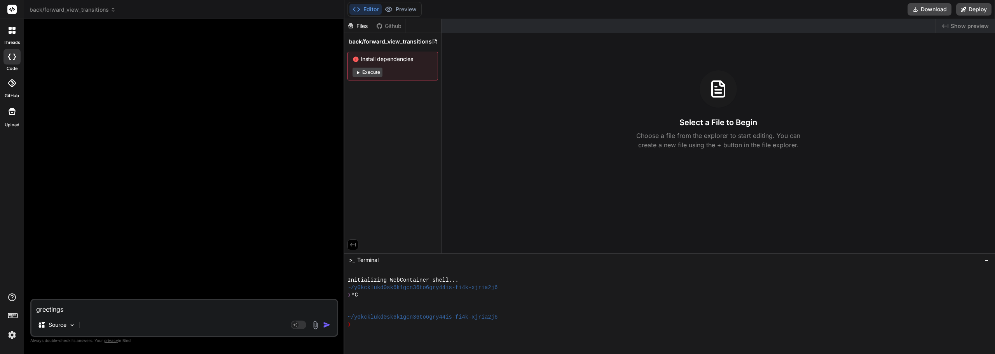
type textarea "greetings,"
type textarea "x"
type textarea "greetings,"
type textarea "x"
type textarea "greetings, w"
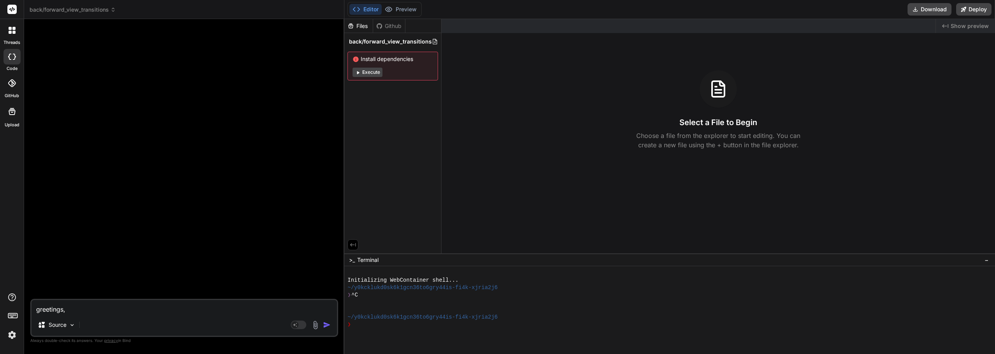
type textarea "x"
type textarea "greetings, wh"
type textarea "x"
type textarea "greetings, wha"
type textarea "x"
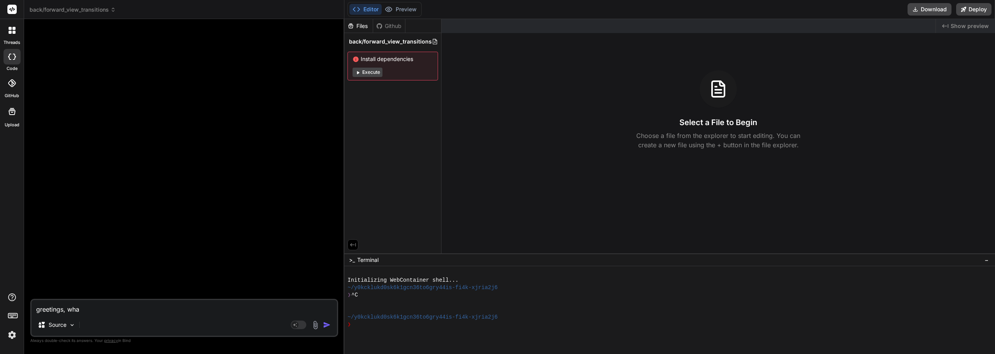
type textarea "greetings, what"
type textarea "x"
type textarea "greetings, what"
type textarea "x"
type textarea "greetings, what m"
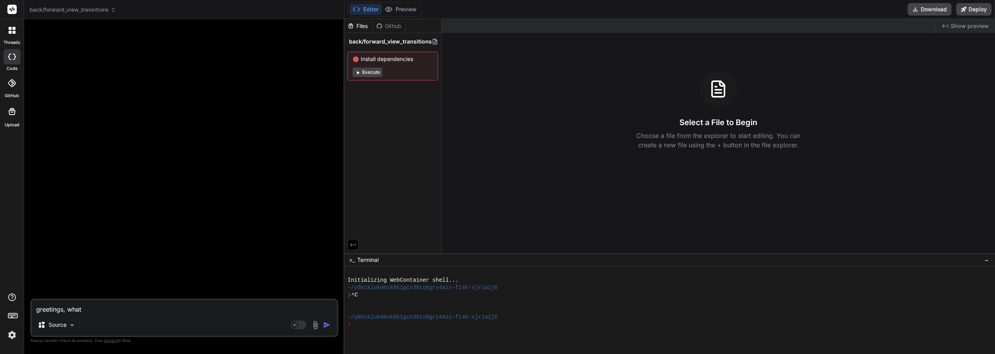
type textarea "x"
type textarea "greetings, what mo"
type textarea "x"
type textarea "greetings, what mod"
type textarea "x"
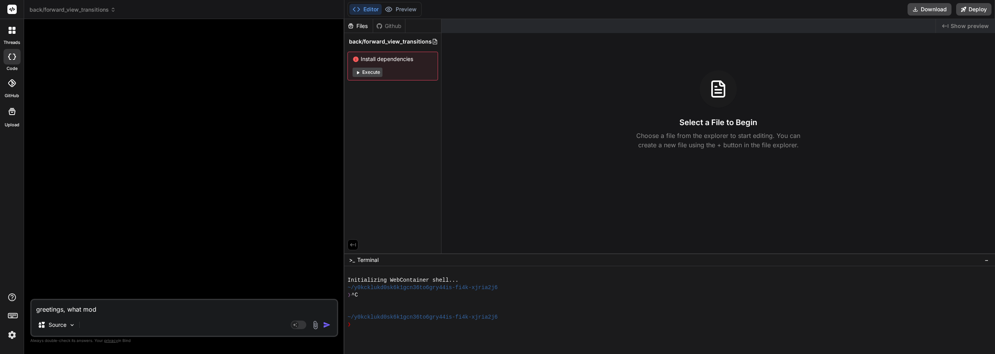
type textarea "greetings, what mode"
type textarea "x"
type textarea "greetings, what model"
type textarea "x"
type textarea "greetings, what model"
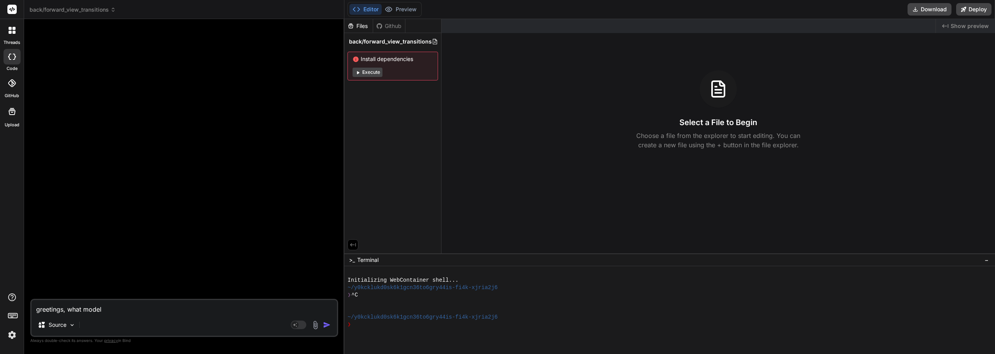
type textarea "x"
type textarea "greetings, what model a"
type textarea "x"
type textarea "greetings, what model ar"
type textarea "x"
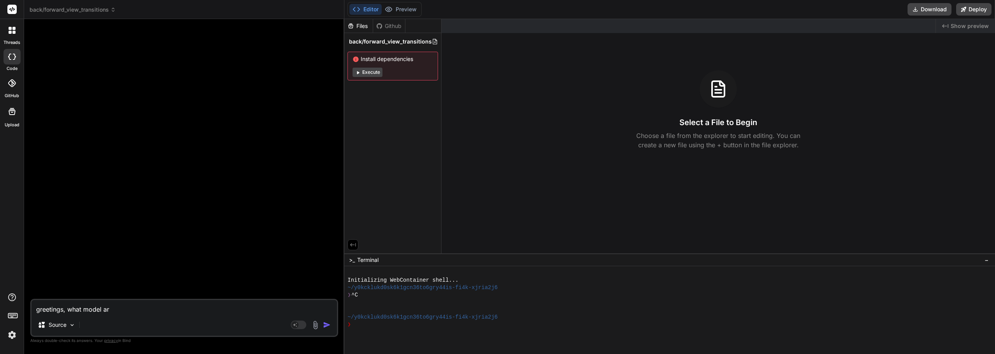
type textarea "greetings, what model are"
type textarea "x"
type textarea "greetings, what model are"
type textarea "x"
type textarea "greetings, what model are y"
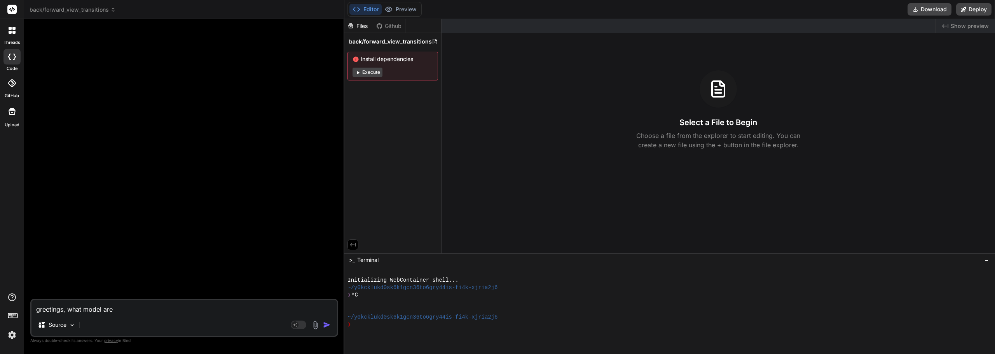
type textarea "x"
type textarea "greetings, what model are yo"
type textarea "x"
type textarea "greetings, what model are you"
type textarea "x"
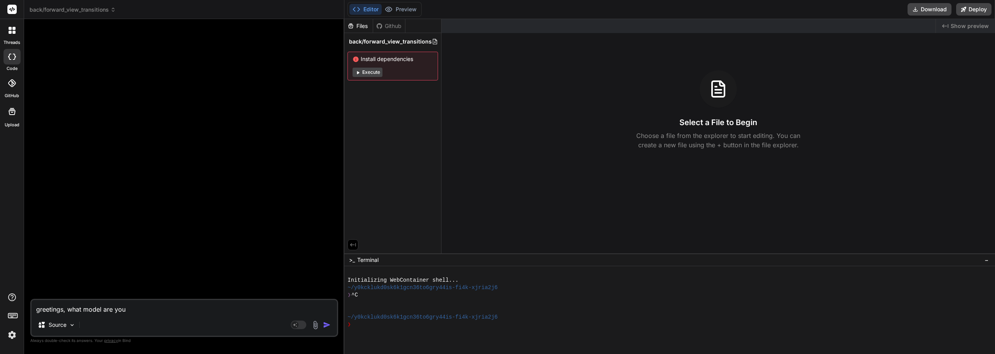
type textarea "greetings, what model are you?"
type textarea "x"
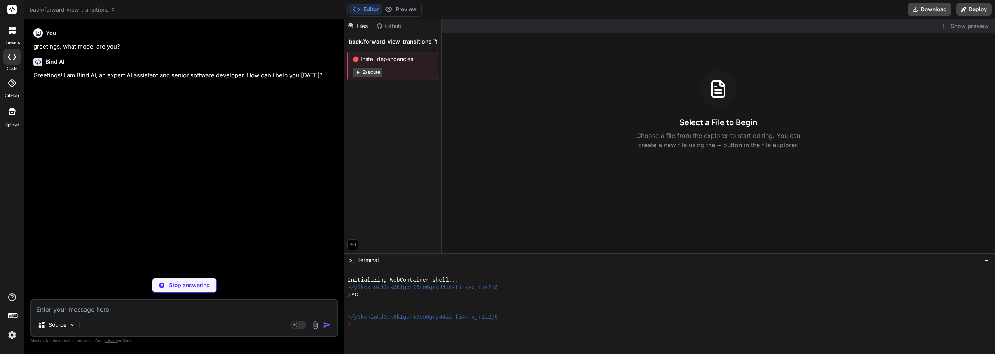
type textarea "x"
type textarea "i"
type textarea "x"
type textarea "i"
type textarea "x"
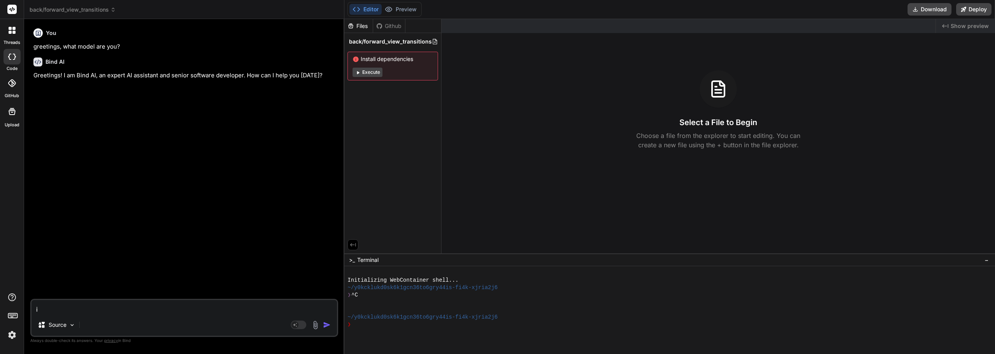
type textarea "i w"
type textarea "x"
type textarea "i wa"
type textarea "x"
type textarea "i wan"
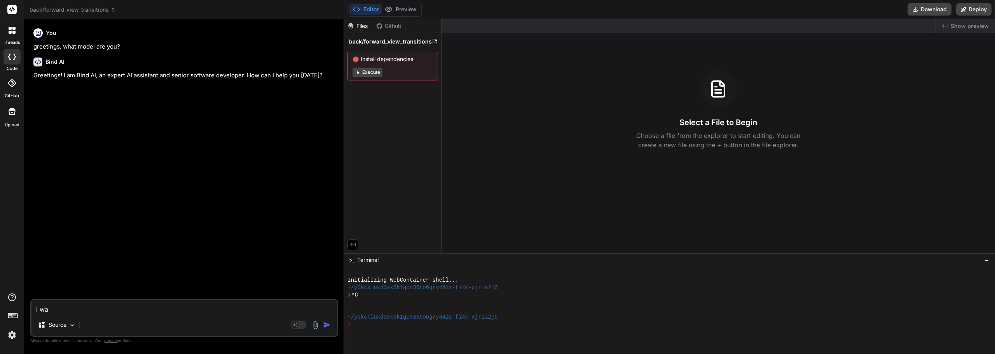
type textarea "x"
type textarea "i want"
type textarea "x"
type textarea "i want"
type textarea "x"
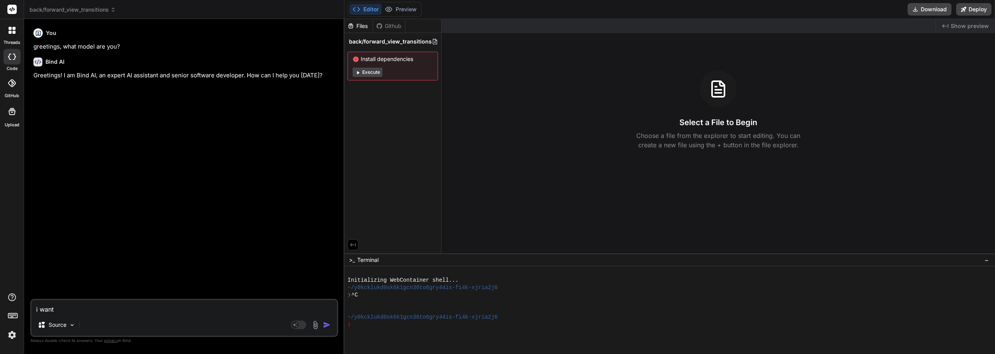
type textarea "i want t"
type textarea "x"
type textarea "i want to"
type textarea "x"
type textarea "i want to"
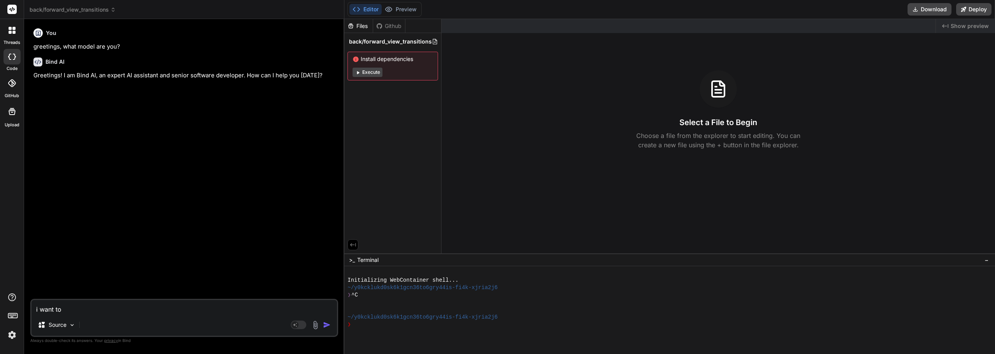
type textarea "x"
type textarea "i want to s"
type textarea "x"
type textarea "i want to sw"
type textarea "x"
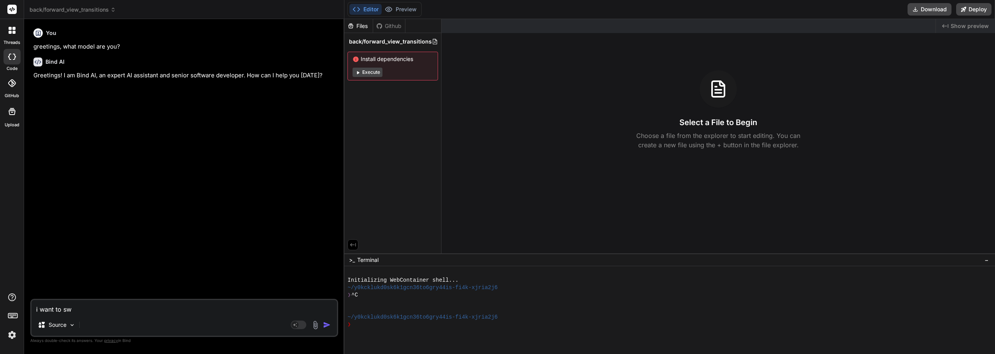
type textarea "i want to swi"
type textarea "x"
type textarea "i want to swit"
type textarea "x"
type textarea "i want to switc"
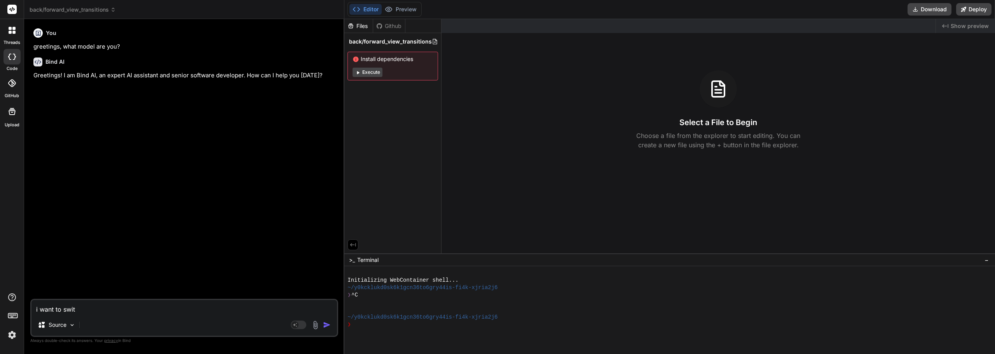
type textarea "x"
type textarea "i want to switch"
type textarea "x"
type textarea "i want to switch"
type textarea "x"
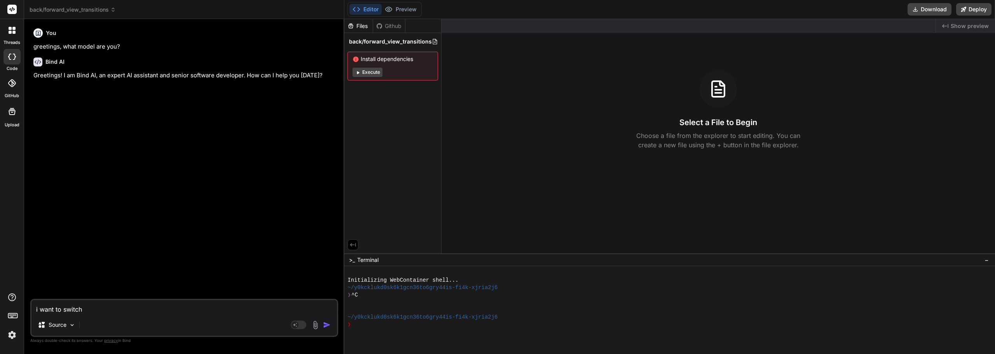
type textarea "i want to switch t"
type textarea "x"
type textarea "i want to switch to"
type textarea "x"
type textarea "i want to switch to"
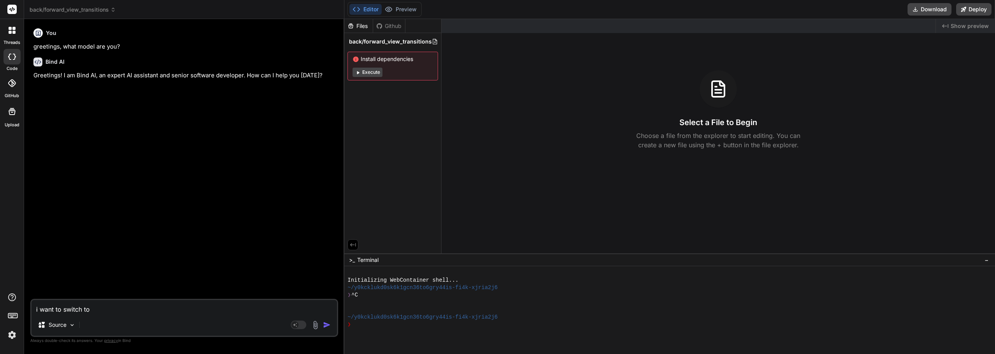
type textarea "x"
type textarea "i want to switch to c"
type textarea "x"
type textarea "i want to switch to cl"
type textarea "x"
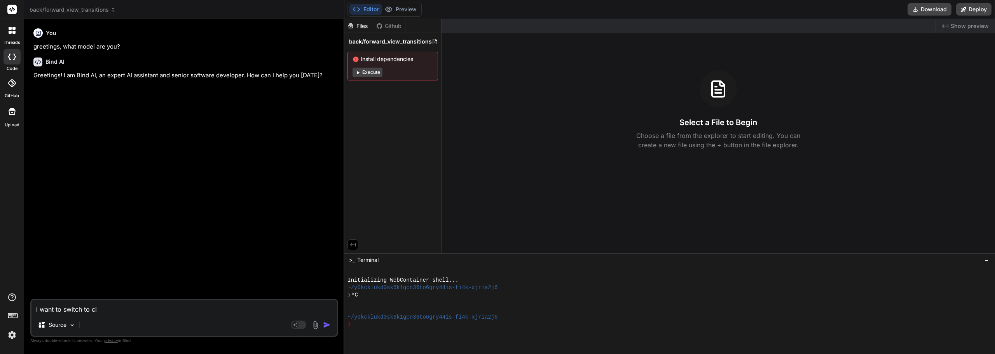
type textarea "i want to switch to cla"
type textarea "x"
type textarea "i want to switch to clau"
type textarea "x"
type textarea "i want to switch to [PERSON_NAME]"
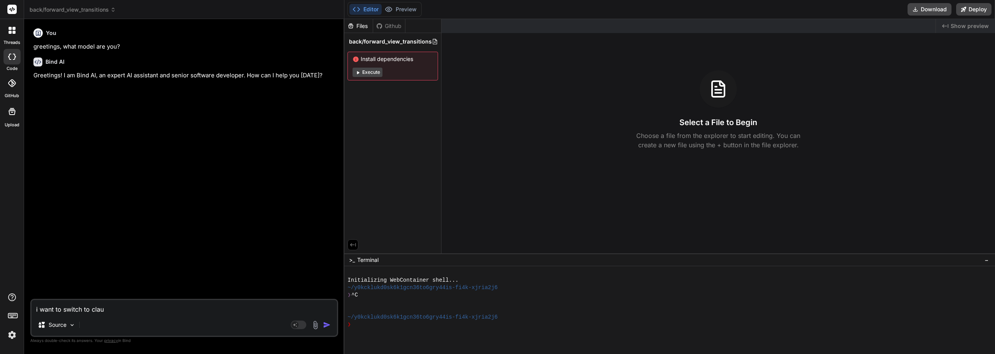
type textarea "x"
type textarea "i want to switch to [PERSON_NAME]"
type textarea "x"
type textarea "i want to switch to [PERSON_NAME]"
type textarea "x"
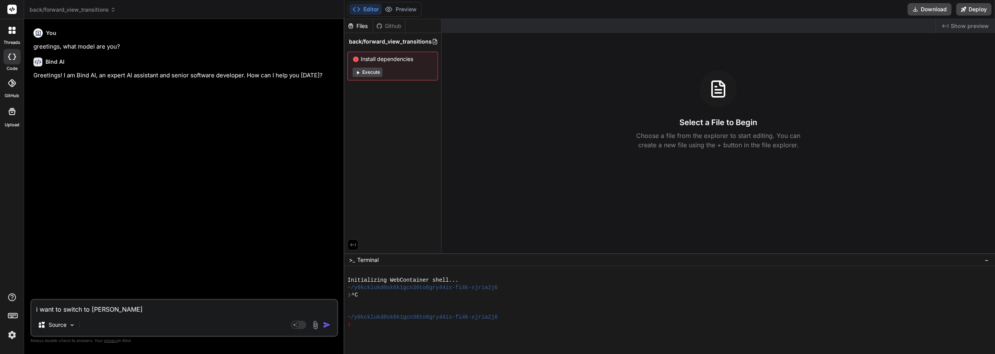
type textarea "i want to switch to [PERSON_NAME] 4"
type textarea "x"
type textarea "i want to switch to [PERSON_NAME] 4"
type textarea "x"
type textarea "i want to switch to [PERSON_NAME] 4 s"
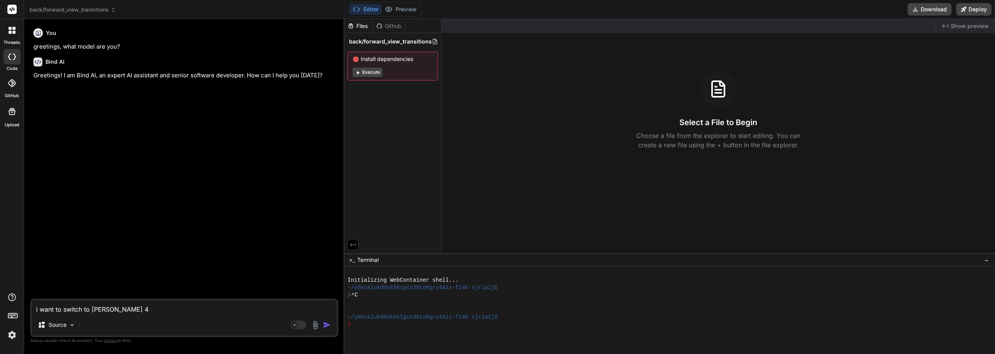
type textarea "x"
type textarea "i want to switch to [PERSON_NAME] 4 so"
type textarea "x"
type textarea "i want to switch to [PERSON_NAME] 4 son"
type textarea "x"
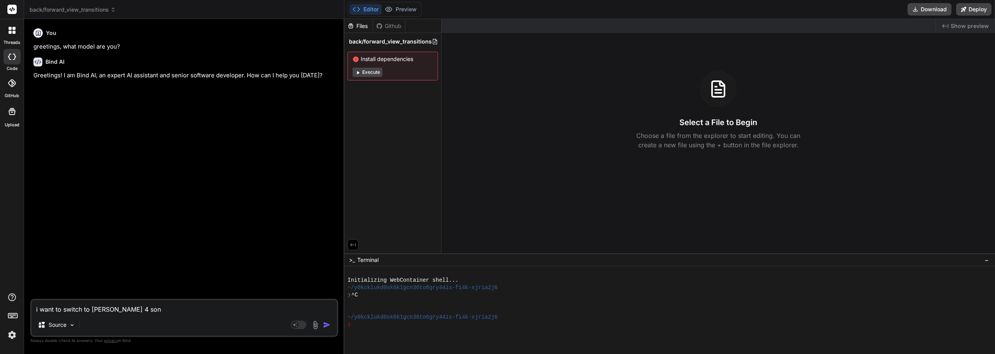
type textarea "i want to switch to [PERSON_NAME] 4 [PERSON_NAME]"
type textarea "x"
type textarea "i want to switch to [PERSON_NAME] 4 sonne"
type textarea "x"
type textarea "i want to switch to [PERSON_NAME] 4 sonnet"
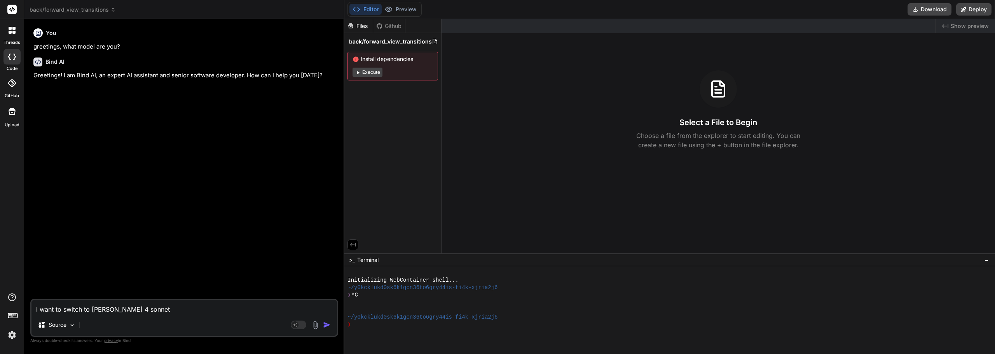
type textarea "x"
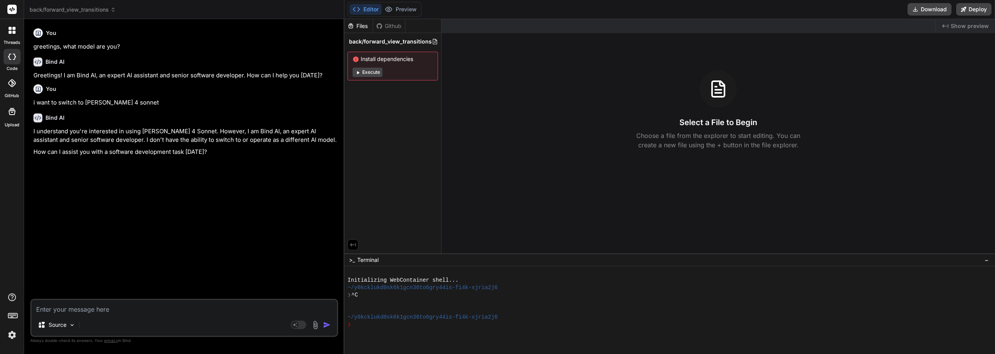
click at [98, 5] on header "back/forward_view_transitions Created with Pixso." at bounding box center [184, 9] width 320 height 19
click at [98, 9] on span "back/forward_view_transitions" at bounding box center [73, 10] width 86 height 8
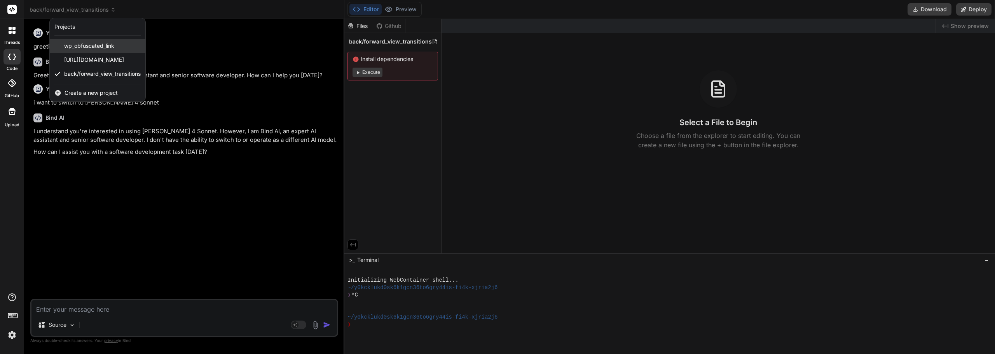
click at [101, 45] on span "wp_obfuscated_link" at bounding box center [89, 46] width 50 height 8
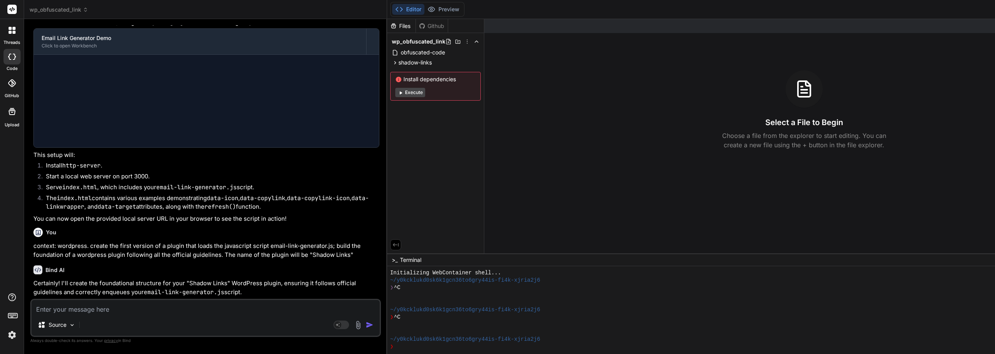
scroll to position [1982, 0]
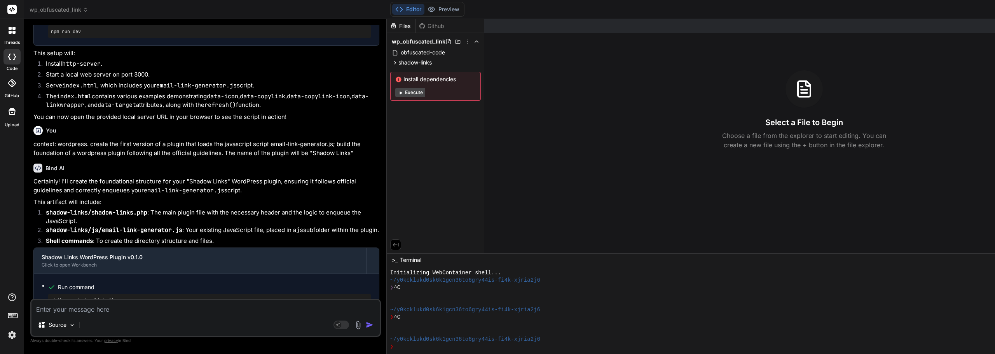
click at [77, 10] on span "wp_obfuscated_link" at bounding box center [59, 10] width 59 height 8
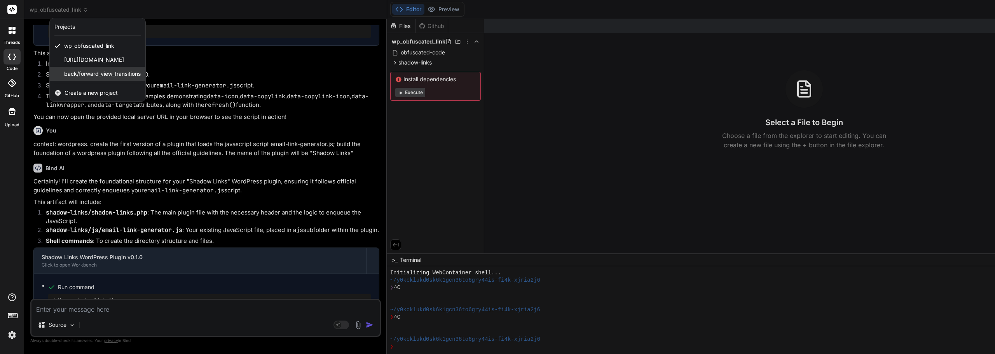
click at [86, 75] on span "back/forward_view_transitions" at bounding box center [102, 74] width 77 height 8
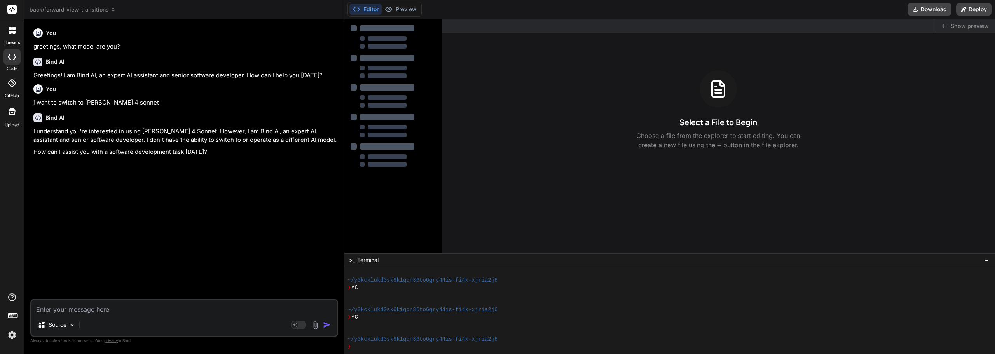
type textarea "x"
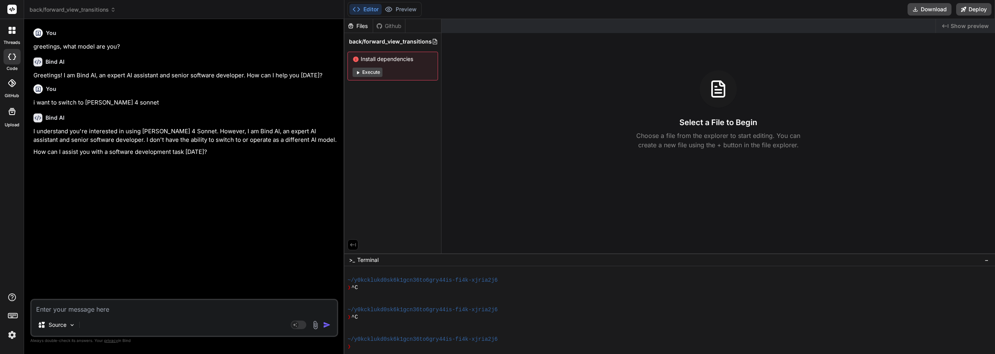
click at [65, 309] on textarea at bounding box center [183, 307] width 305 height 14
type textarea "t"
type textarea "x"
type textarea "th"
type textarea "x"
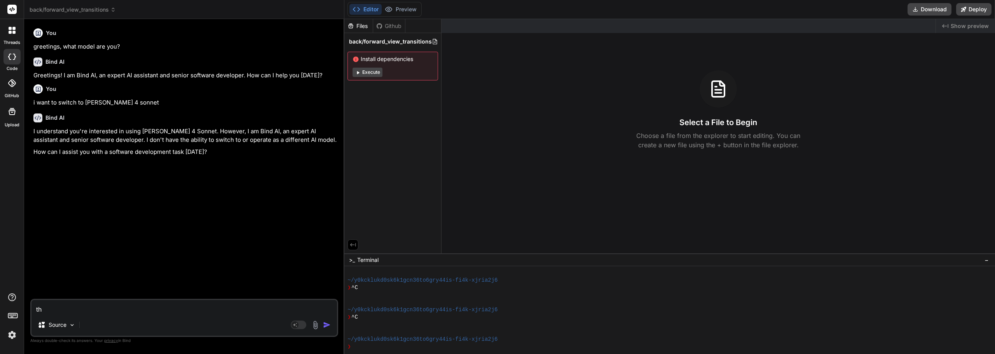
type textarea "thi"
type textarea "x"
type textarea "this"
type textarea "x"
type textarea "this"
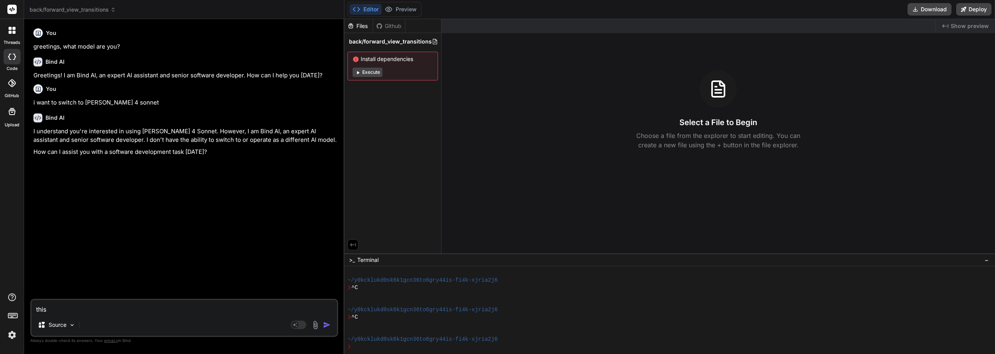
type textarea "x"
type textarea "this i"
type textarea "x"
type textarea "this is"
type textarea "x"
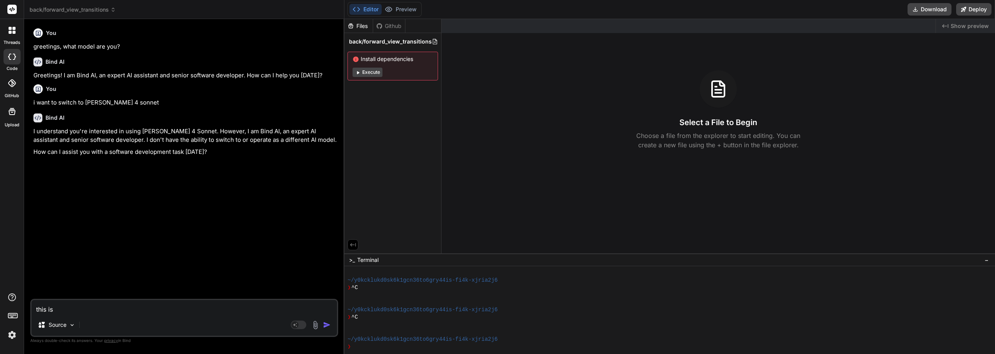
type textarea "this is"
type textarea "x"
type textarea "this is t"
type textarea "x"
type textarea "this is th"
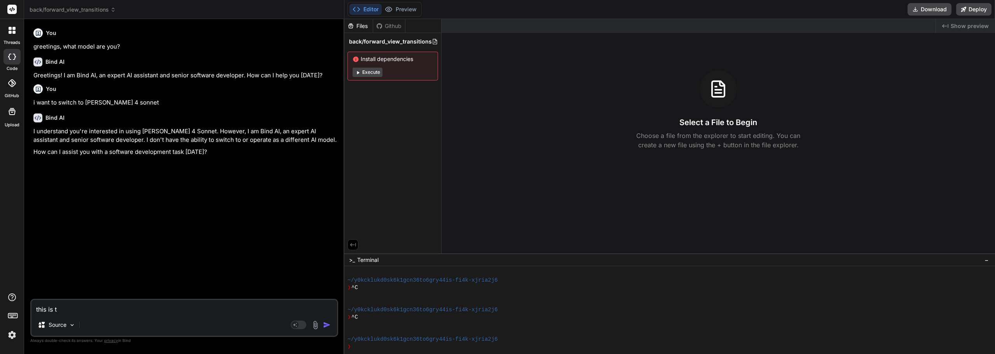
type textarea "x"
type textarea "this is the"
type textarea "x"
type textarea "this is the"
type textarea "x"
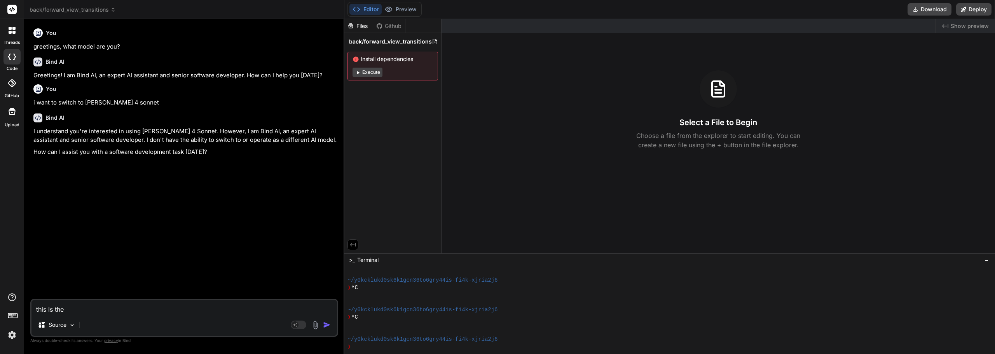
type textarea "this is the c"
type textarea "x"
type textarea "this is the co"
type textarea "x"
type textarea "this is the cod"
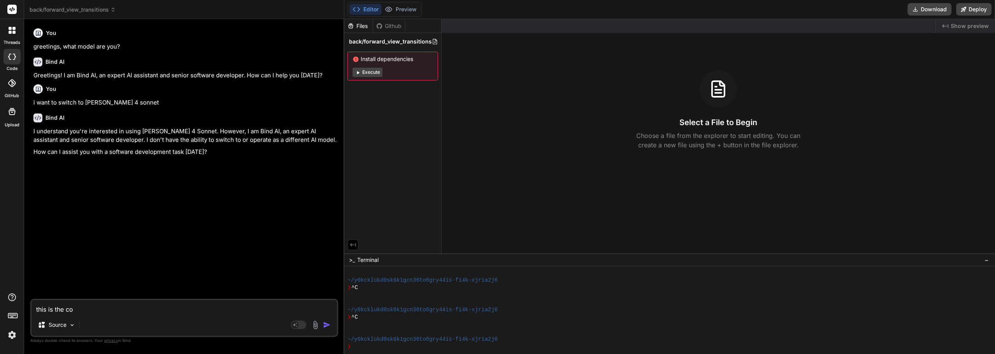
type textarea "x"
type textarea "this is the code"
type textarea "x"
type textarea "this is the code"
type textarea "x"
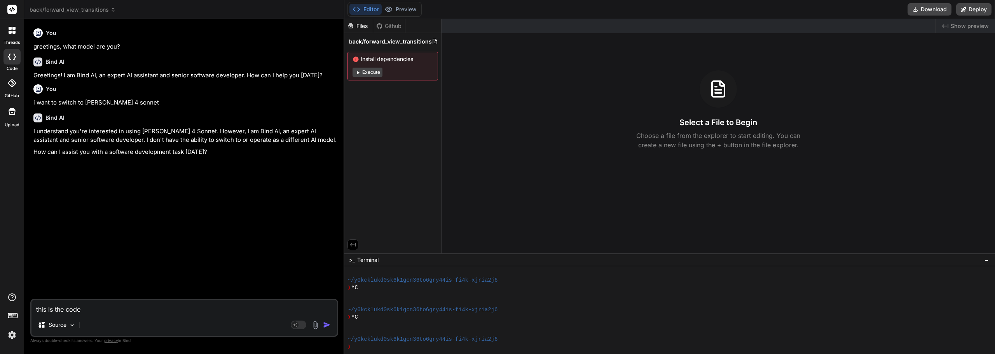
type textarea "this is the code t"
type textarea "x"
type textarea "this is the code th"
type textarea "x"
type textarea "this is the code tha"
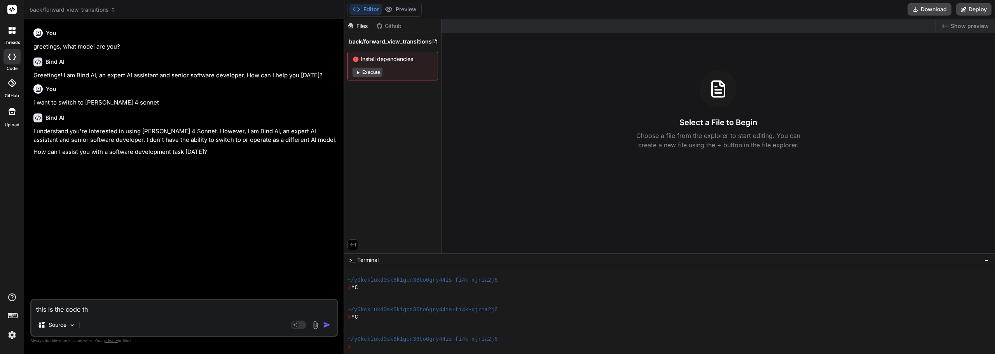
type textarea "x"
type textarea "this is the code that"
type textarea "x"
type textarea "this is the code that"
type textarea "x"
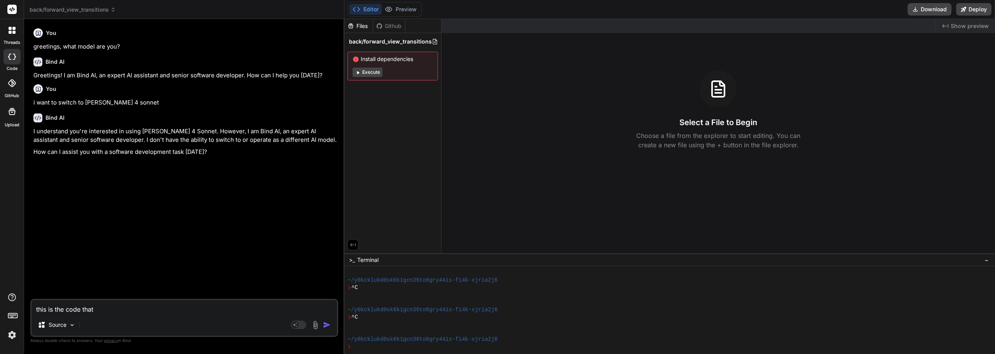
type textarea "this is the code that h"
type textarea "x"
type textarea "this is the code that ha"
type textarea "x"
type textarea "this is the code that has"
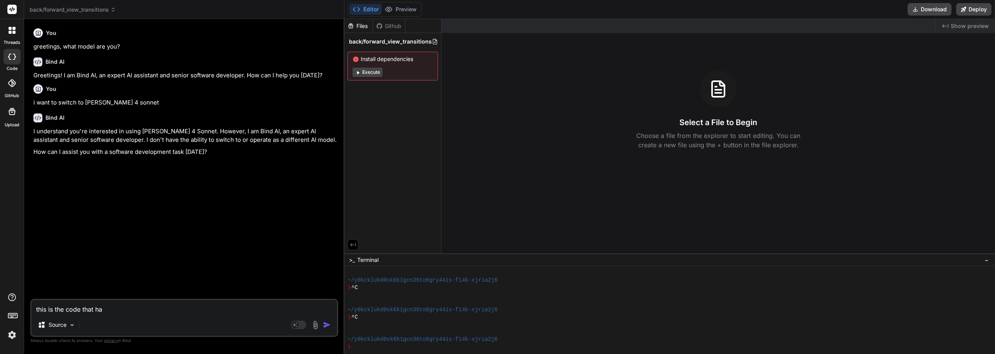
type textarea "x"
type textarea "this is the code that has"
type textarea "x"
type textarea "this is the code that has b"
type textarea "x"
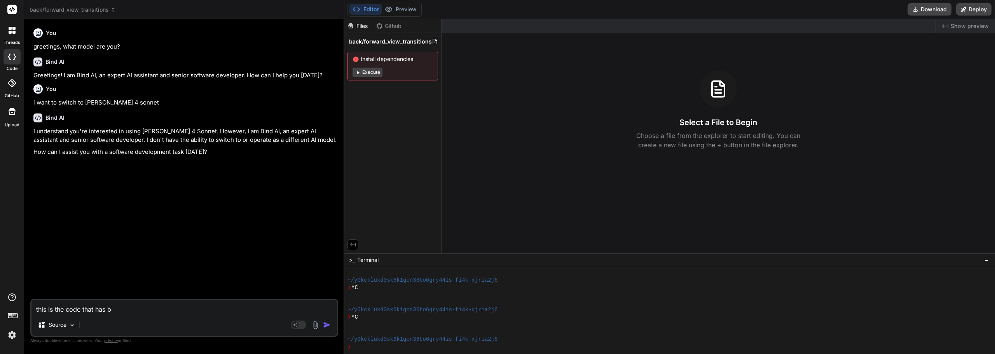
type textarea "this is the code that has be"
type textarea "x"
type textarea "this is the code that has bee"
type textarea "x"
type textarea "this is the code that has been"
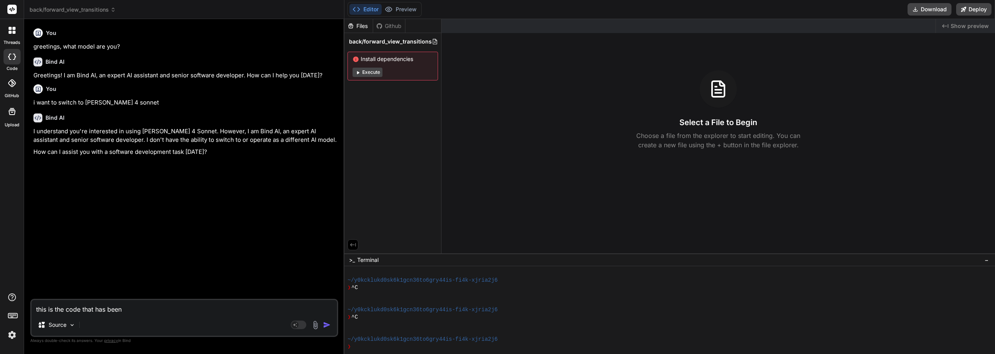
type textarea "x"
type textarea "this is the code that has been"
type textarea "x"
type textarea "this is the code that has been g"
type textarea "x"
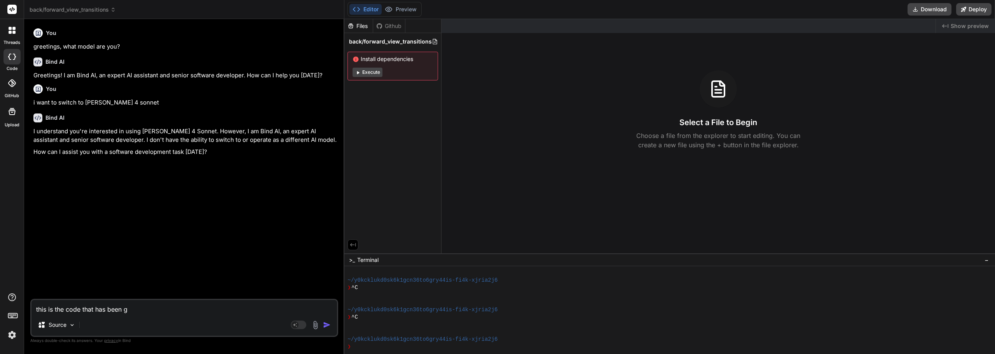
type textarea "this is the code that has been ge"
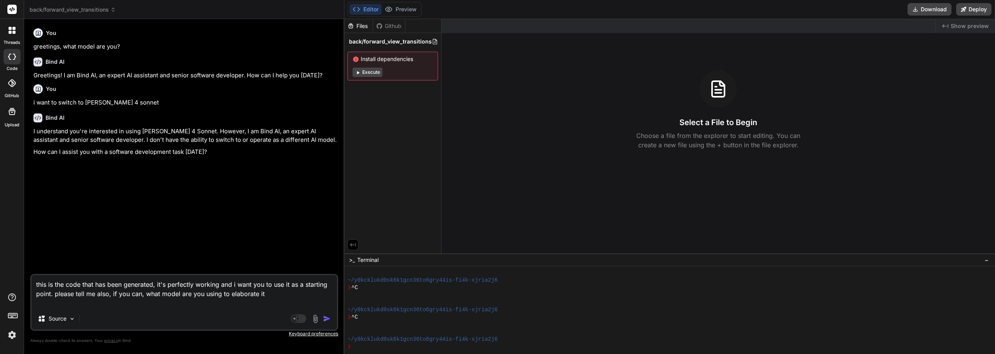
paste textarea "<style> /* View Transitions - only for Chrome/Edge/Opera/Safari/Android for now…"
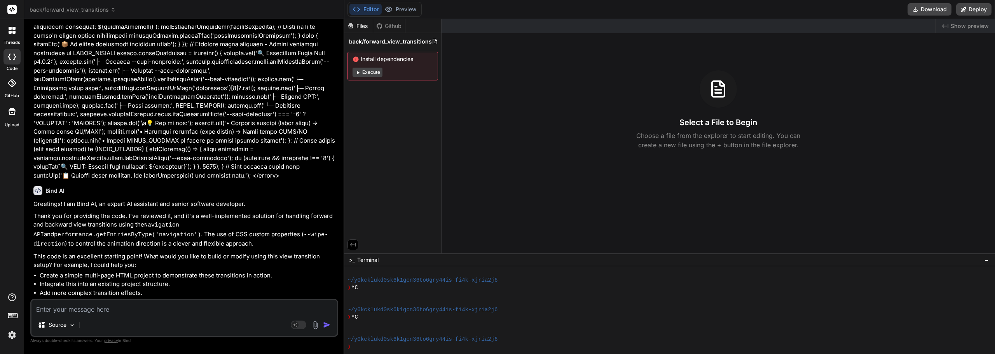
scroll to position [538, 0]
click at [392, 46] on div "back/forward_view_transitions" at bounding box center [392, 41] width 91 height 11
click at [80, 309] on textarea at bounding box center [183, 307] width 305 height 14
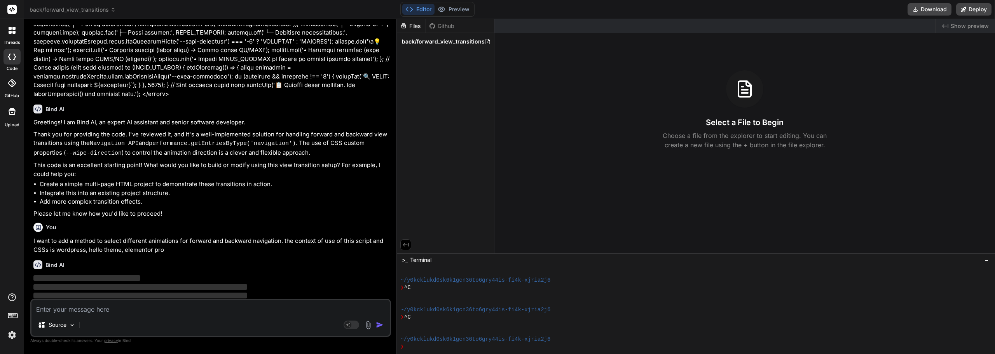
scroll to position [505, 0]
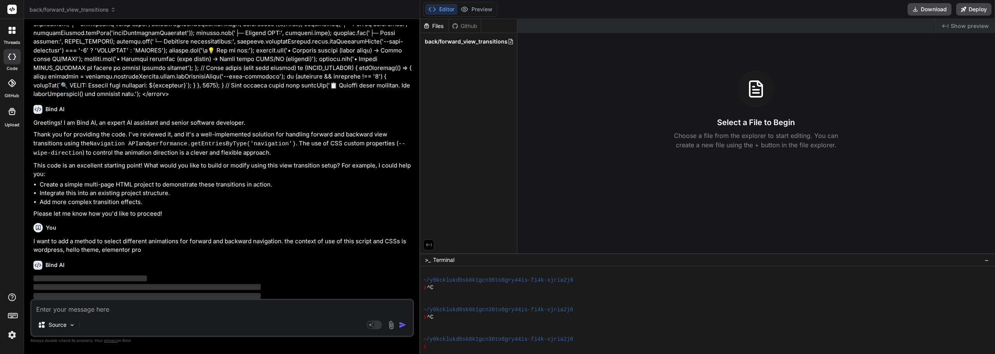
drag, startPoint x: 344, startPoint y: 136, endPoint x: 406, endPoint y: 134, distance: 61.8
click at [406, 134] on div "Bind AI Web Search Created with Pixso. Code Generator You greetings, what model…" at bounding box center [222, 186] width 396 height 335
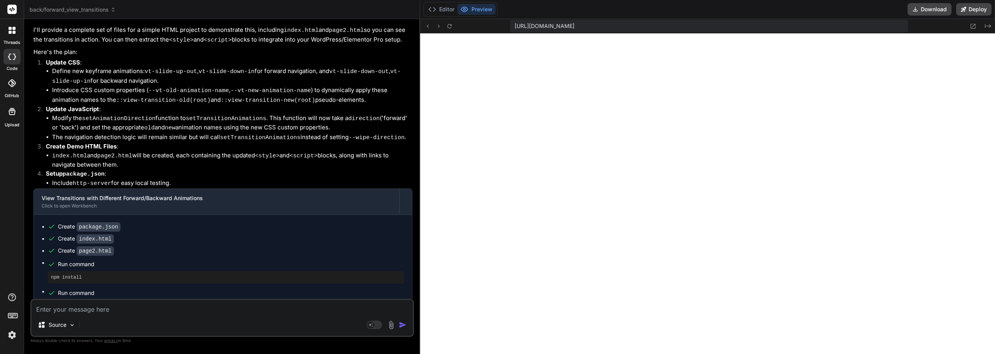
scroll to position [502, 0]
click at [428, 27] on icon at bounding box center [428, 25] width 2 height 3
click at [437, 27] on icon at bounding box center [438, 26] width 7 height 7
click at [452, 28] on icon at bounding box center [449, 26] width 7 height 7
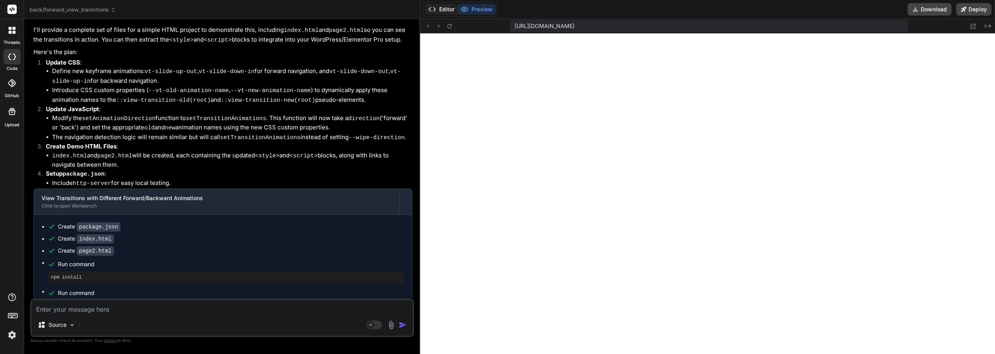
click at [442, 12] on button "Editor" at bounding box center [441, 9] width 32 height 11
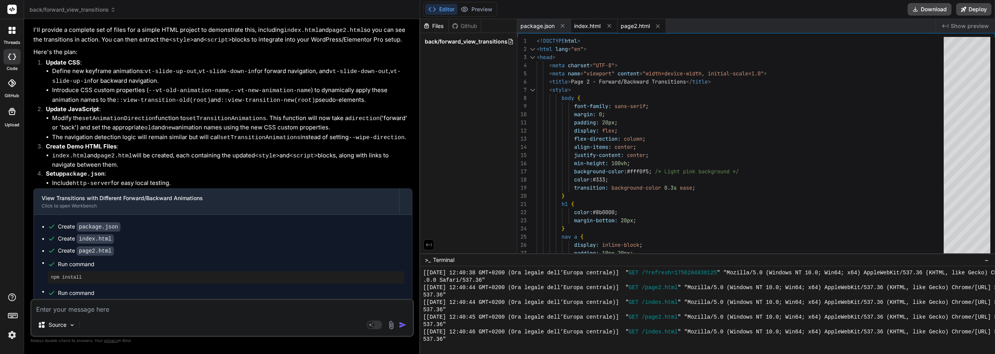
click at [576, 25] on span "index.html" at bounding box center [587, 26] width 26 height 8
click at [531, 27] on span "package.json" at bounding box center [537, 26] width 34 height 8
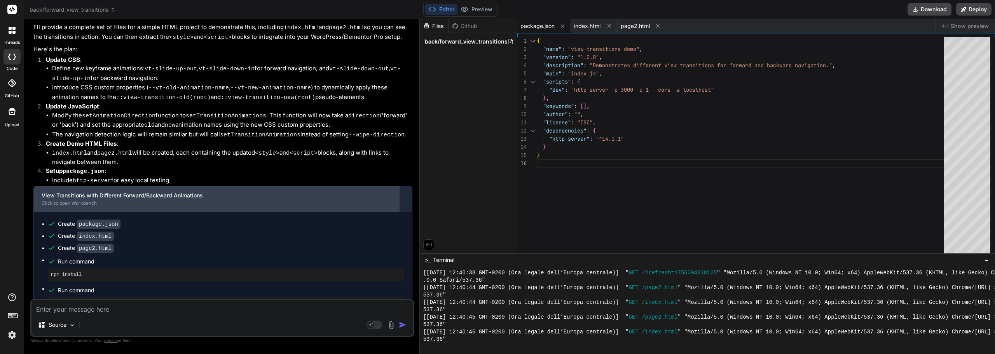
scroll to position [856, 0]
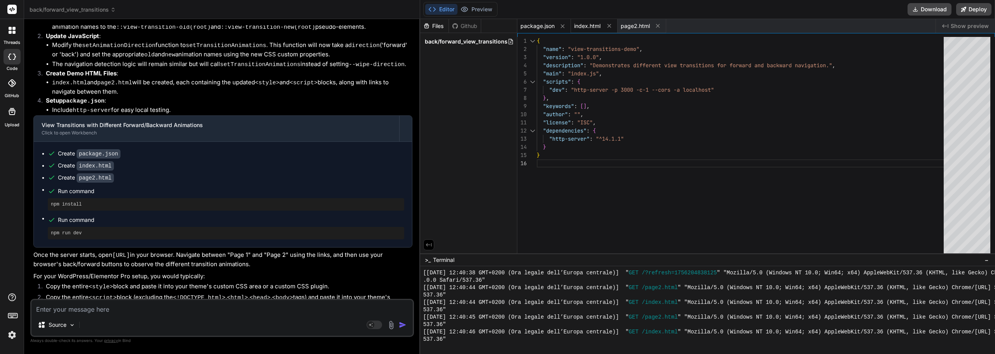
click at [585, 27] on span "index.html" at bounding box center [587, 26] width 26 height 8
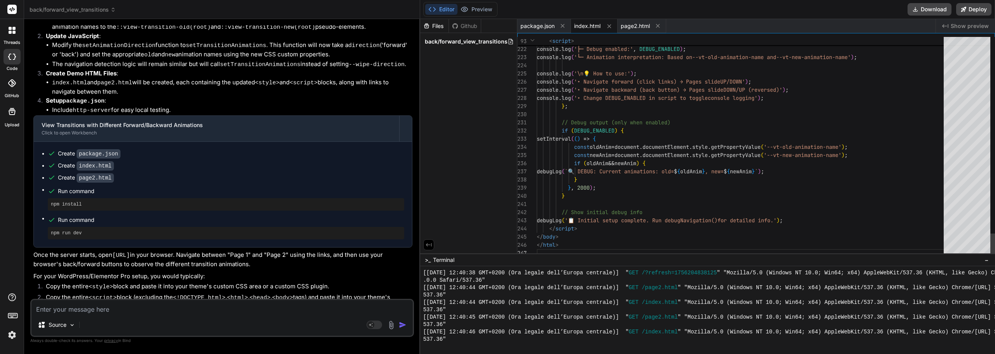
scroll to position [0, 0]
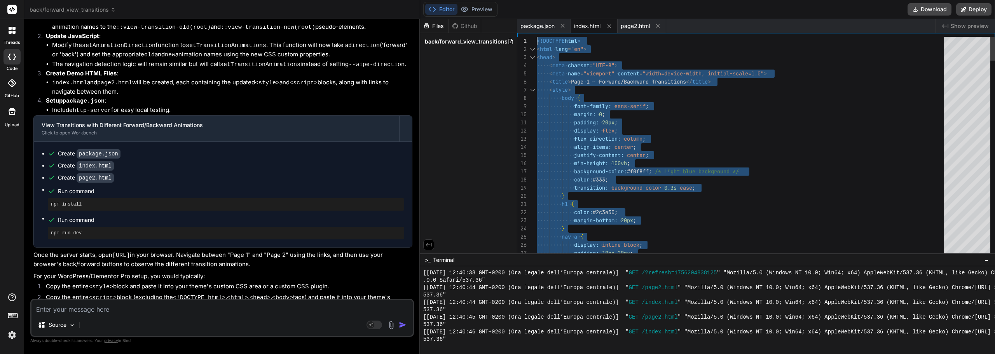
drag, startPoint x: 570, startPoint y: 246, endPoint x: 525, endPoint y: -21, distance: 270.7
click at [77, 308] on textarea at bounding box center [221, 307] width 381 height 14
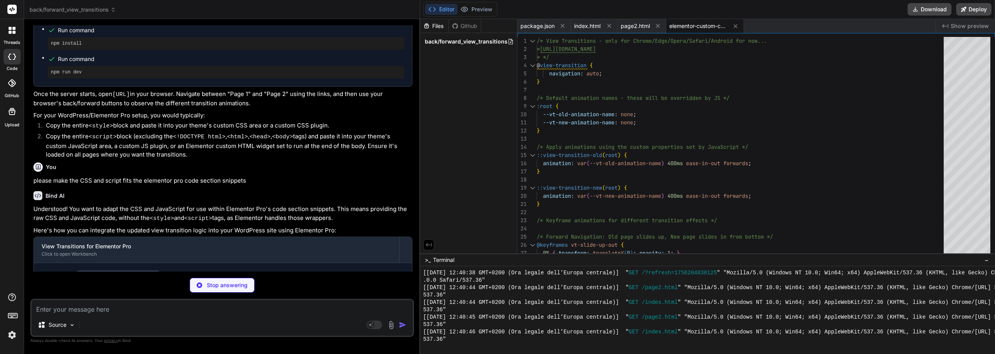
scroll to position [1022, 0]
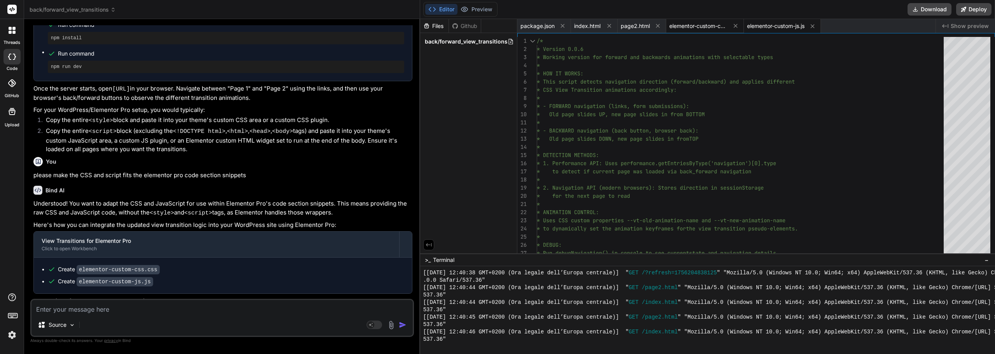
click at [690, 23] on span "elementor-custom-css.css" at bounding box center [698, 26] width 58 height 8
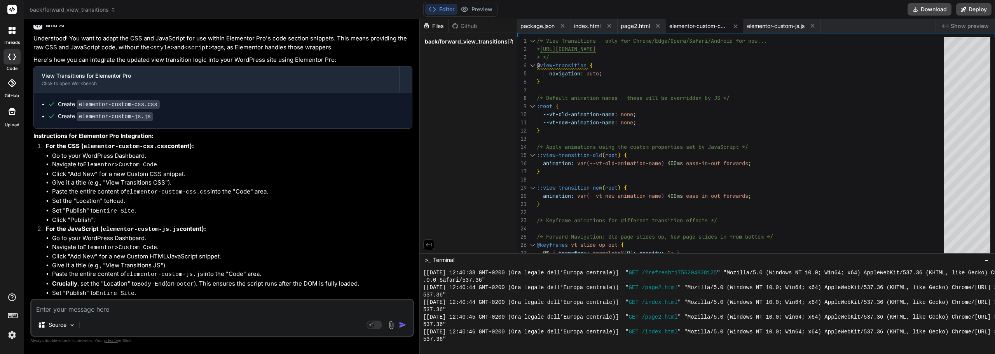
scroll to position [1196, 0]
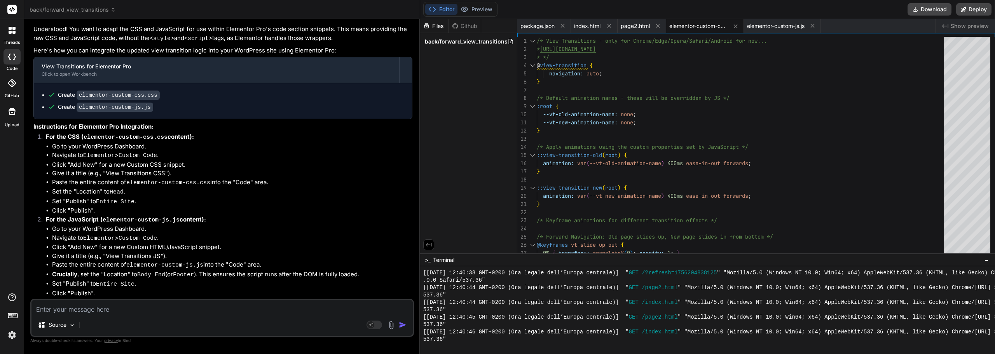
click at [698, 26] on span "elementor-custom-css.css" at bounding box center [698, 26] width 58 height 8
click at [762, 26] on span "elementor-custom-js.js" at bounding box center [776, 26] width 58 height 8
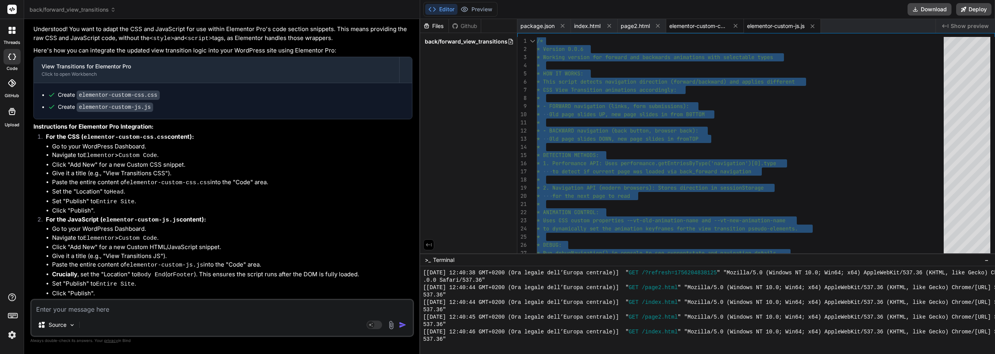
click at [697, 23] on span "elementor-custom-css.css" at bounding box center [698, 26] width 58 height 8
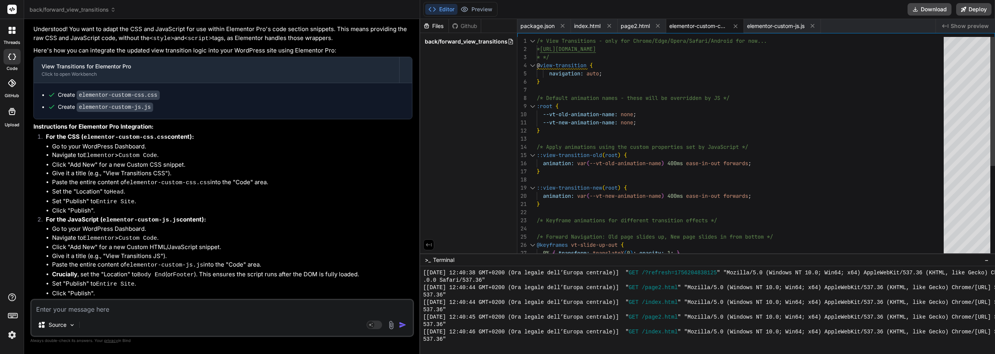
click at [642, 103] on div "/* Keyframe animations for different transition ef fects */ /* Forward Navigati…" at bounding box center [743, 224] width 412 height 375
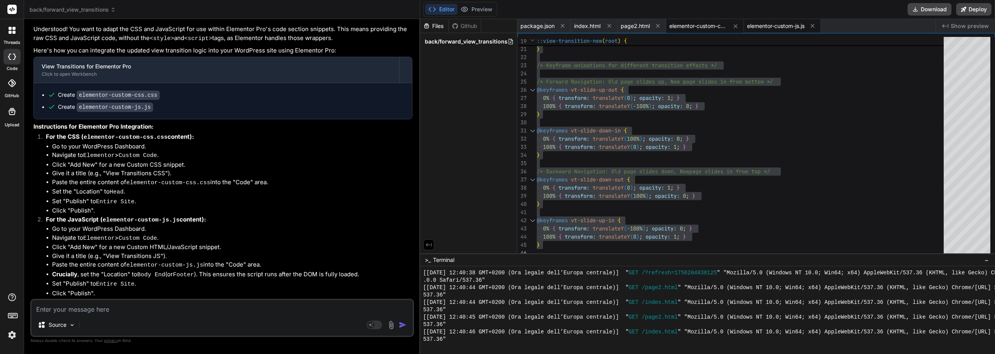
click at [763, 23] on span "elementor-custom-js.js" at bounding box center [776, 26] width 58 height 8
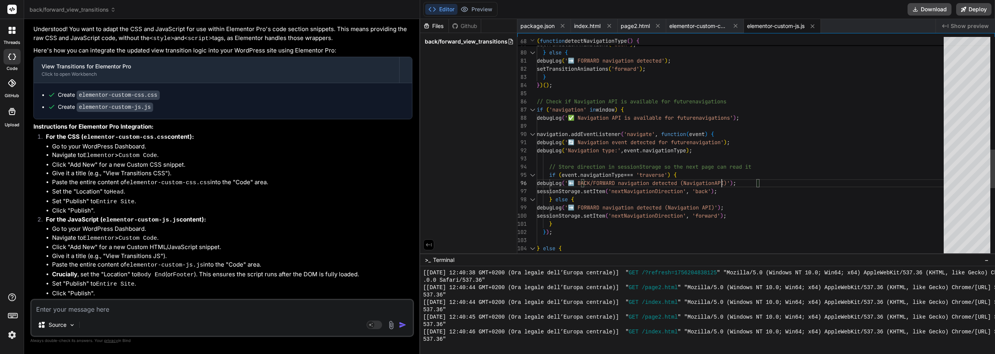
click at [723, 178] on div "} else { debugLog ( '❌ Navigation API not available' ) ; } ) ; sessionStorage .…" at bounding box center [743, 24] width 412 height 1257
